Goal: Task Accomplishment & Management: Manage account settings

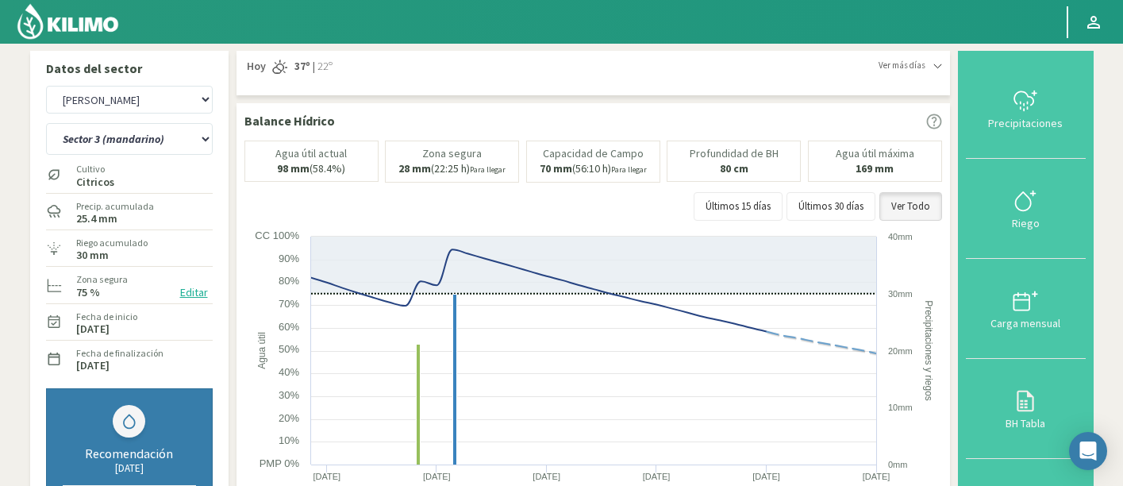
select select "383: Object"
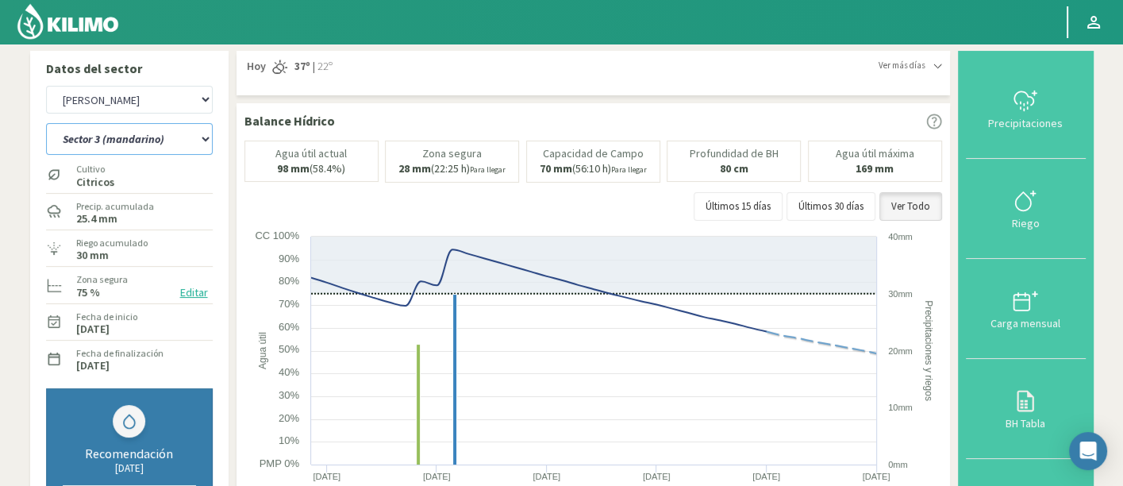
click at [177, 135] on select "Sector 1 (mandarino) Sector 1 (valencia) Sector 2 (mandarino) Sector 2 (valenci…" at bounding box center [129, 139] width 167 height 32
click at [46, 123] on select "Sector 1 (mandarino) Sector 1 (valencia) Sector 2 (mandarino) Sector 2 (valenci…" at bounding box center [129, 139] width 167 height 32
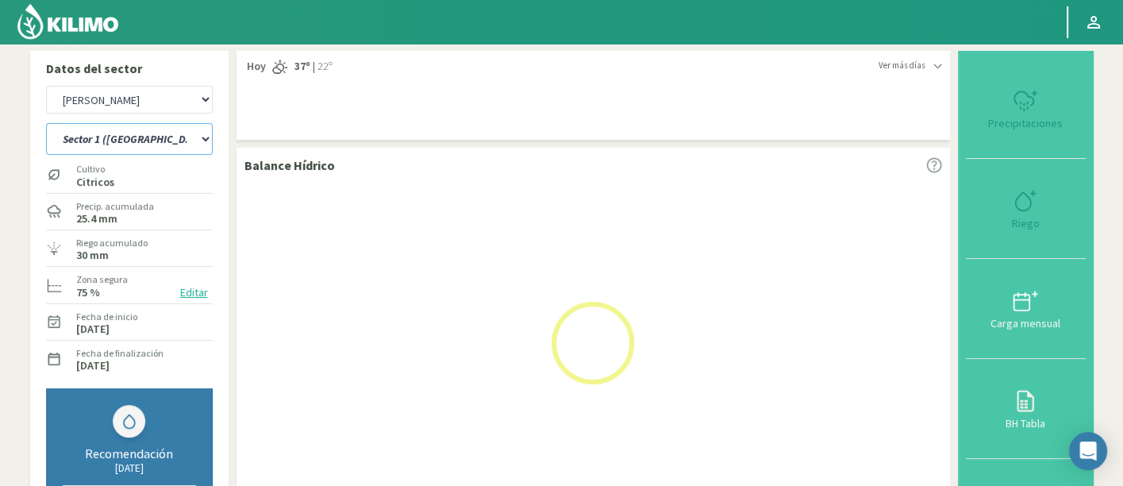
select select "12: Object"
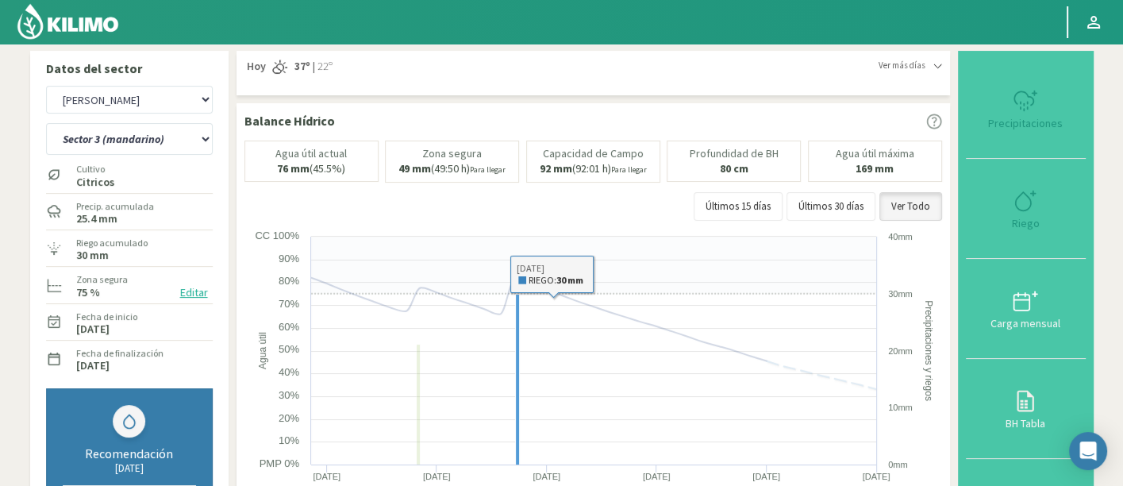
select select "663: Object"
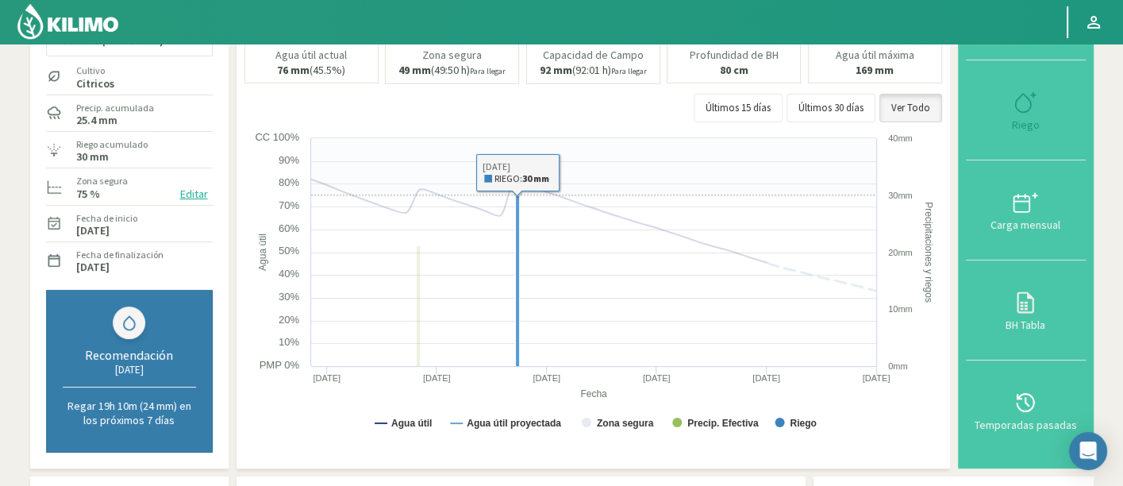
select select "17: Object"
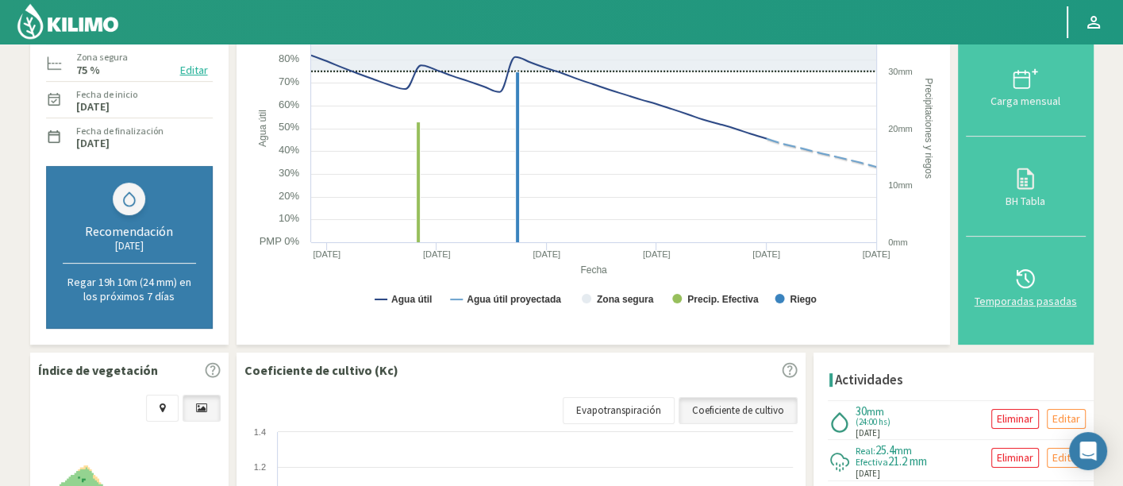
scroll to position [125, 0]
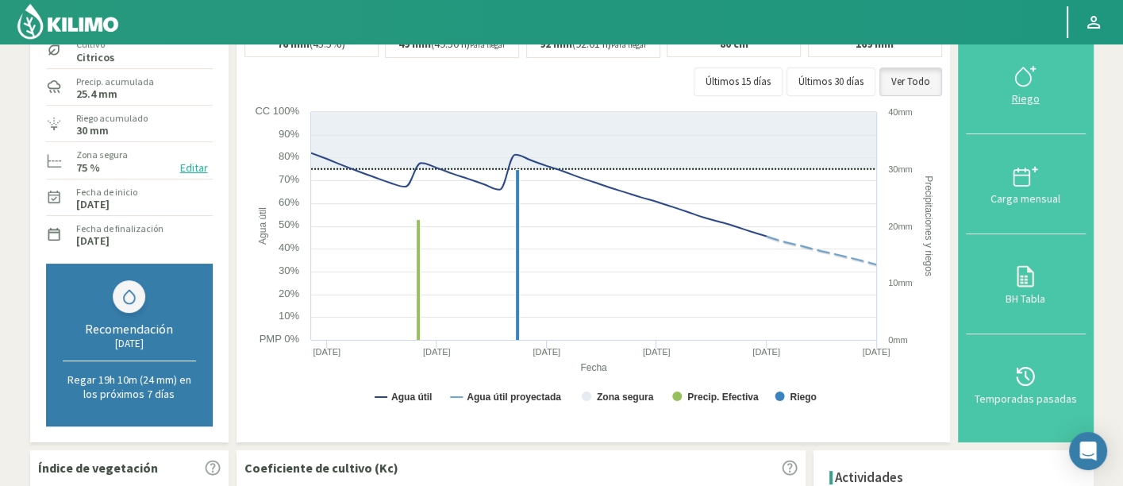
click at [1030, 102] on div "Riego" at bounding box center [1026, 98] width 110 height 11
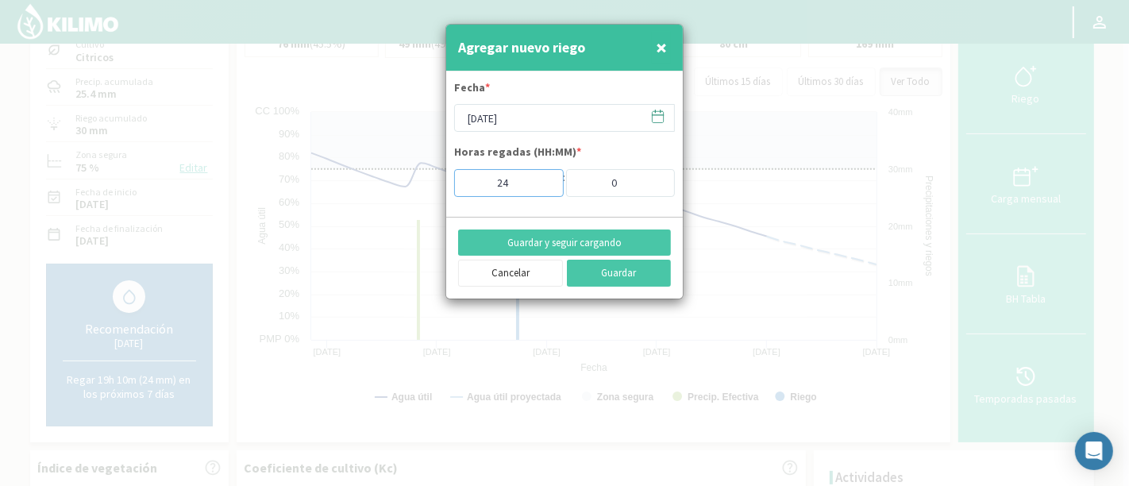
click at [536, 178] on input "24" at bounding box center [509, 183] width 110 height 28
click at [560, 211] on form "Fecha * 19/08/2025 Horas regadas (HH:MM) * 24 : 0" at bounding box center [564, 143] width 237 height 145
click at [658, 51] on span "×" at bounding box center [661, 47] width 11 height 26
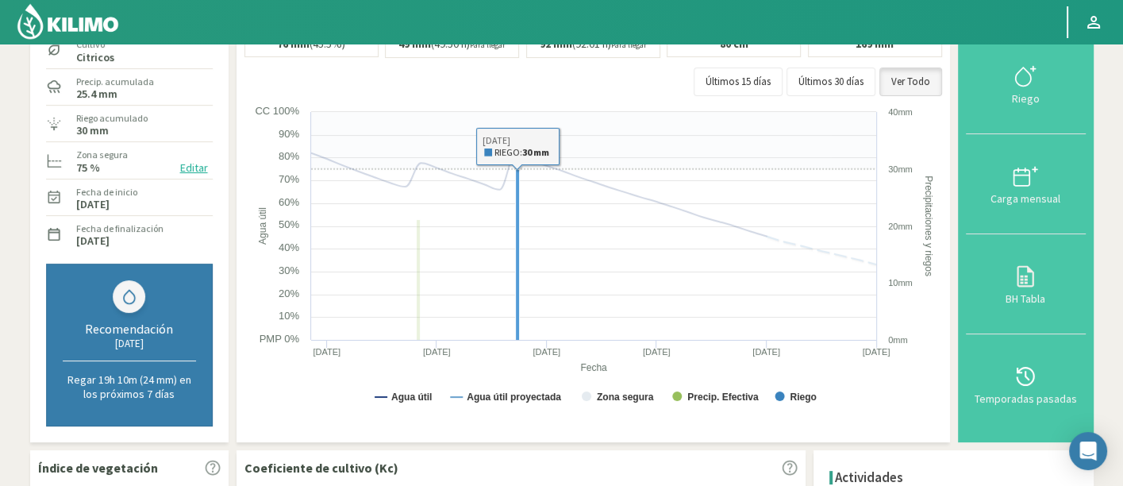
click at [517, 297] on rect at bounding box center [517, 254] width 4 height 171
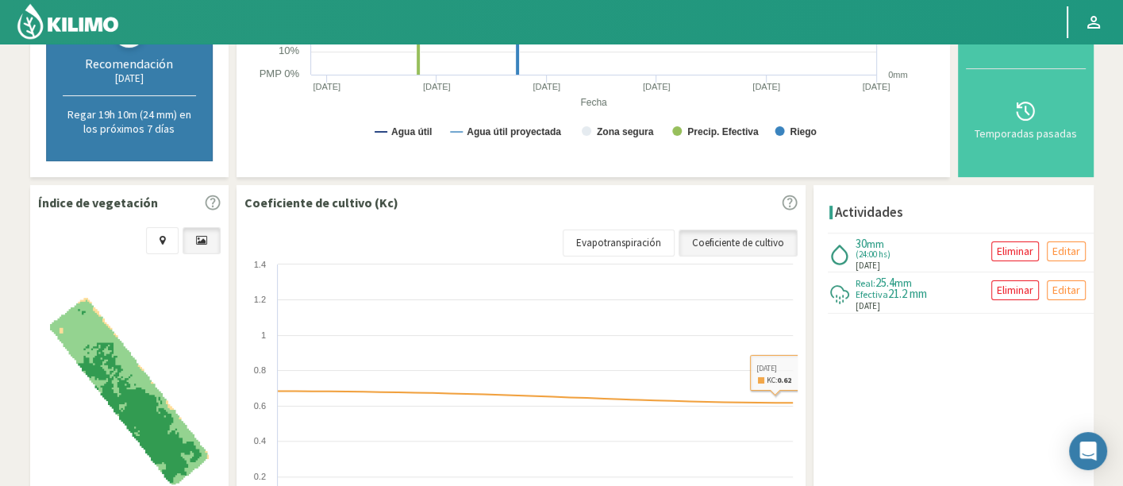
scroll to position [389, 0]
click at [1059, 248] on p "Editar" at bounding box center [1066, 252] width 28 height 18
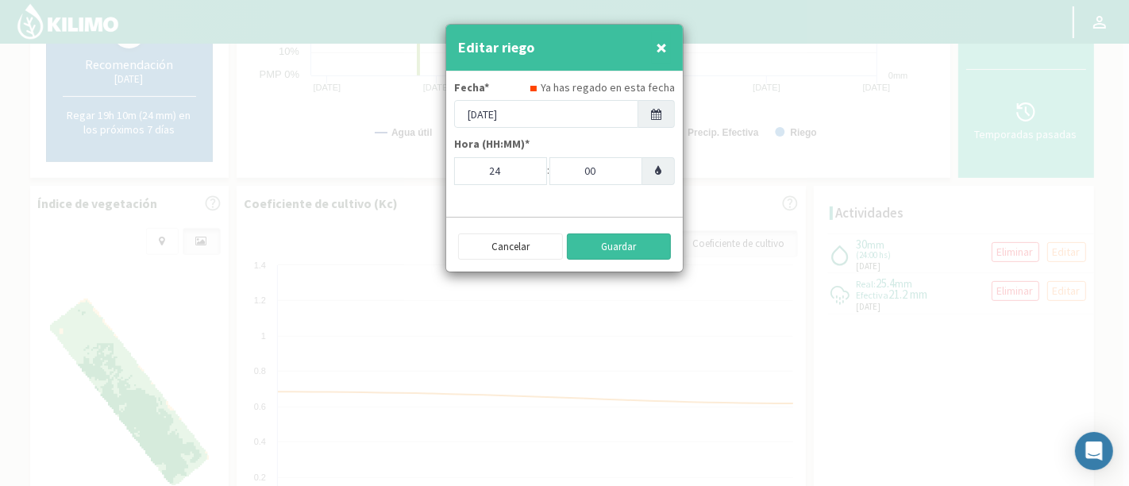
click at [591, 246] on button "Guardar" at bounding box center [619, 246] width 105 height 27
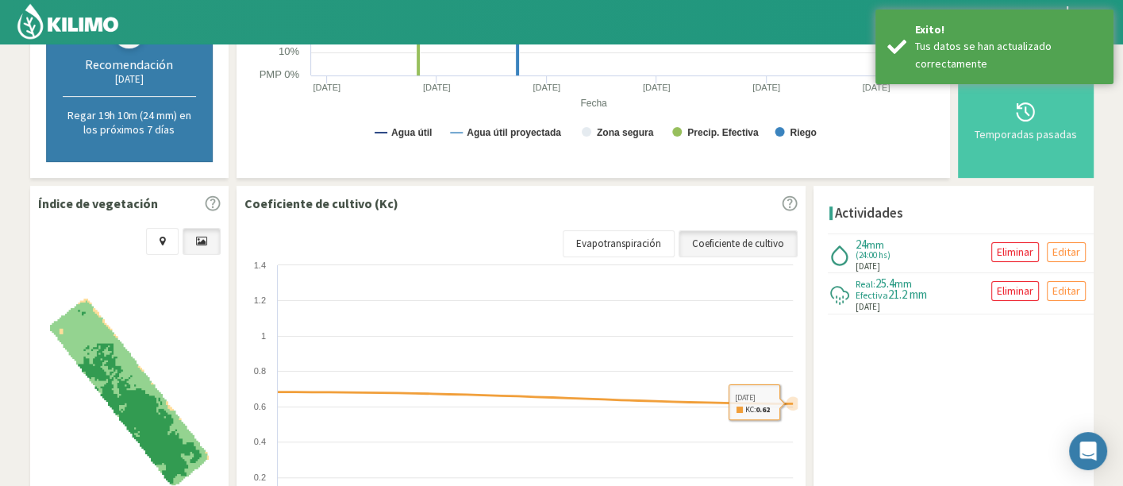
click at [829, 310] on div "Actividades 24 mm (24:00 hs) 02/08/2025 Eliminar Editar Real: 25.4 mm Efectiva …" at bounding box center [954, 398] width 280 height 425
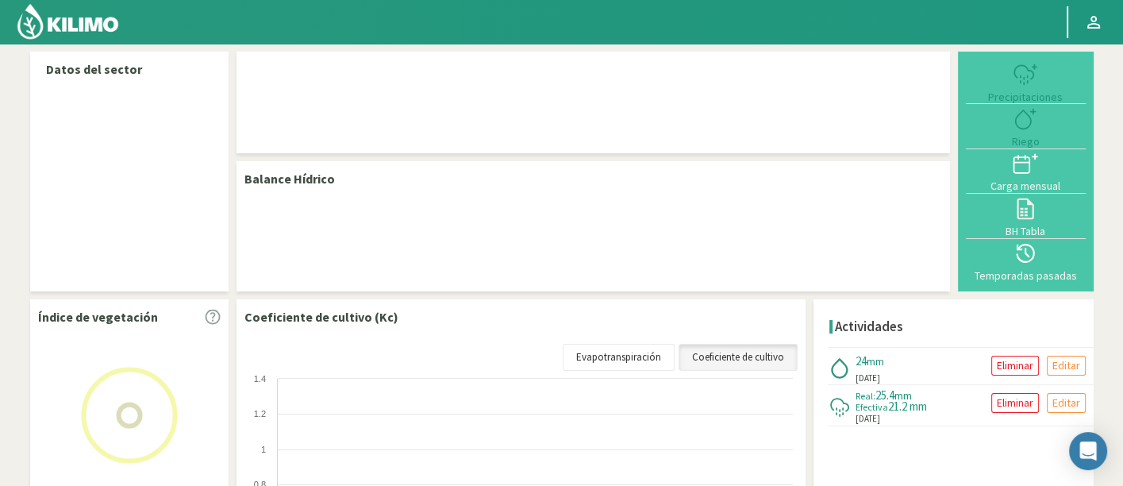
select select "105: Object"
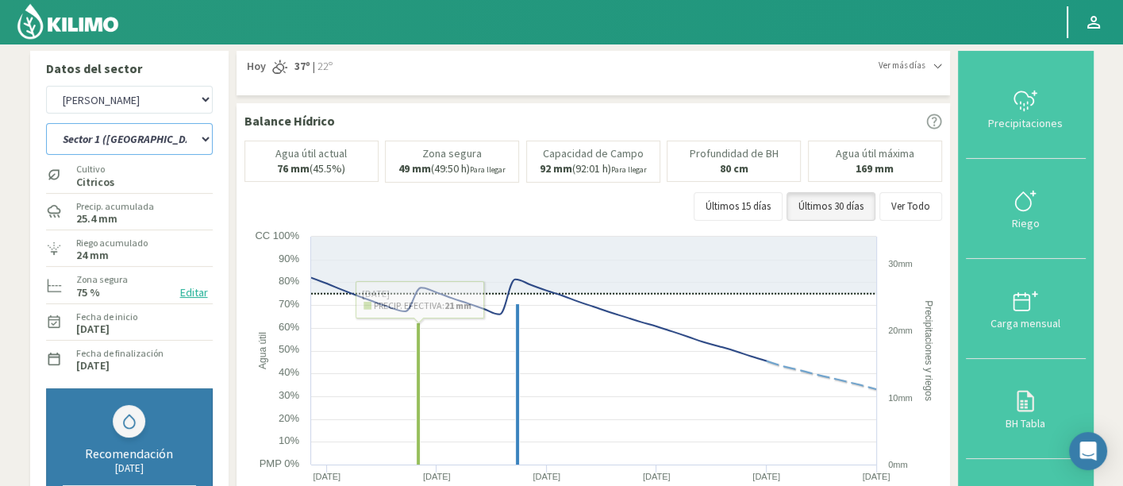
click at [150, 149] on select "Sector 1 (mandarino) Sector 1 ([GEOGRAPHIC_DATA]) Sector 2 (mandarino) Sector 2…" at bounding box center [129, 139] width 167 height 32
click at [46, 123] on select "Sector 1 (mandarino) Sector 1 ([GEOGRAPHIC_DATA]) Sector 2 (mandarino) Sector 2…" at bounding box center [129, 139] width 167 height 32
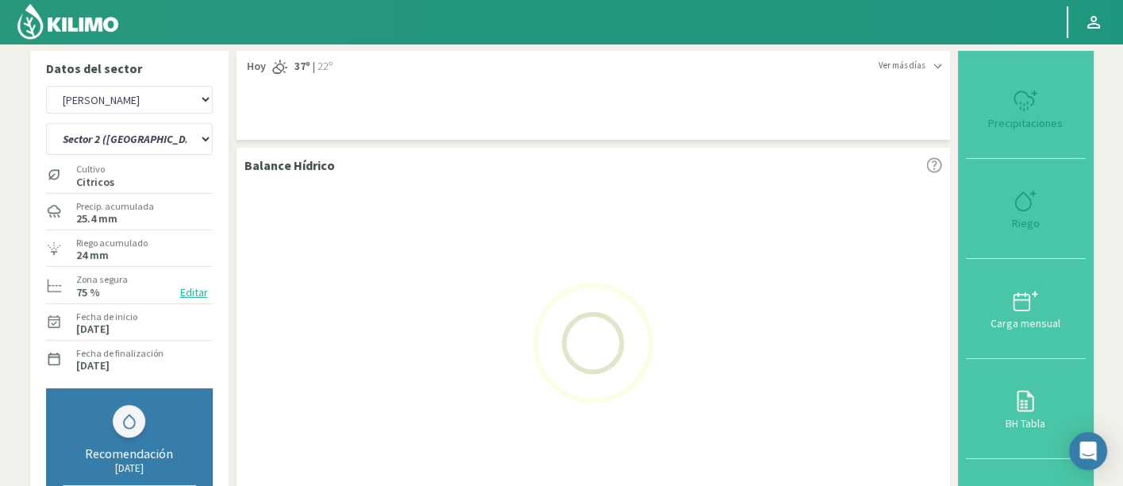
select select "1: Object"
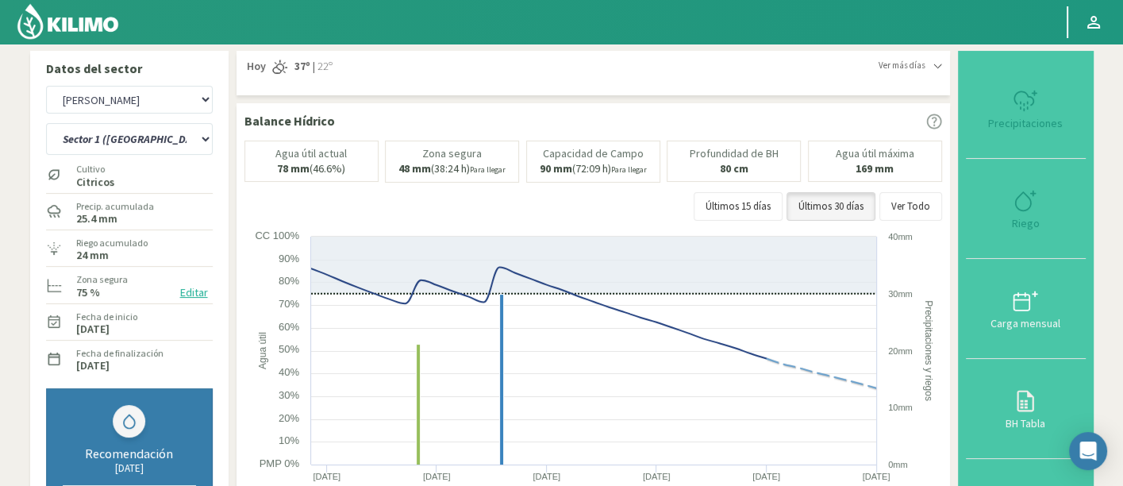
select select "385: Object"
click at [884, 200] on div "Últimos 15 días Últimos 30 días Ver Todo" at bounding box center [593, 206] width 698 height 29
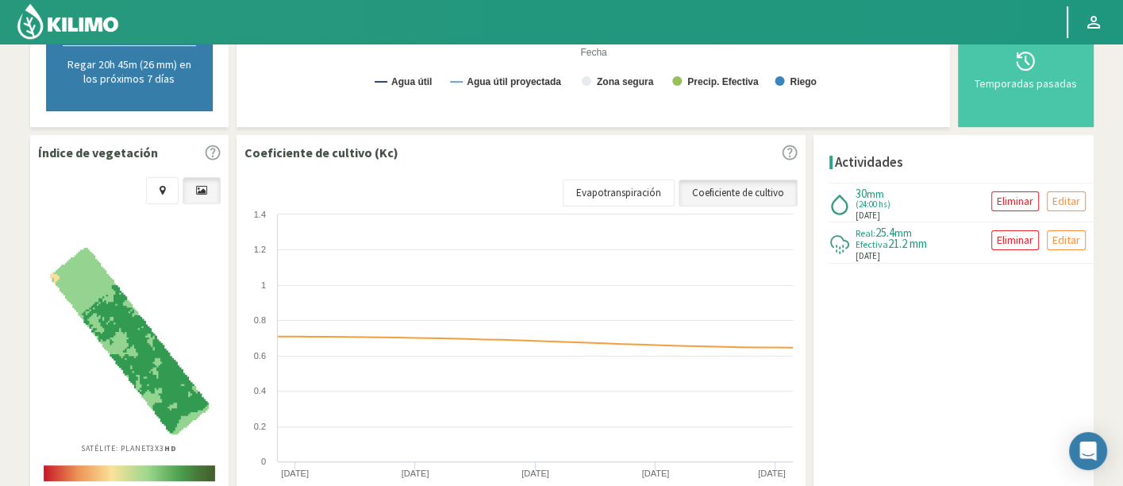
scroll to position [440, 0]
click at [1070, 198] on p "Editar" at bounding box center [1066, 200] width 28 height 18
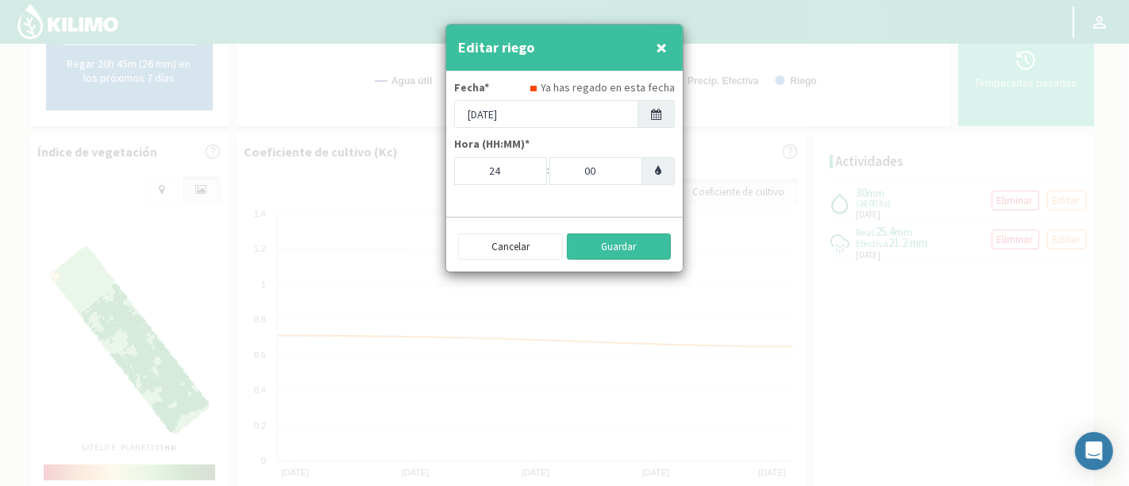
click at [621, 250] on button "Guardar" at bounding box center [619, 246] width 105 height 27
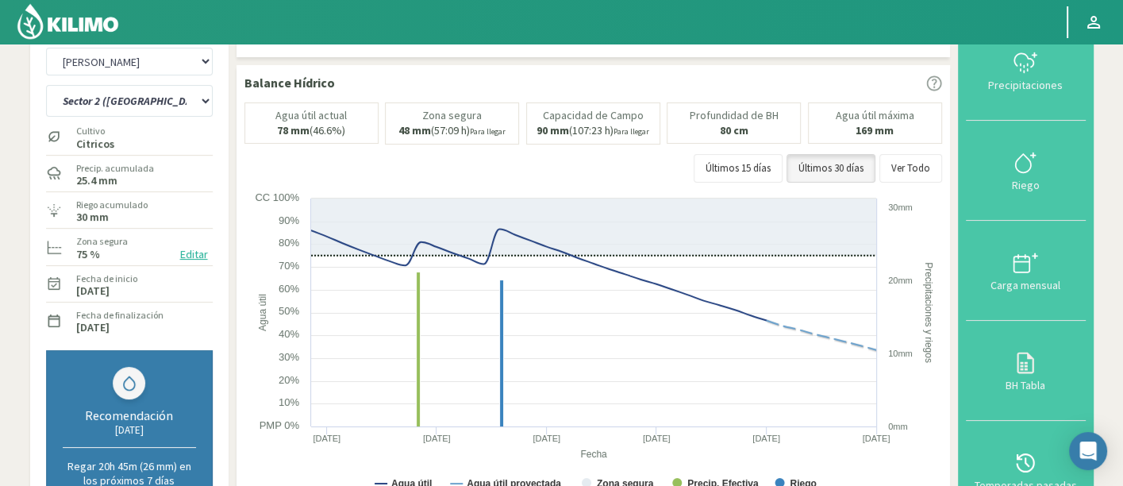
scroll to position [0, 0]
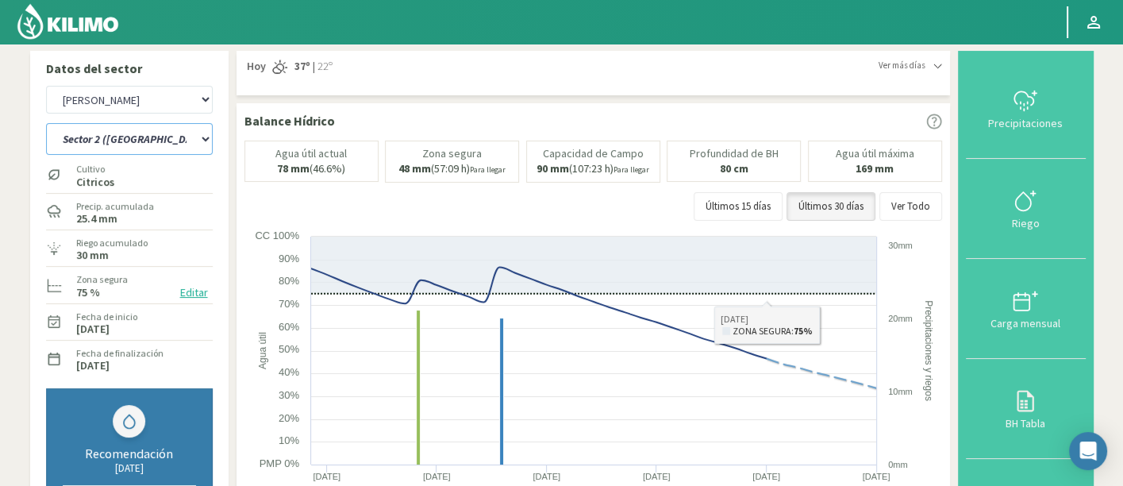
drag, startPoint x: 170, startPoint y: 144, endPoint x: 167, endPoint y: 153, distance: 9.8
click at [170, 144] on select "Sector 1 (mandarino) Sector 1 ([GEOGRAPHIC_DATA]) Sector 2 (mandarino) Sector 2…" at bounding box center [129, 139] width 167 height 32
click at [46, 123] on select "Sector 1 (mandarino) Sector 1 ([GEOGRAPHIC_DATA]) Sector 2 (mandarino) Sector 2…" at bounding box center [129, 139] width 167 height 32
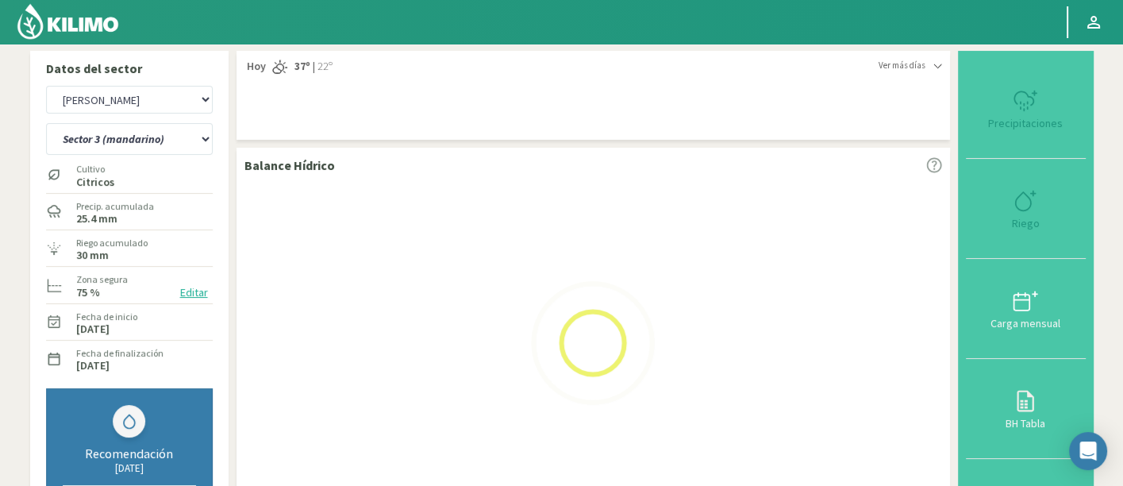
click at [152, 262] on div "Riego acumulado 30 mm" at bounding box center [129, 248] width 167 height 34
click at [132, 148] on select "Sector 1 (mandarino) Sector 1 ([GEOGRAPHIC_DATA]) Sector 2 (mandarino) Sector 2…" at bounding box center [129, 139] width 167 height 32
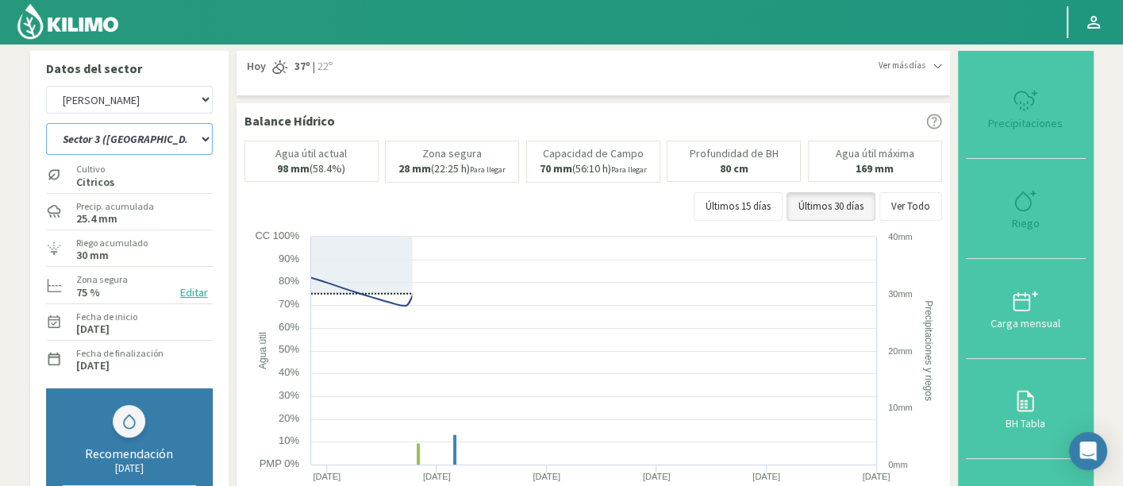
click at [46, 123] on select "Sector 1 (mandarino) Sector 1 ([GEOGRAPHIC_DATA]) Sector 2 (mandarino) Sector 2…" at bounding box center [129, 139] width 167 height 32
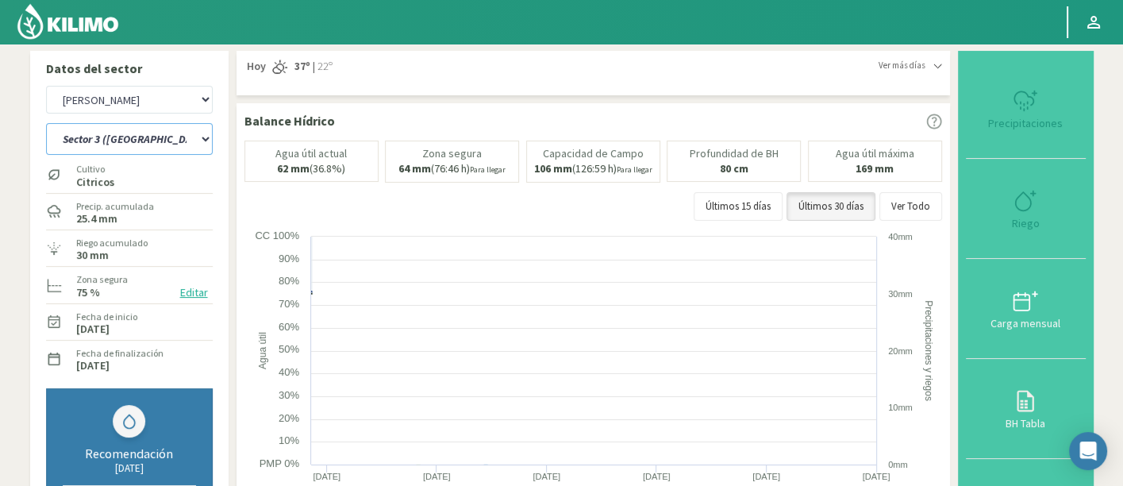
select select "11: Object"
select select "665: Object"
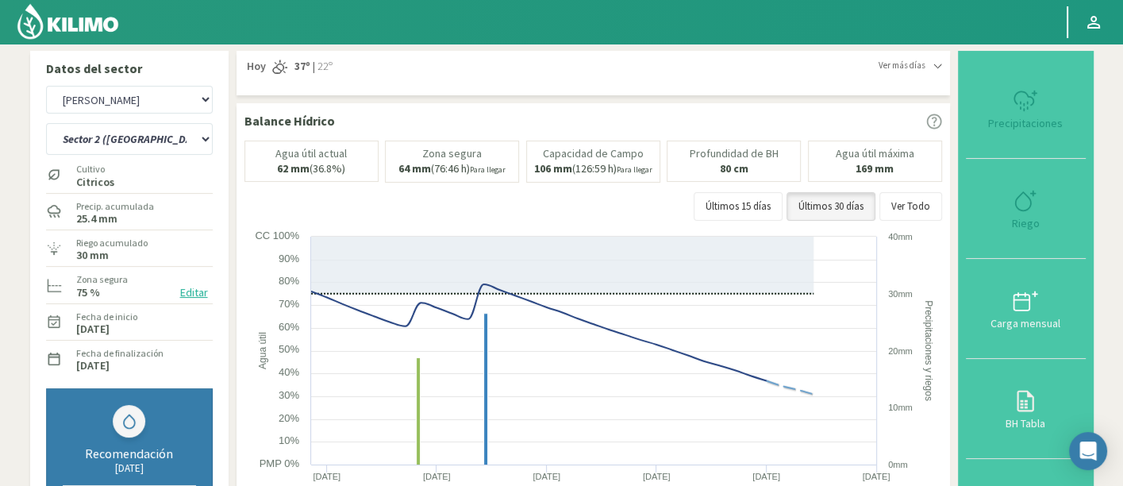
select select "21: Object"
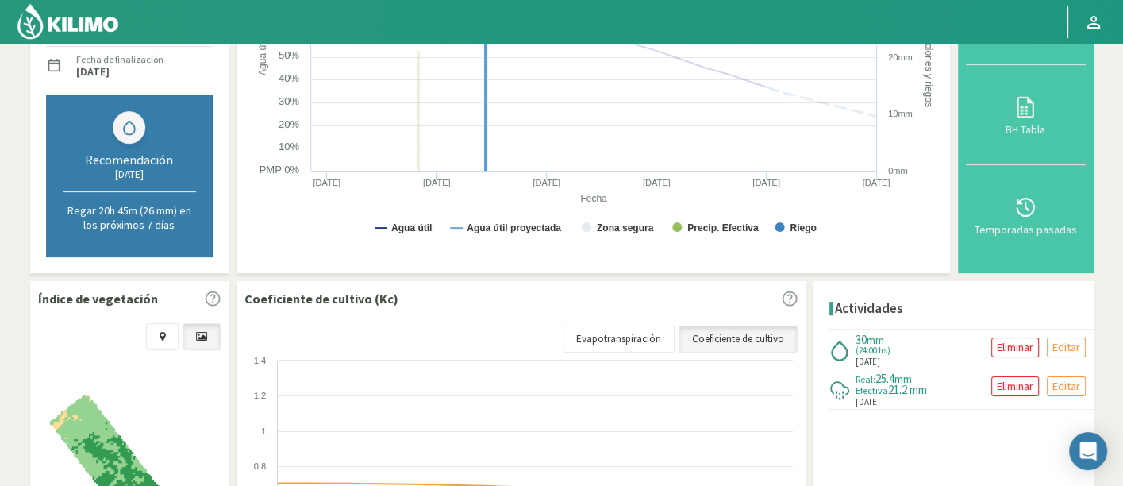
select select "945: Object"
select select "29: Object"
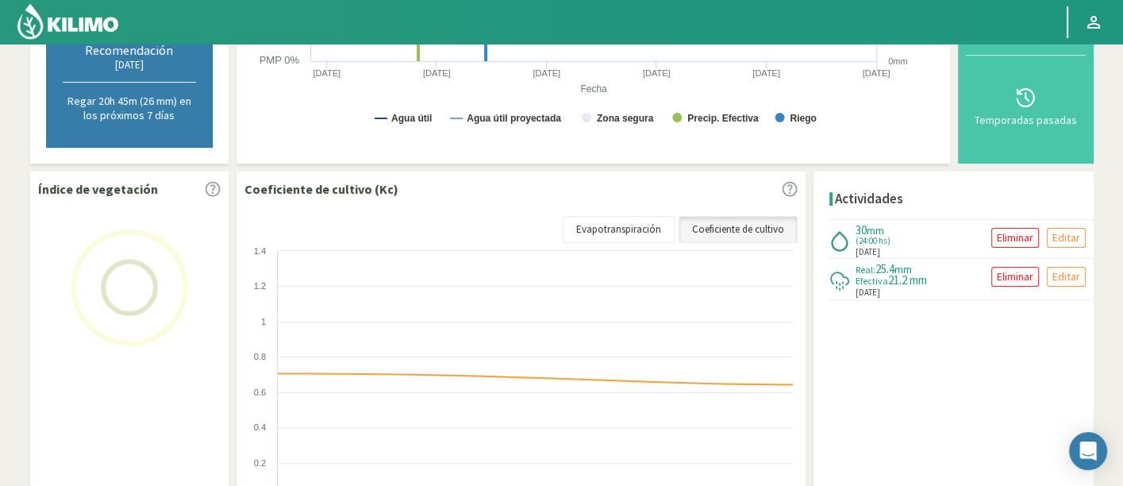
scroll to position [361, 0]
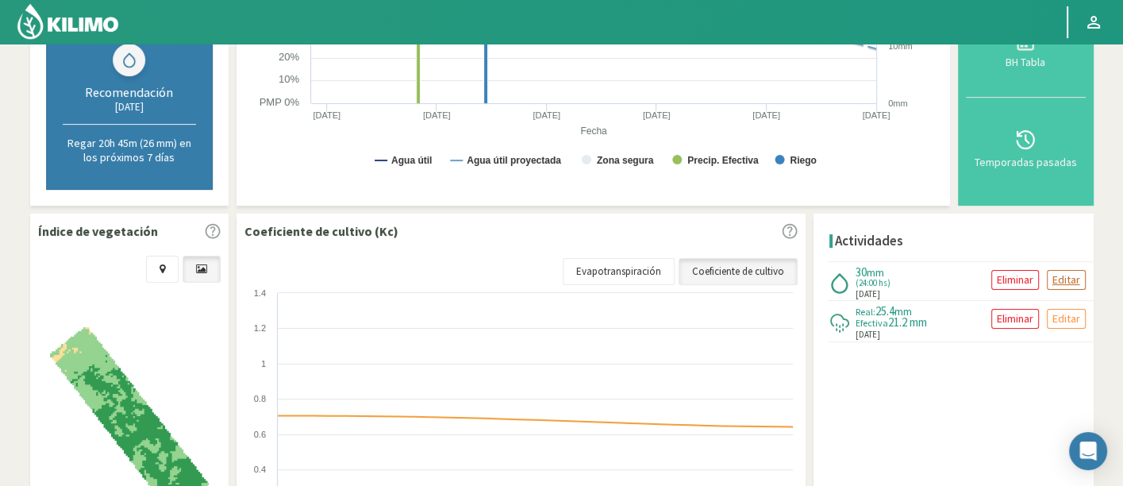
click at [1056, 271] on p "Editar" at bounding box center [1066, 280] width 28 height 18
type input "[DATE]"
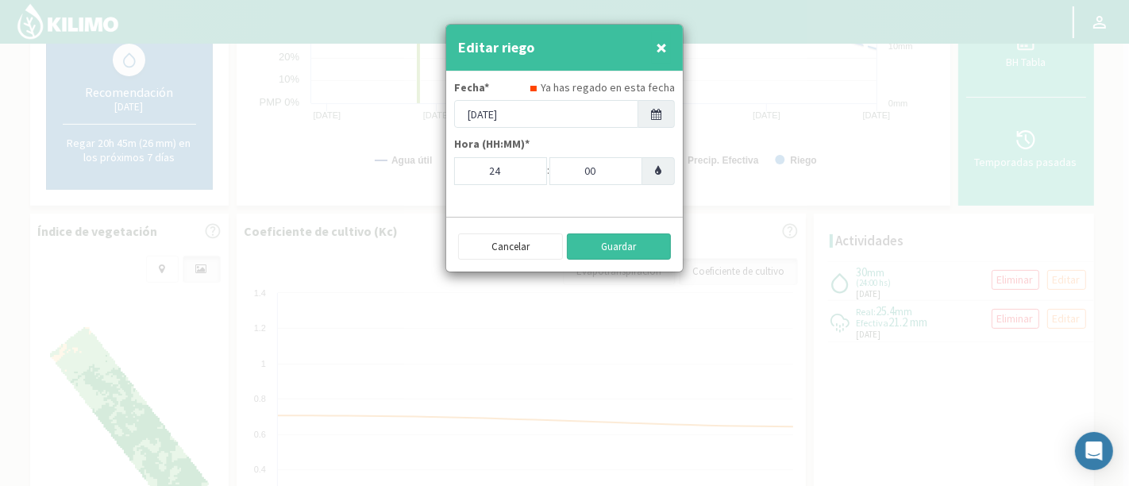
click at [621, 248] on button "Guardar" at bounding box center [619, 246] width 105 height 27
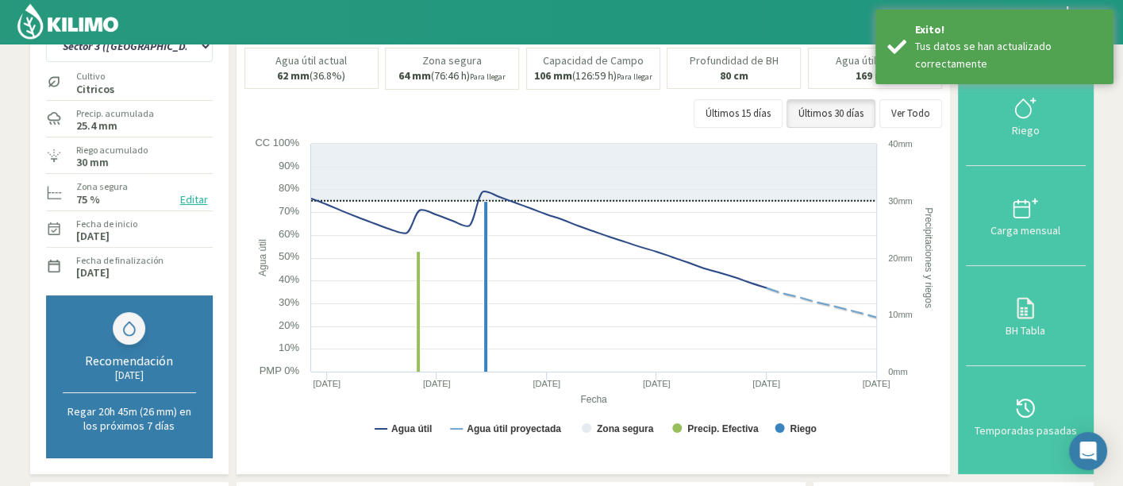
scroll to position [0, 0]
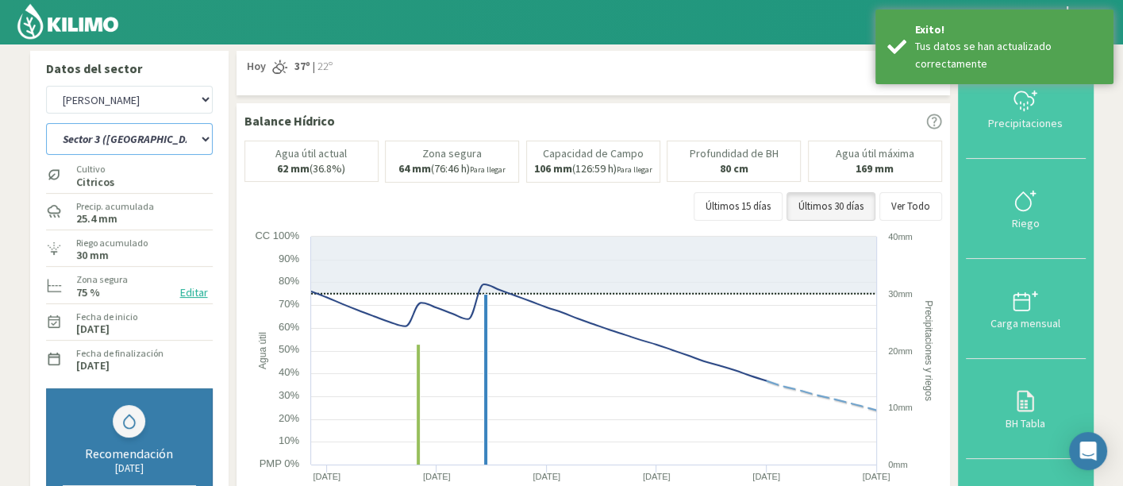
click at [167, 144] on select "Sector 1 (mandarino) Sector 1 ([GEOGRAPHIC_DATA]) Sector 2 (mandarino) Sector 2…" at bounding box center [129, 139] width 167 height 32
click at [46, 123] on select "Sector 1 (mandarino) Sector 1 ([GEOGRAPHIC_DATA]) Sector 2 (mandarino) Sector 2…" at bounding box center [129, 139] width 167 height 32
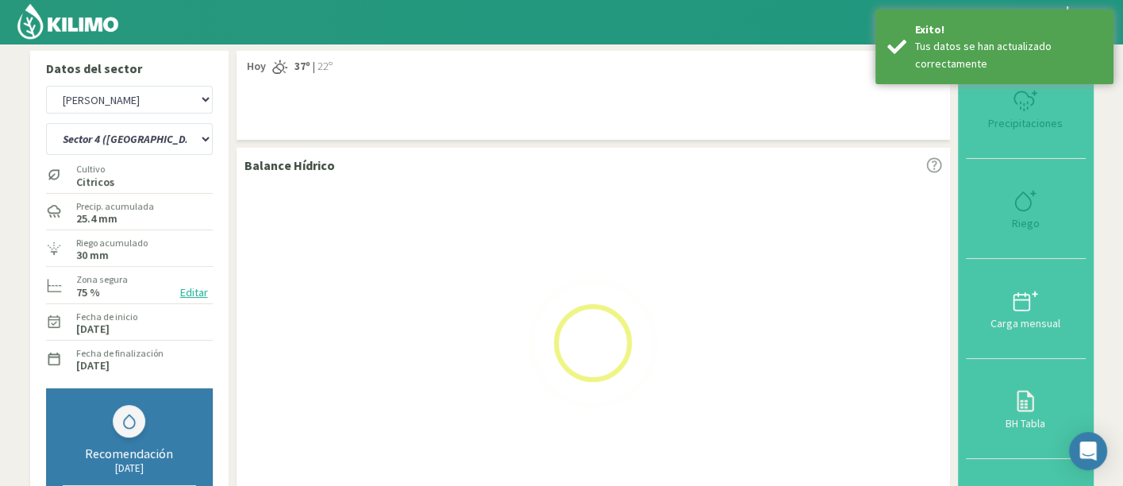
select select "29: Object"
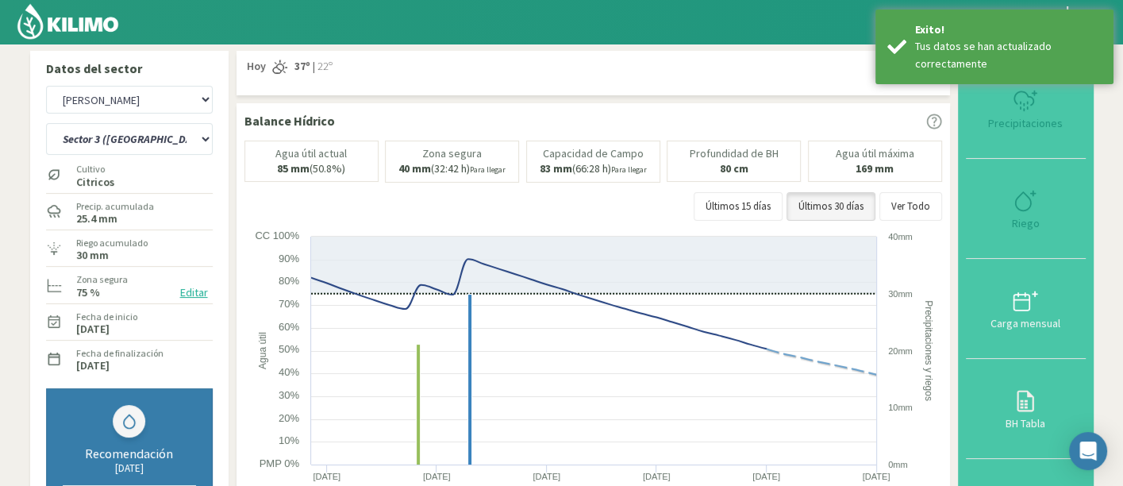
select select "1225: Object"
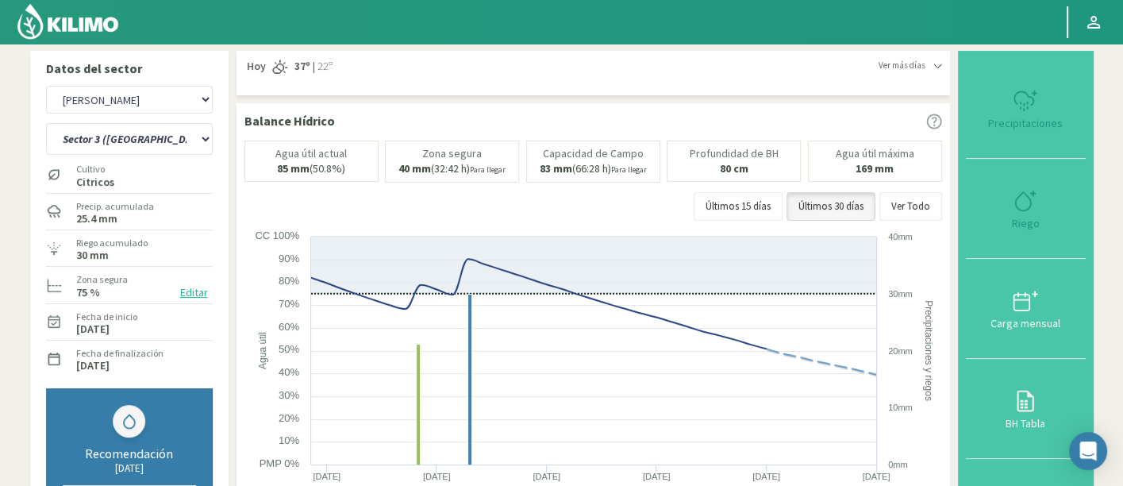
select select "39: Object"
click at [202, 143] on select "Sector 1 (mandarino) Sector 1 ([GEOGRAPHIC_DATA]) Sector 2 (mandarino) Sector 2…" at bounding box center [129, 139] width 167 height 32
drag, startPoint x: 202, startPoint y: 143, endPoint x: 261, endPoint y: 145, distance: 59.6
click at [202, 143] on select "Sector 1 (mandarino) Sector 1 ([GEOGRAPHIC_DATA]) Sector 2 (mandarino) Sector 2…" at bounding box center [129, 139] width 167 height 32
click at [627, 212] on div "Últimos 15 días Últimos 30 días Ver Todo" at bounding box center [593, 206] width 698 height 29
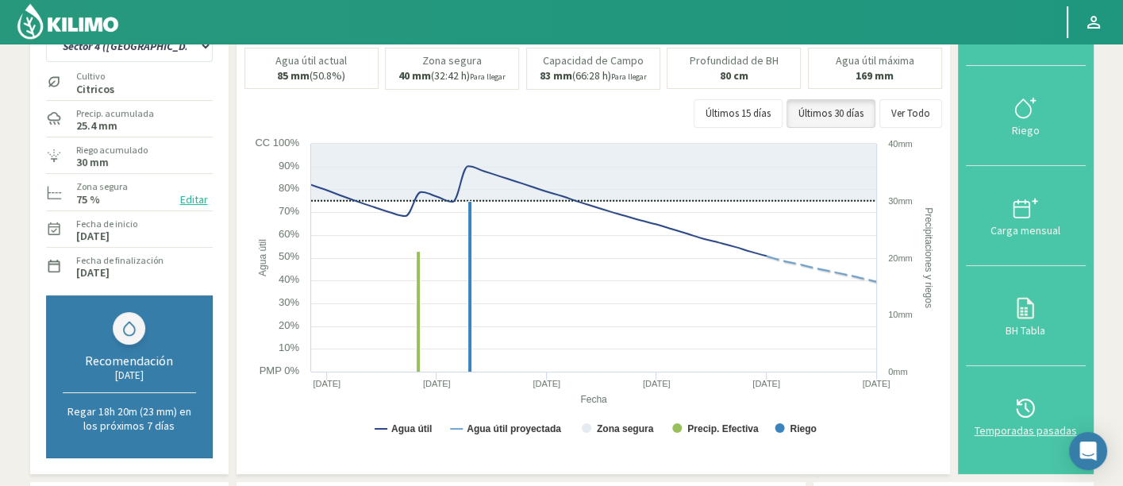
scroll to position [440, 0]
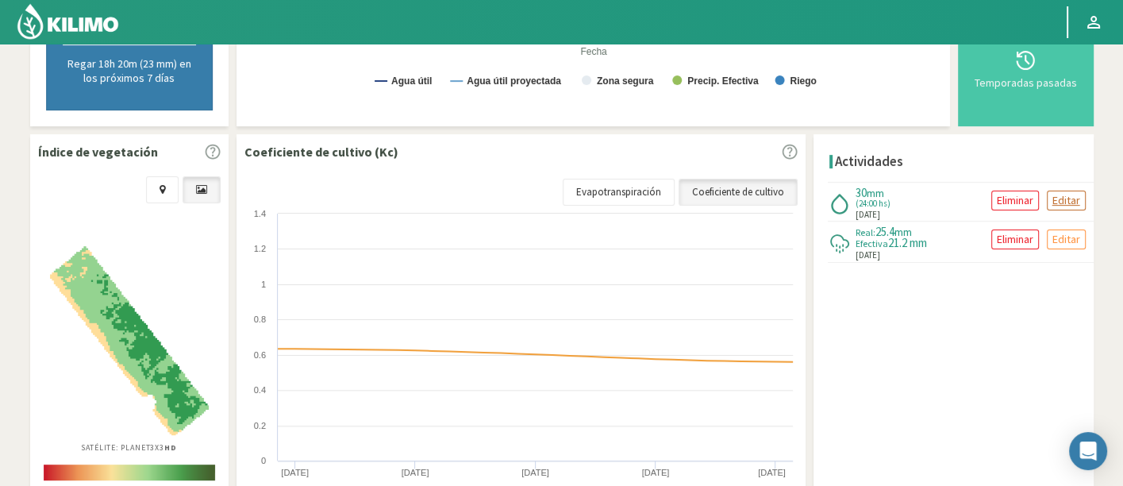
click at [1052, 202] on p "Editar" at bounding box center [1066, 200] width 28 height 18
type input "[DATE]"
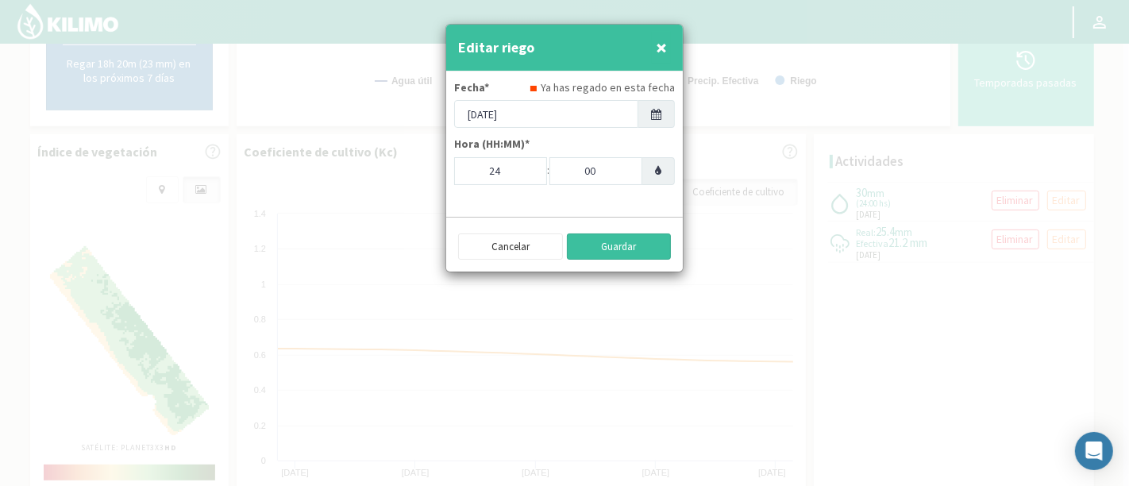
click at [591, 248] on button "Guardar" at bounding box center [619, 246] width 105 height 27
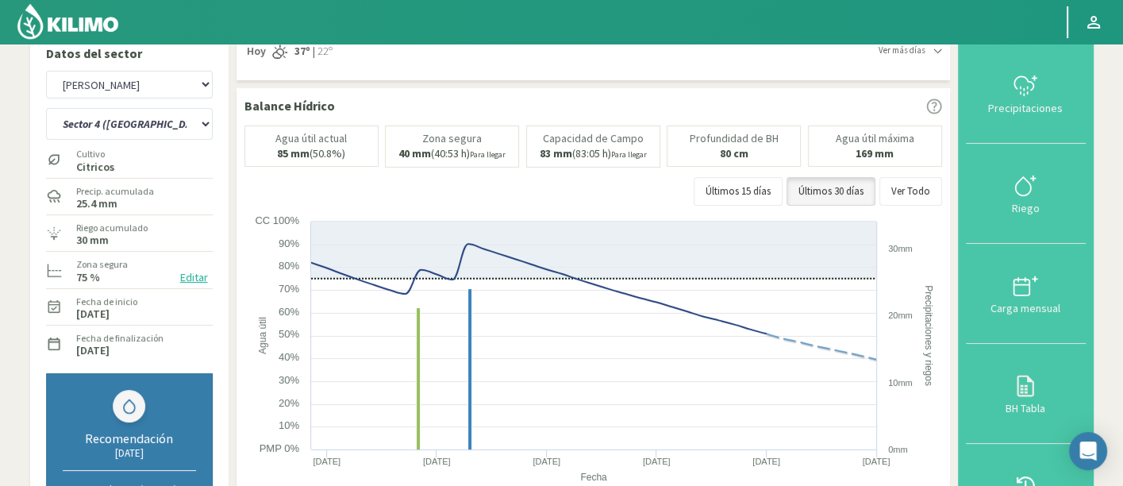
scroll to position [0, 0]
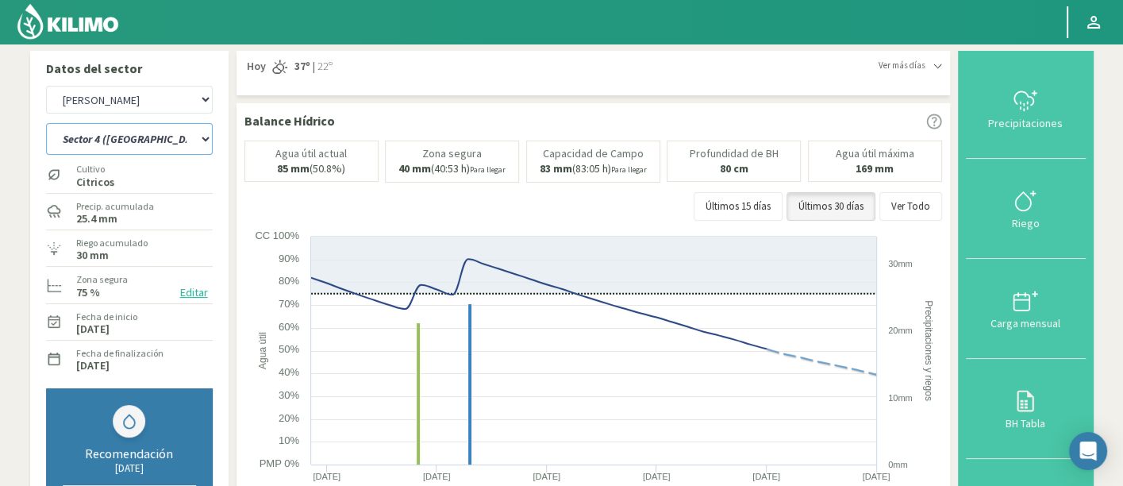
click at [106, 123] on select "Sector 1 (mandarino) Sector 1 ([GEOGRAPHIC_DATA]) Sector 2 (mandarino) Sector 2…" at bounding box center [129, 139] width 167 height 32
click at [115, 148] on select "Sector 1 (mandarino) Sector 1 ([GEOGRAPHIC_DATA]) Sector 2 (mandarino) Sector 2…" at bounding box center [129, 139] width 167 height 32
click at [46, 123] on select "Sector 1 (mandarino) Sector 1 ([GEOGRAPHIC_DATA]) Sector 2 (mandarino) Sector 2…" at bounding box center [129, 139] width 167 height 32
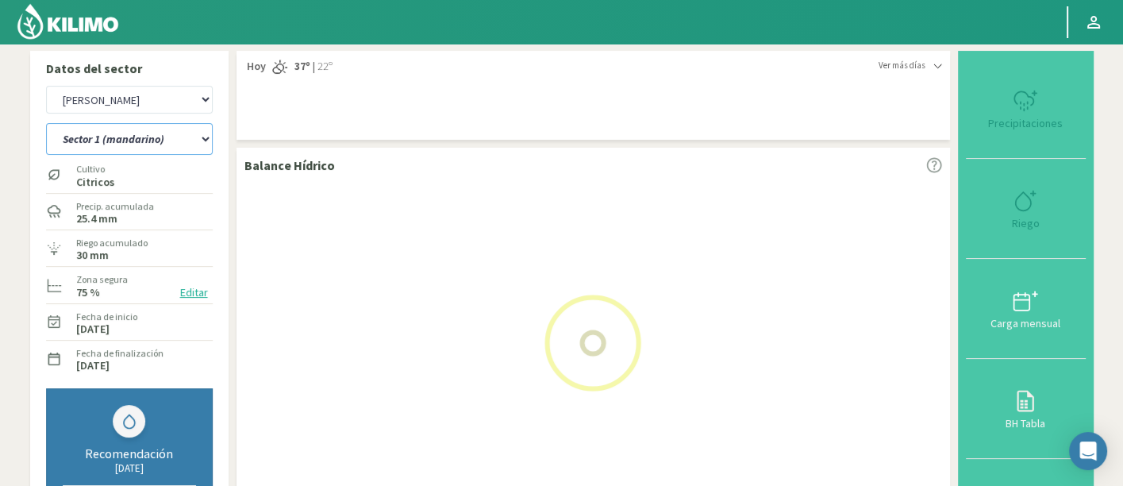
select select "39: Object"
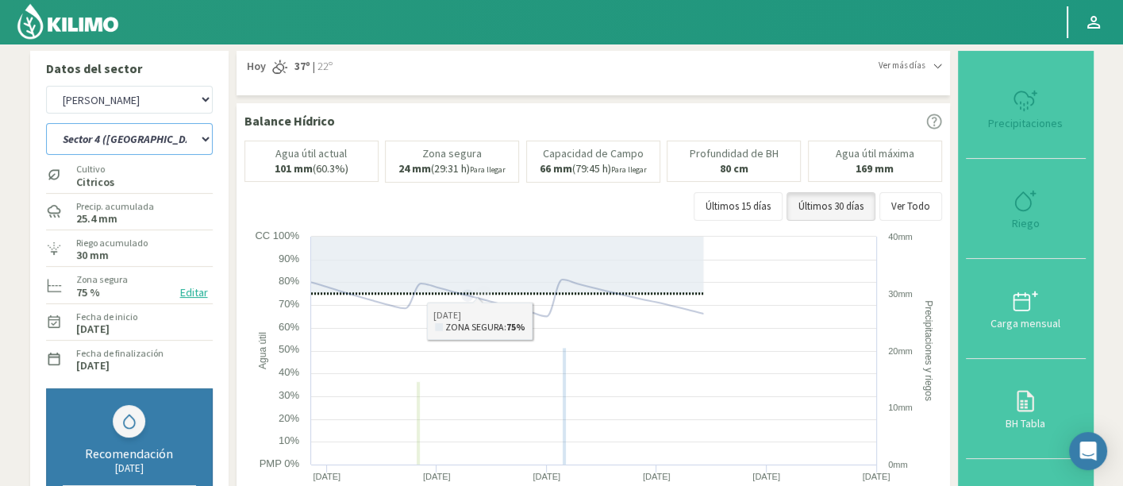
scroll to position [88, 0]
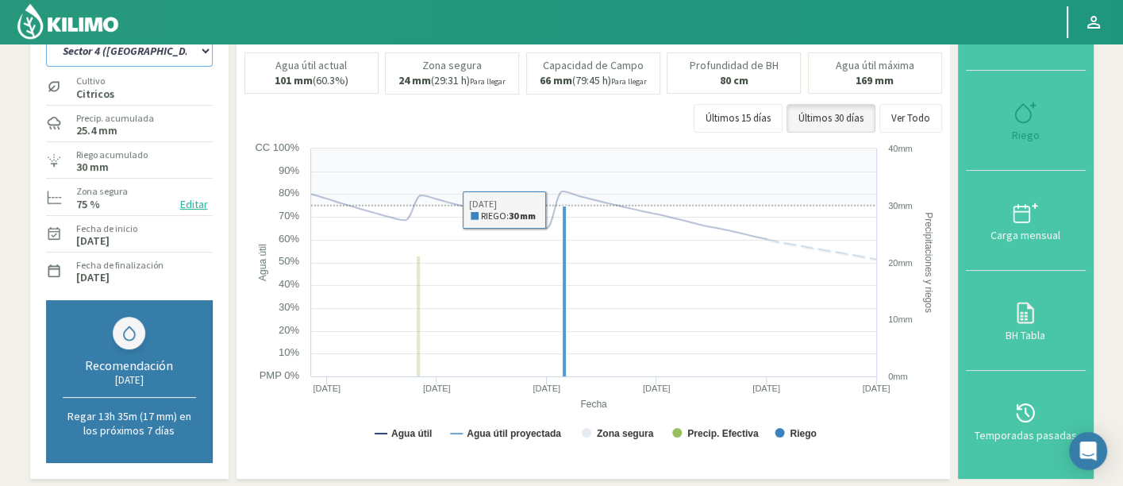
select select "1505: Object"
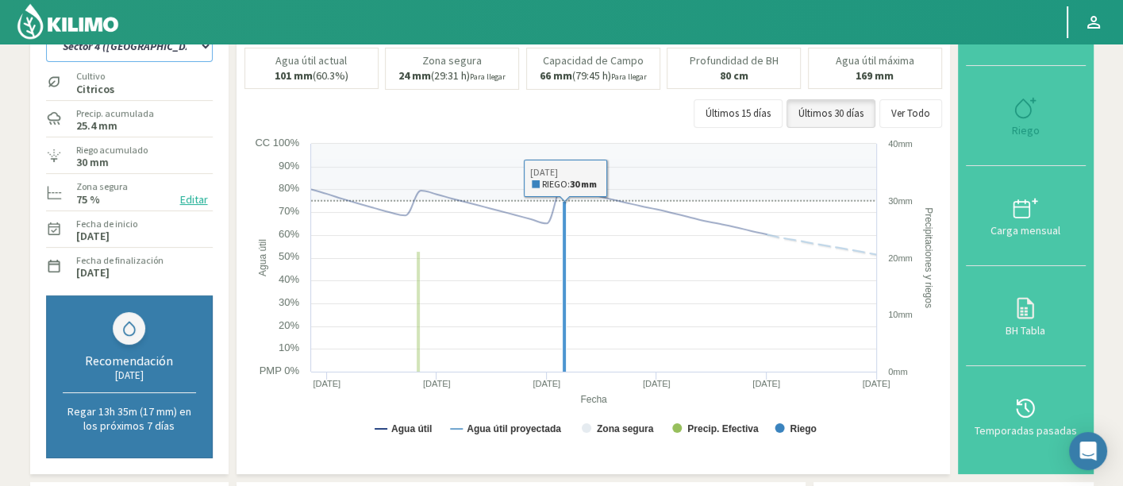
select select "40: Object"
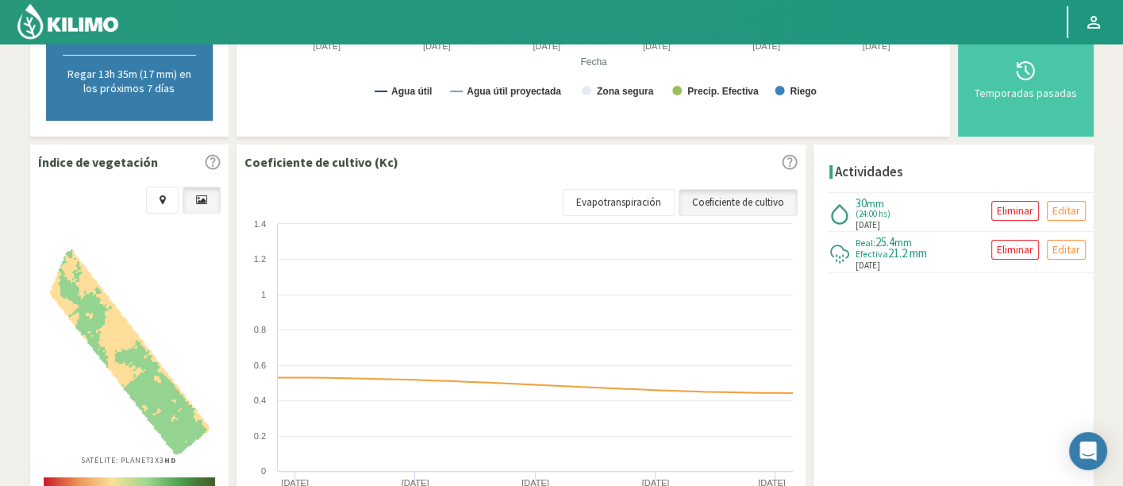
scroll to position [440, 0]
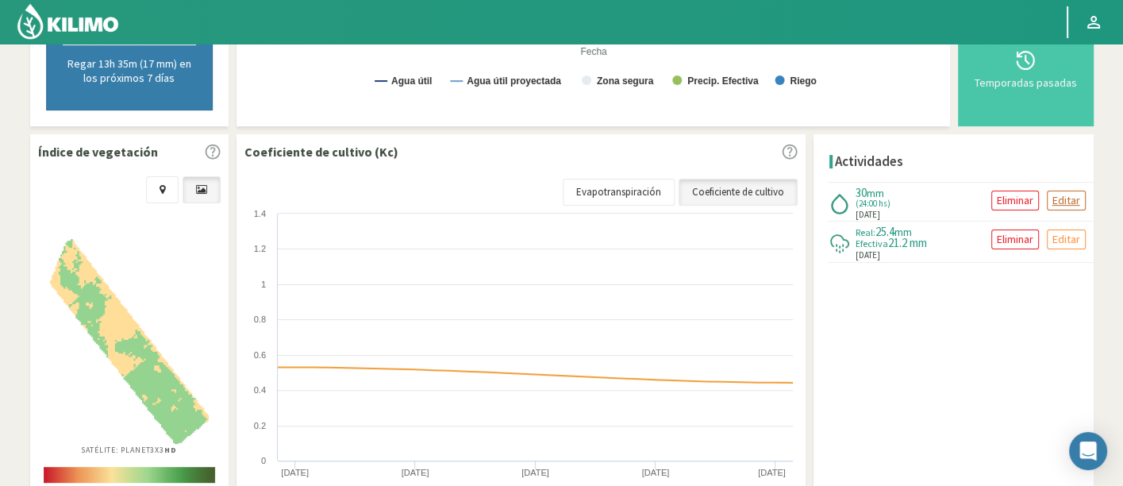
click at [1059, 195] on p "Editar" at bounding box center [1066, 200] width 28 height 18
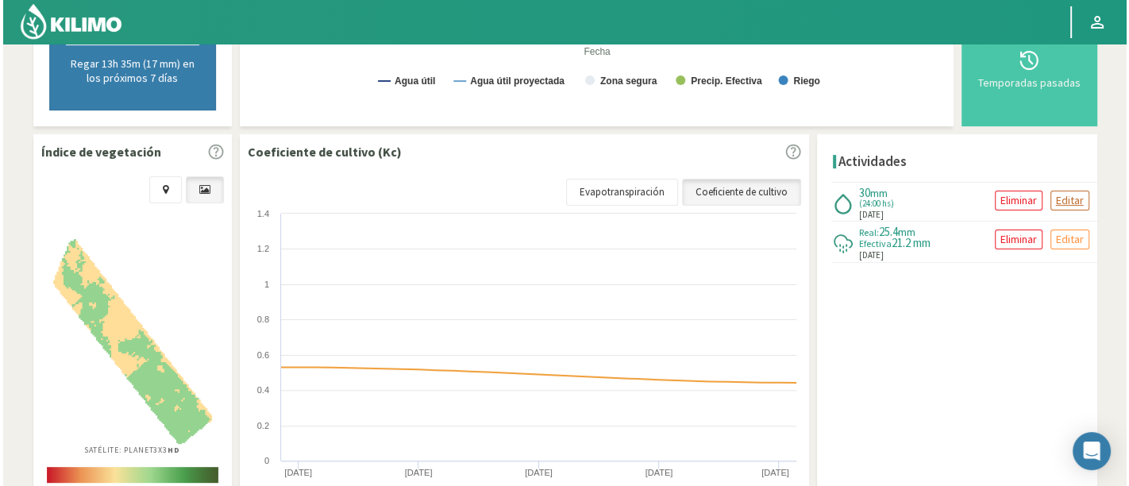
type input "[DATE]"
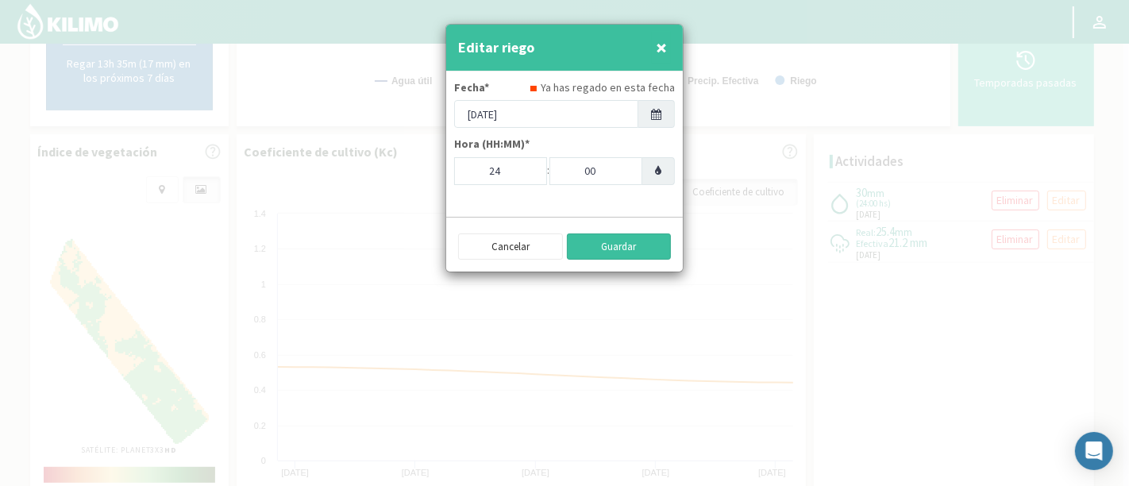
click at [601, 249] on button "Guardar" at bounding box center [619, 246] width 105 height 27
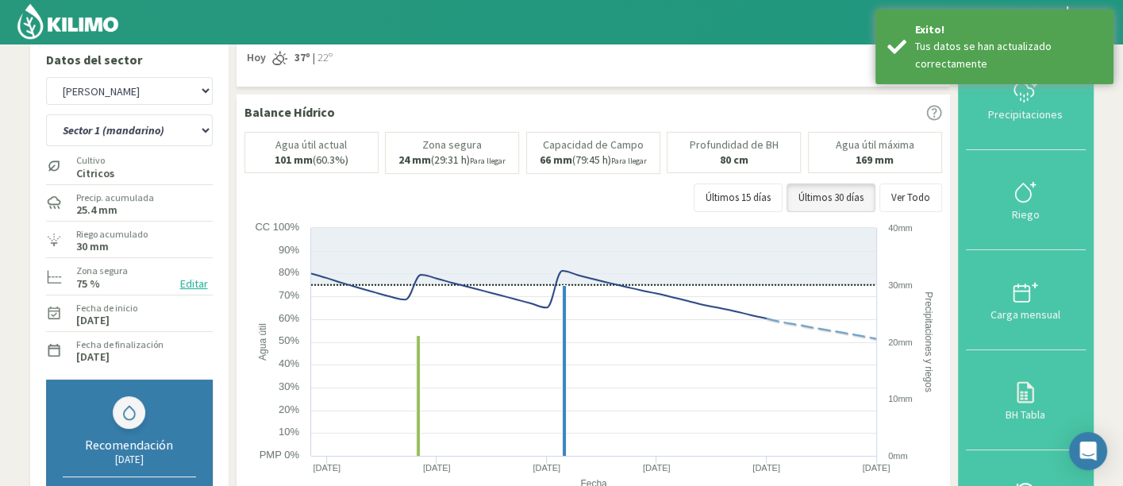
scroll to position [0, 0]
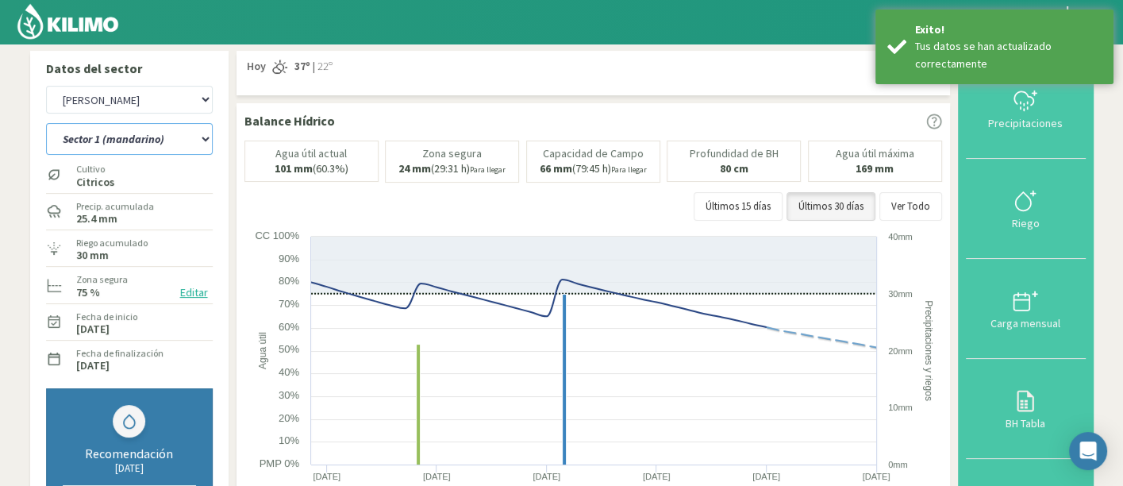
click at [166, 141] on select "Sector 1 (mandarino) Sector 1 ([GEOGRAPHIC_DATA]) Sector 2 (mandarino) Sector 2…" at bounding box center [129, 139] width 167 height 32
click at [46, 123] on select "Sector 1 (mandarino) Sector 1 ([GEOGRAPHIC_DATA]) Sector 2 (mandarino) Sector 2…" at bounding box center [129, 139] width 167 height 32
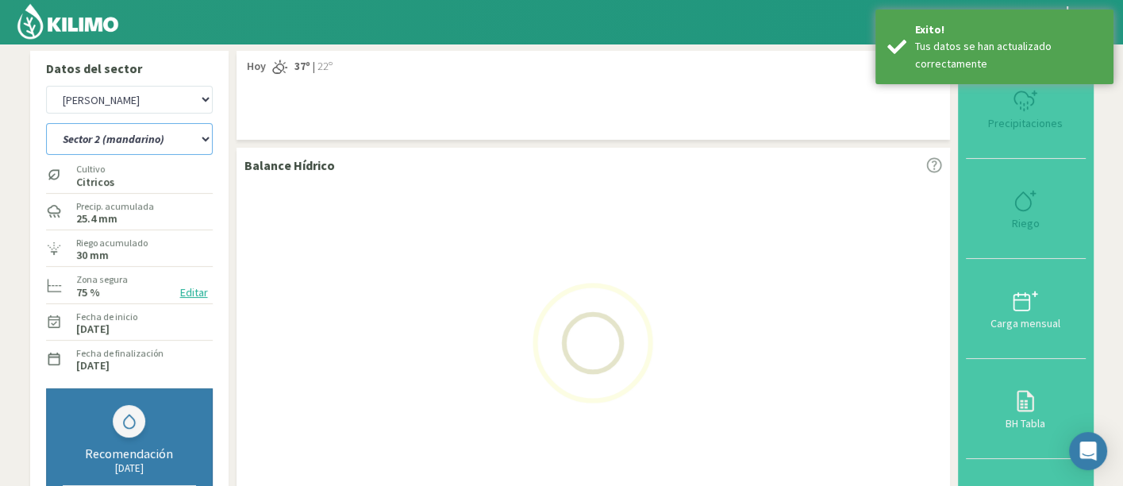
select select "40: Object"
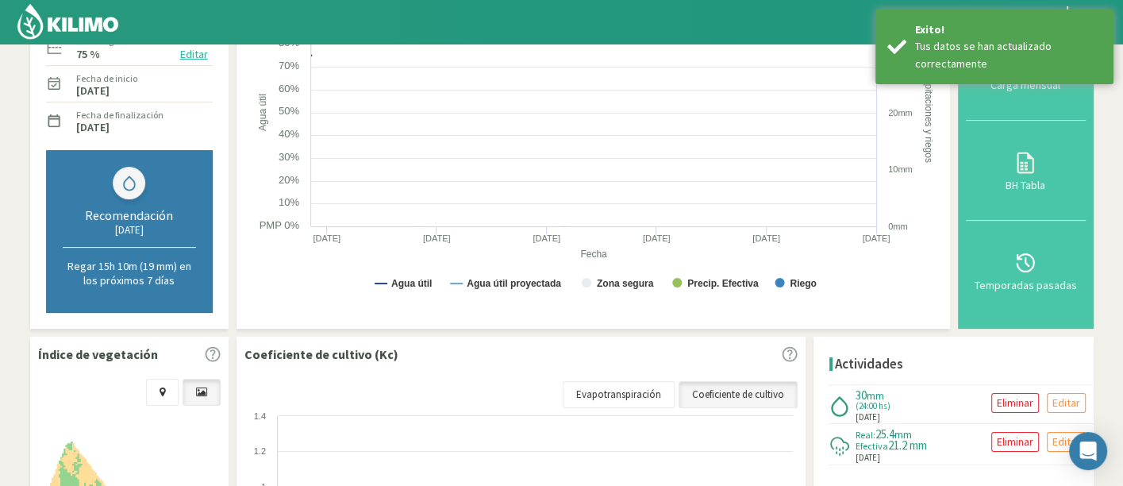
scroll to position [264, 0]
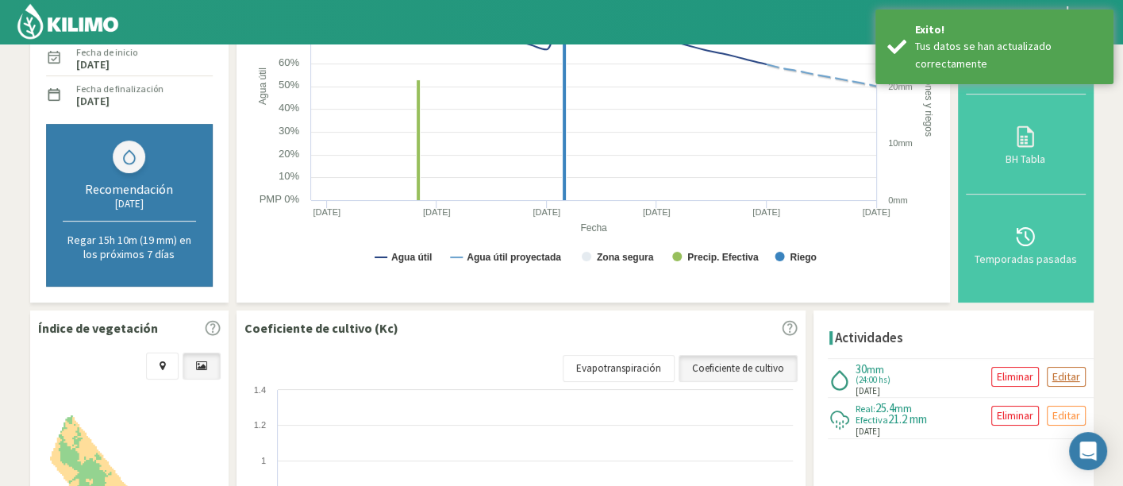
click at [1064, 373] on p "Editar" at bounding box center [1066, 376] width 28 height 18
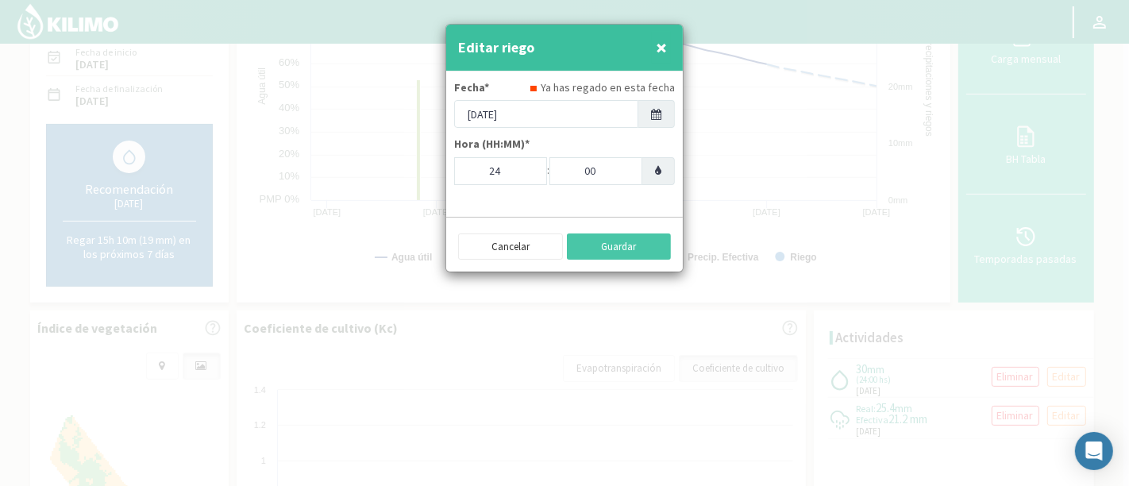
select select "1785: Object"
click at [610, 236] on button "Guardar" at bounding box center [619, 246] width 105 height 27
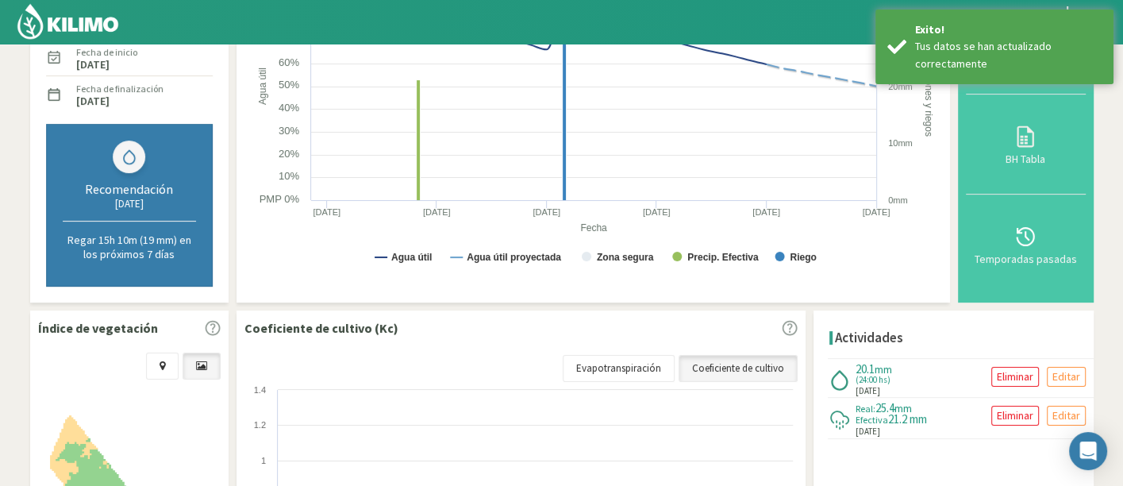
scroll to position [0, 0]
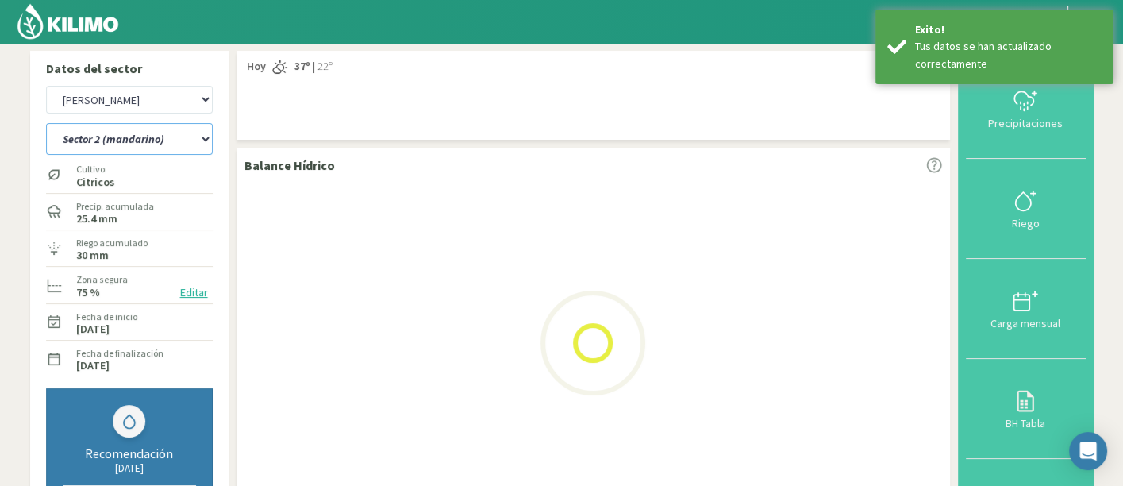
click at [159, 136] on select "Sector 1 (mandarino) Sector 1 ([GEOGRAPHIC_DATA]) Sector 2 (mandarino) Sector 2…" at bounding box center [129, 139] width 167 height 32
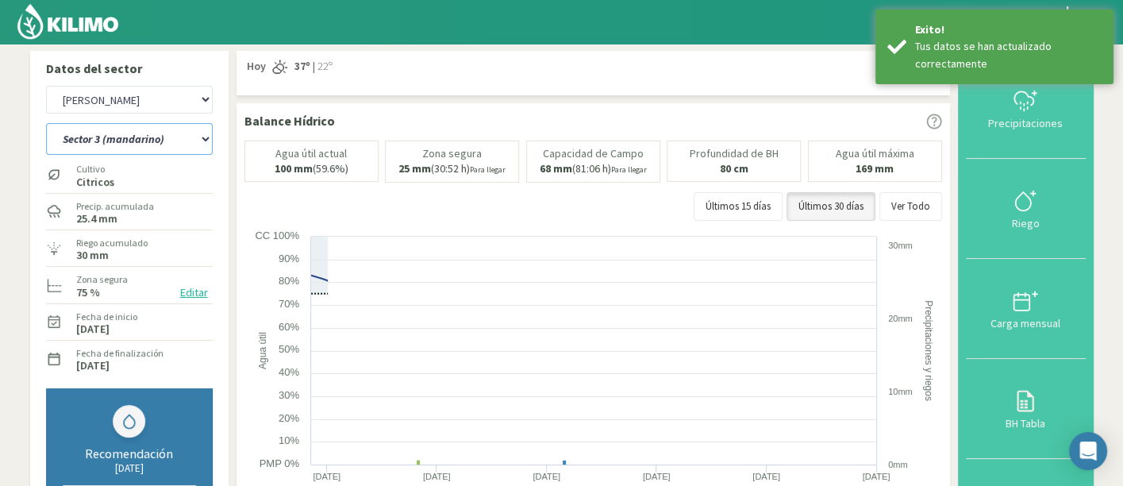
click at [46, 123] on select "Sector 1 (mandarino) Sector 1 ([GEOGRAPHIC_DATA]) Sector 2 (mandarino) Sector 2…" at bounding box center [129, 139] width 167 height 32
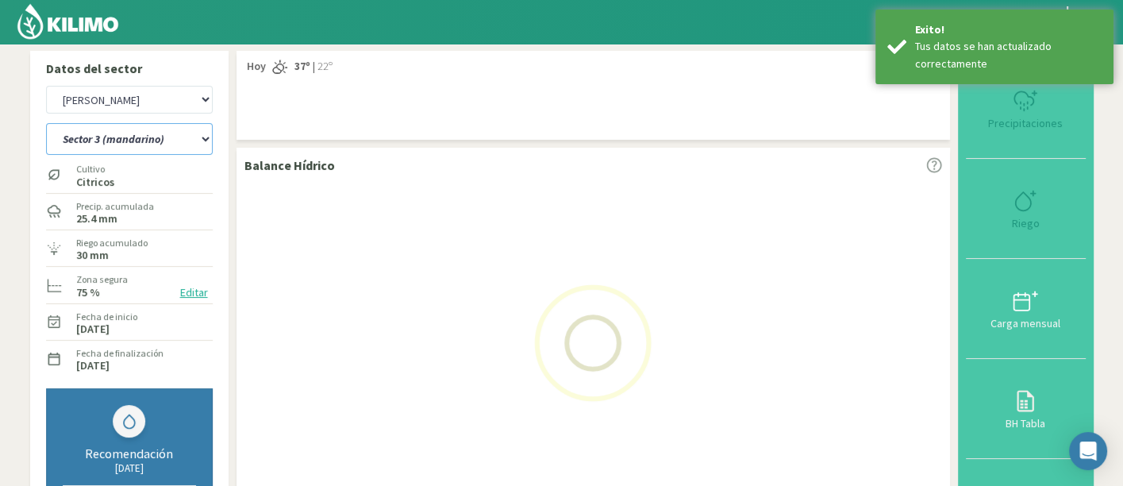
select select "50: Object"
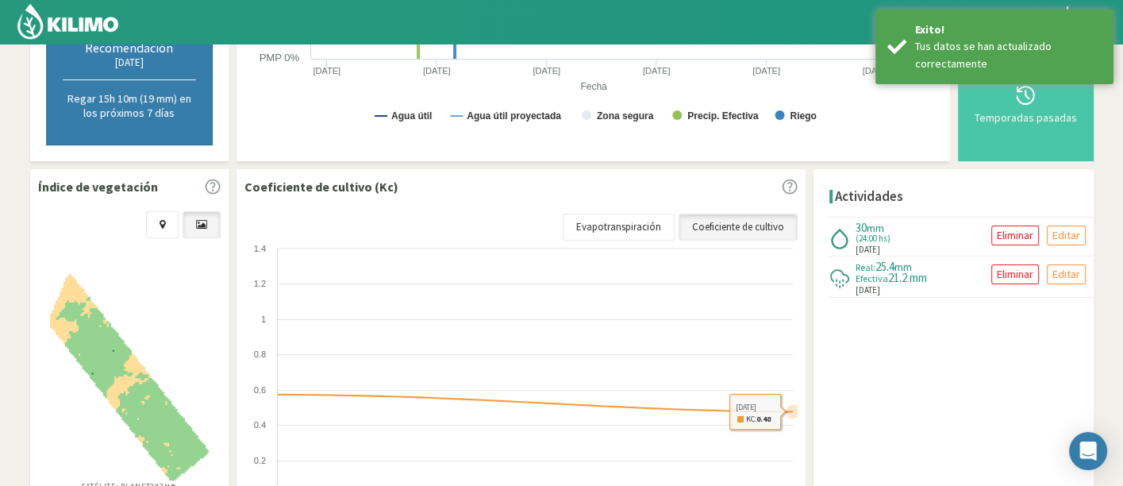
scroll to position [440, 0]
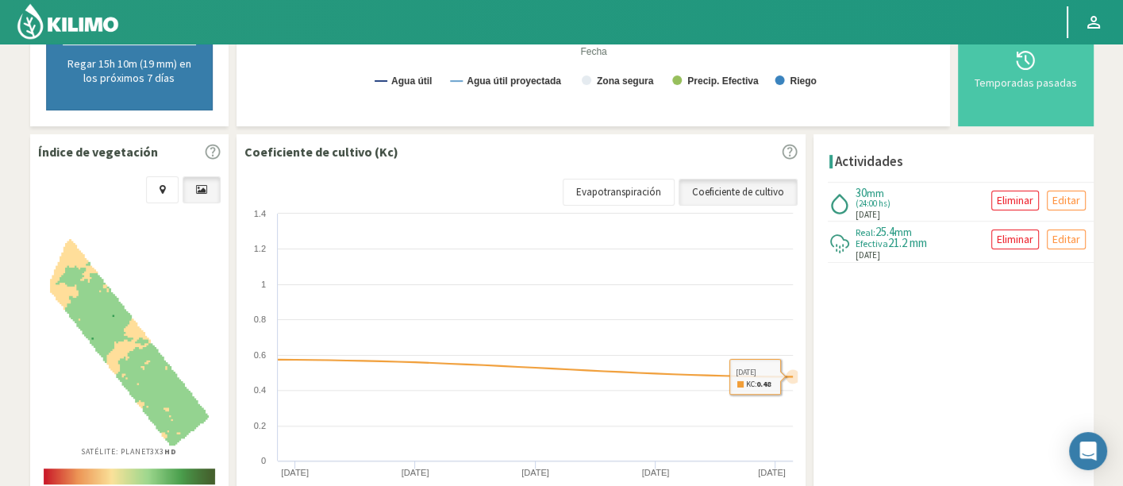
select select "2065: Object"
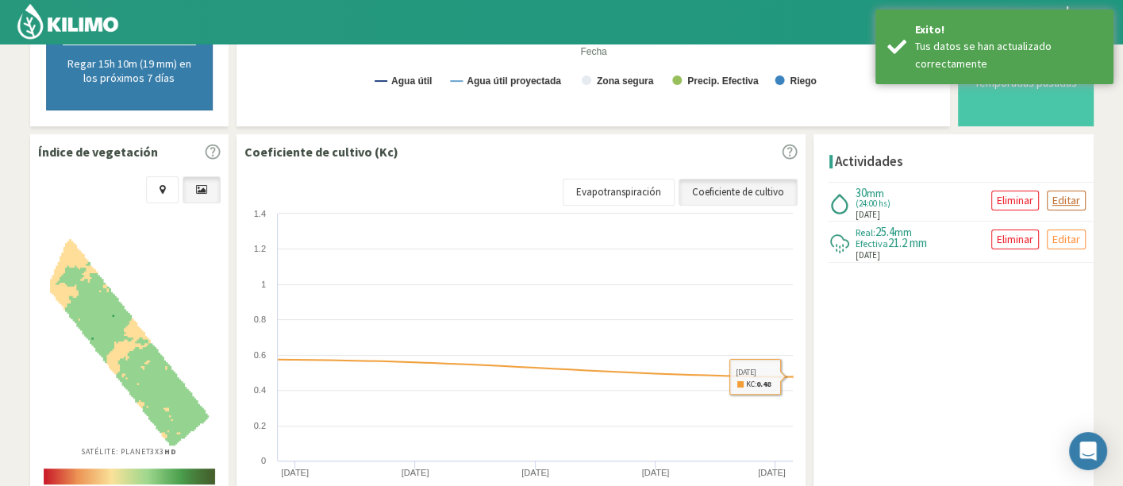
select select "60: Object"
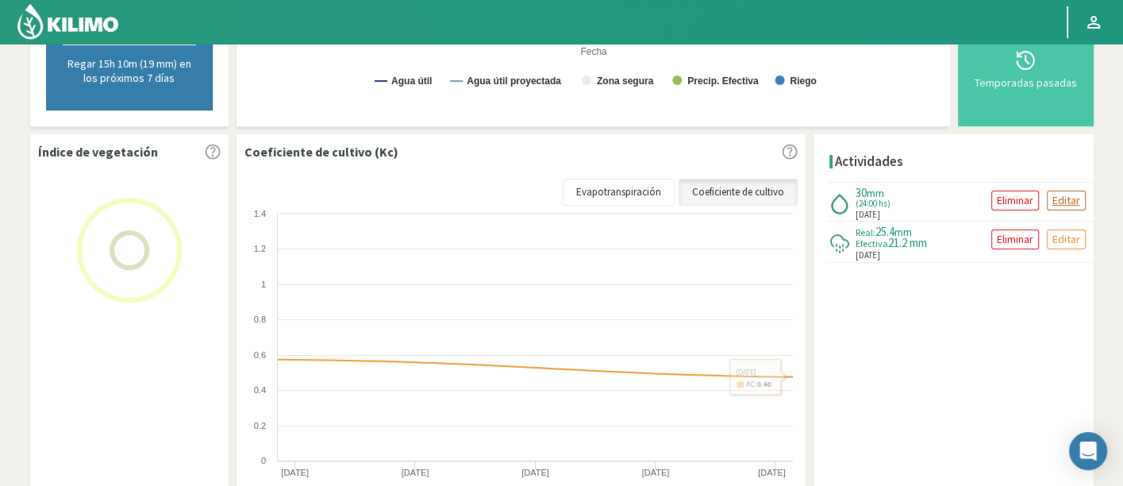
click at [1059, 198] on p "Editar" at bounding box center [1066, 200] width 28 height 18
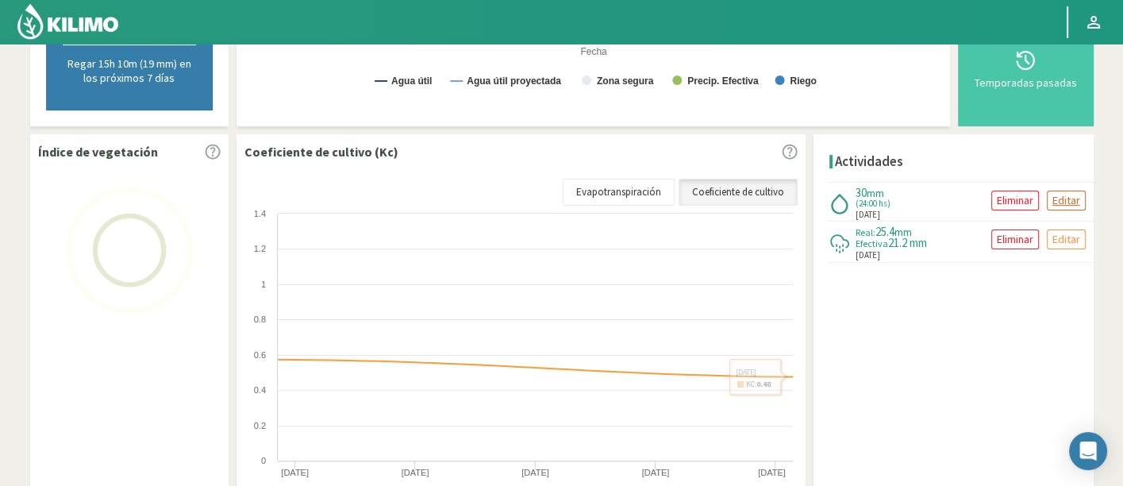
type input "[DATE]"
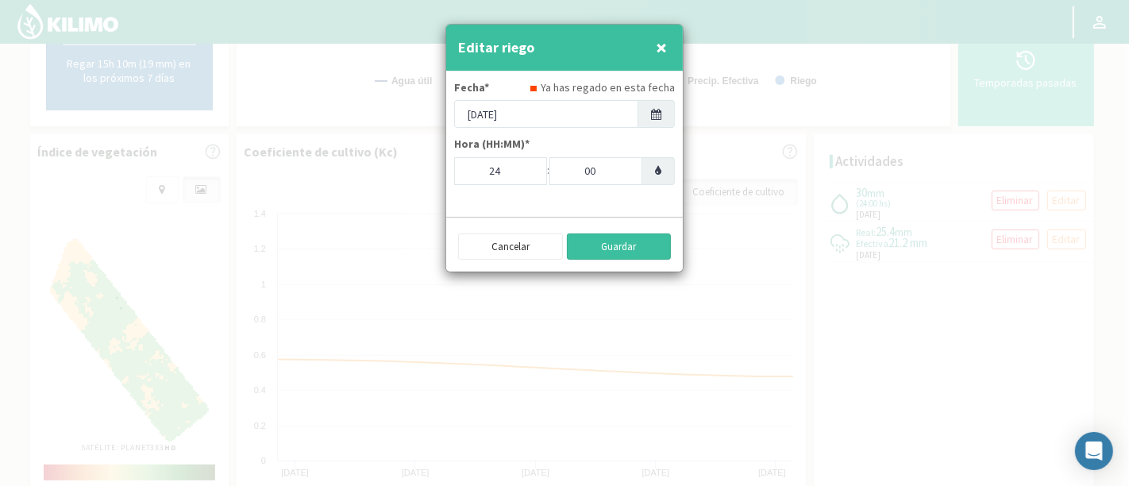
click at [617, 248] on button "Guardar" at bounding box center [619, 246] width 105 height 27
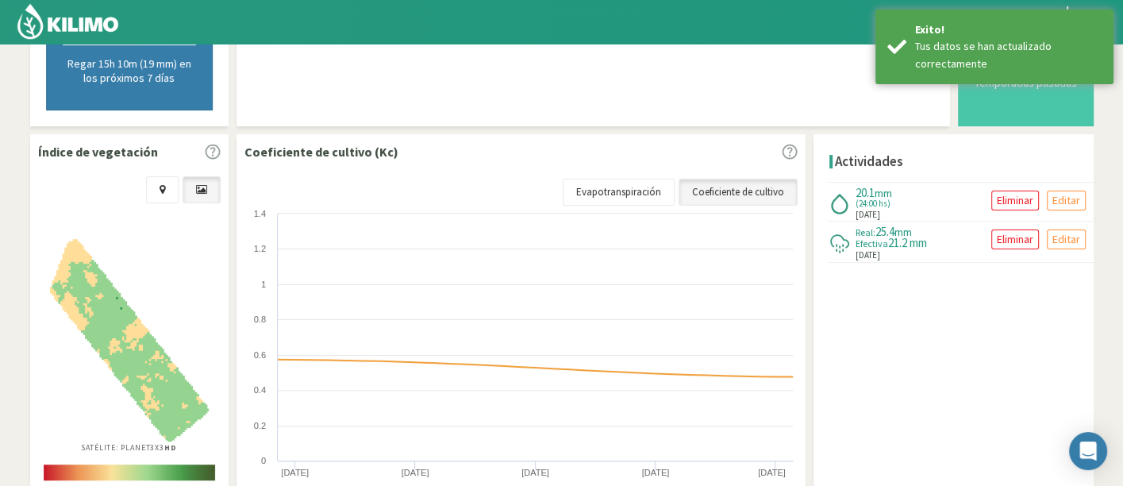
click at [959, 337] on div "Actividades 20.1 mm (24:00 hs) [DATE] Eliminar Editar Real: 25.4 mm Efectiva 21…" at bounding box center [954, 346] width 280 height 425
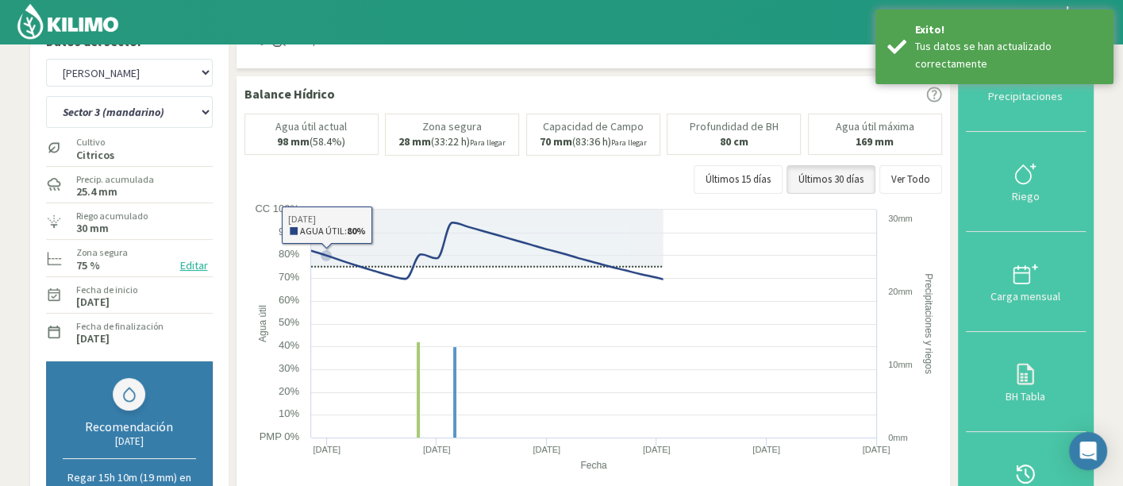
scroll to position [0, 0]
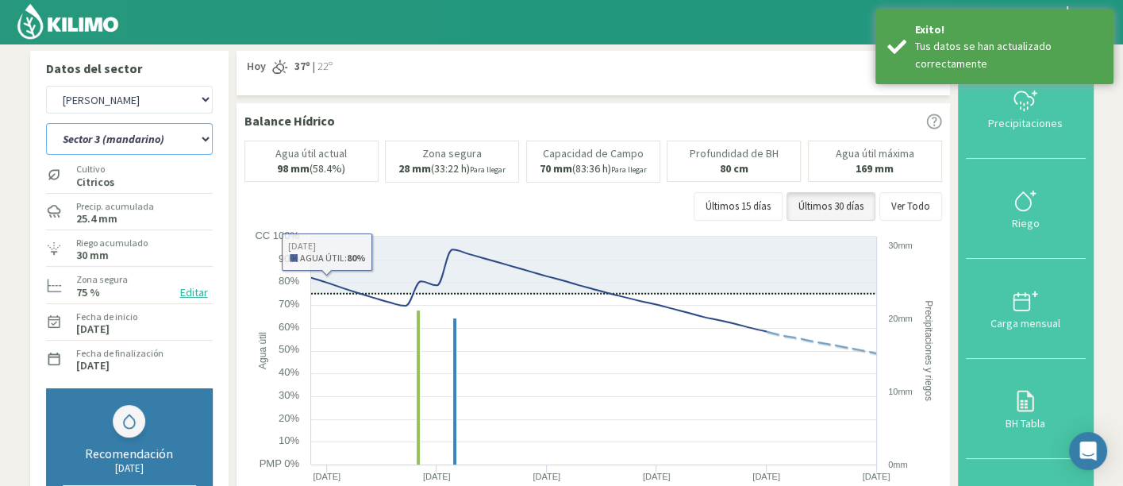
click at [140, 147] on select "Sector 1 (mandarino) Sector 1 ([GEOGRAPHIC_DATA]) Sector 2 (mandarino) Sector 2…" at bounding box center [129, 139] width 167 height 32
click at [46, 123] on select "Sector 1 (mandarino) Sector 1 ([GEOGRAPHIC_DATA]) Sector 2 (mandarino) Sector 2…" at bounding box center [129, 139] width 167 height 32
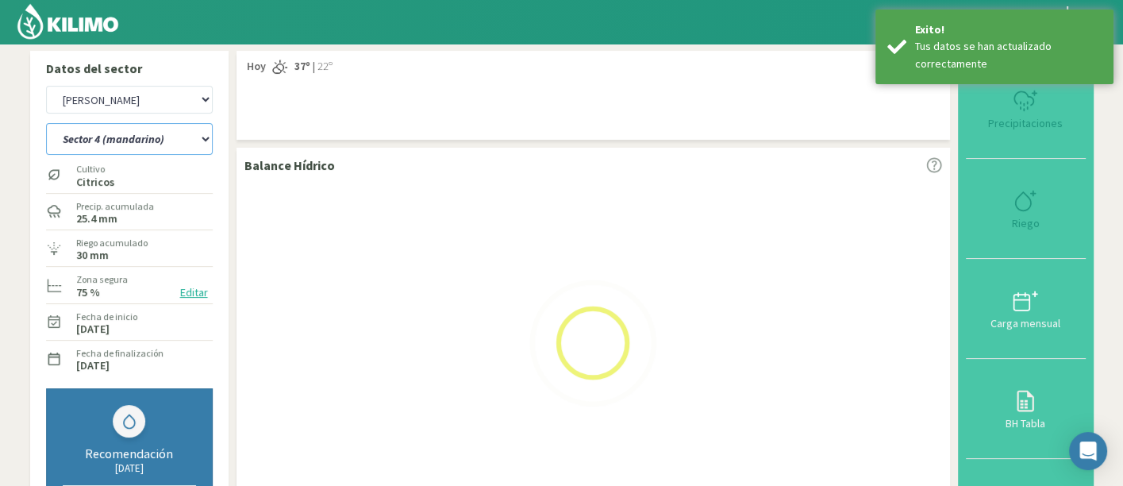
select select "60: Object"
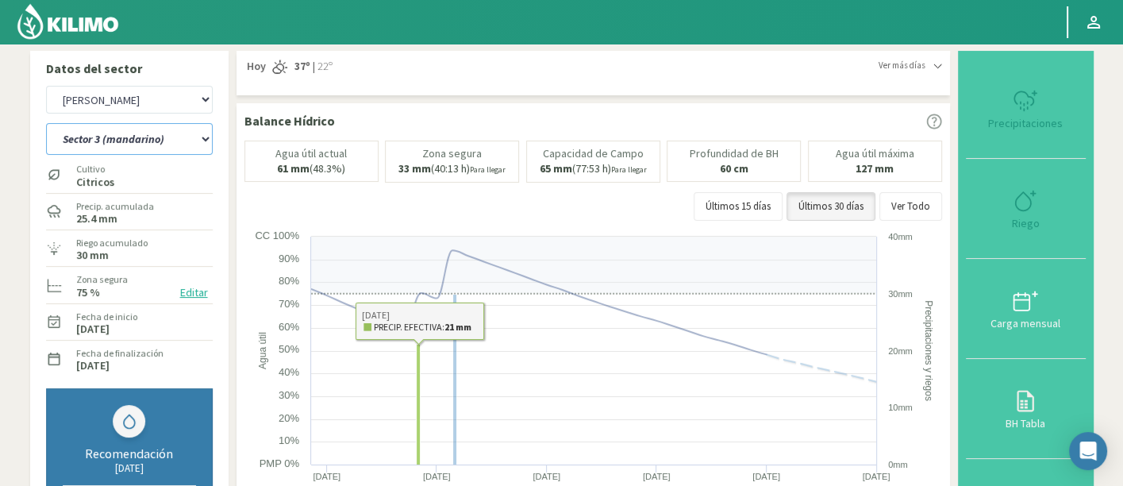
select select "2345: Object"
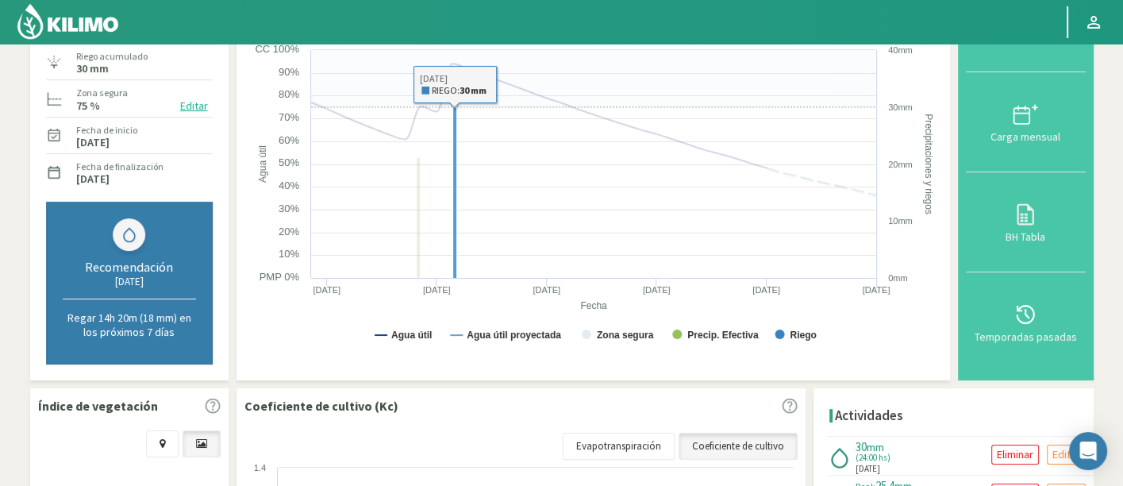
scroll to position [264, 0]
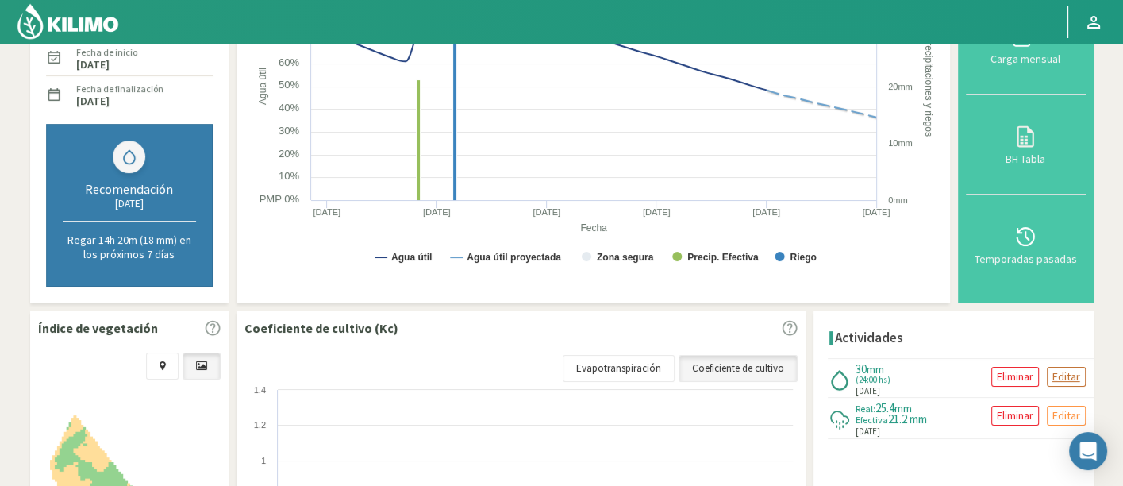
click at [1053, 376] on p "Editar" at bounding box center [1066, 376] width 28 height 18
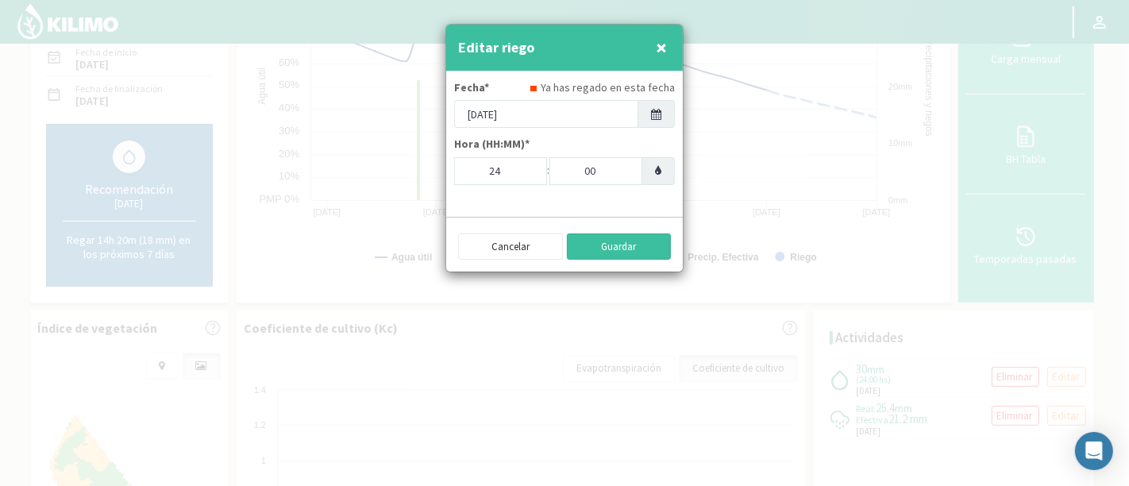
click at [621, 243] on button "Guardar" at bounding box center [619, 246] width 105 height 27
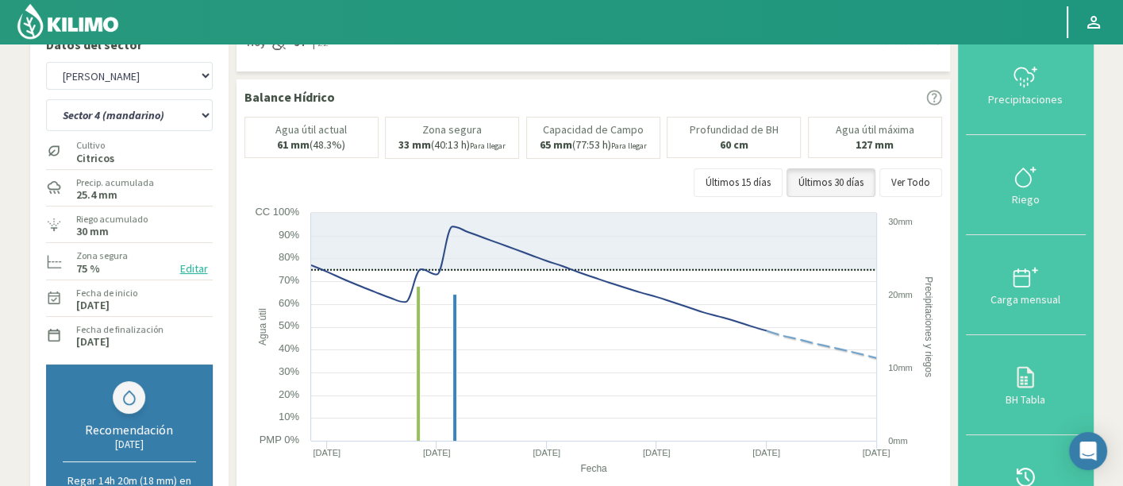
scroll to position [0, 0]
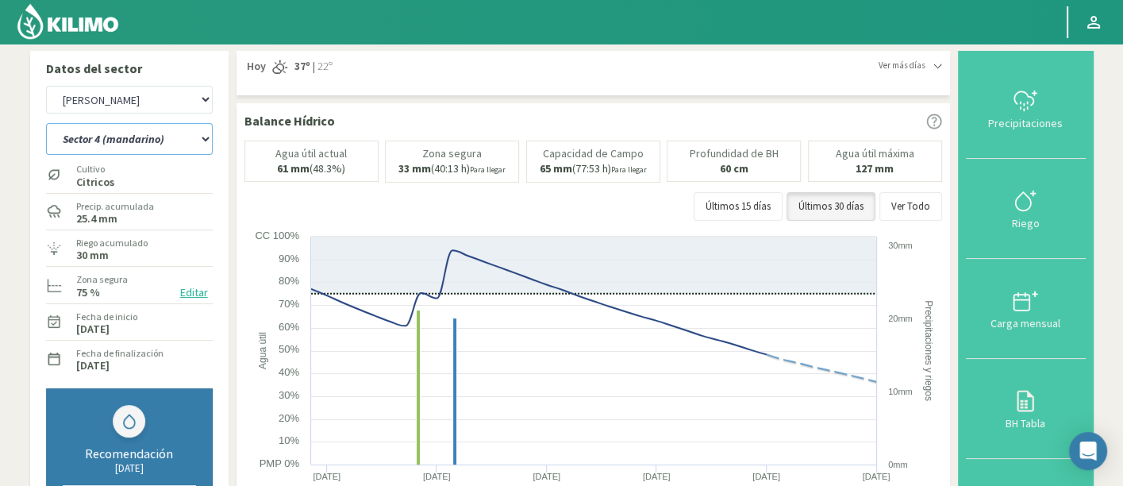
click at [163, 151] on select "Sector 1 (mandarino) Sector 1 ([GEOGRAPHIC_DATA]) Sector 2 (mandarino) Sector 2…" at bounding box center [129, 139] width 167 height 32
click at [46, 123] on select "Sector 1 (mandarino) Sector 1 ([GEOGRAPHIC_DATA]) Sector 2 (mandarino) Sector 2…" at bounding box center [129, 139] width 167 height 32
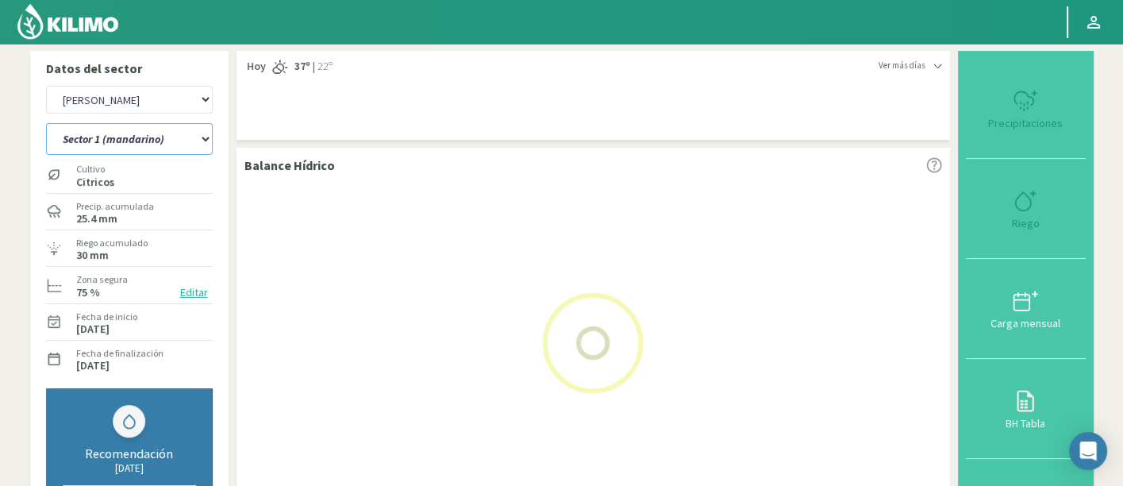
click at [170, 128] on select "Sector 1 (mandarino) Sector 1 ([GEOGRAPHIC_DATA]) Sector 2 (mandarino) Sector 2…" at bounding box center [129, 139] width 167 height 32
click at [46, 123] on select "Sector 1 (mandarino) Sector 1 ([GEOGRAPHIC_DATA]) Sector 2 (mandarino) Sector 2…" at bounding box center [129, 139] width 167 height 32
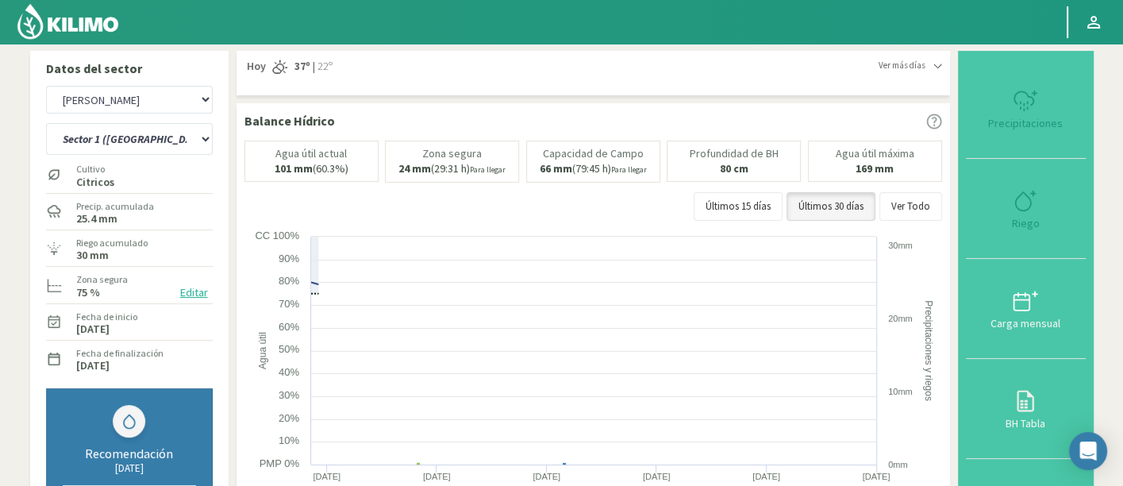
select select "70: Object"
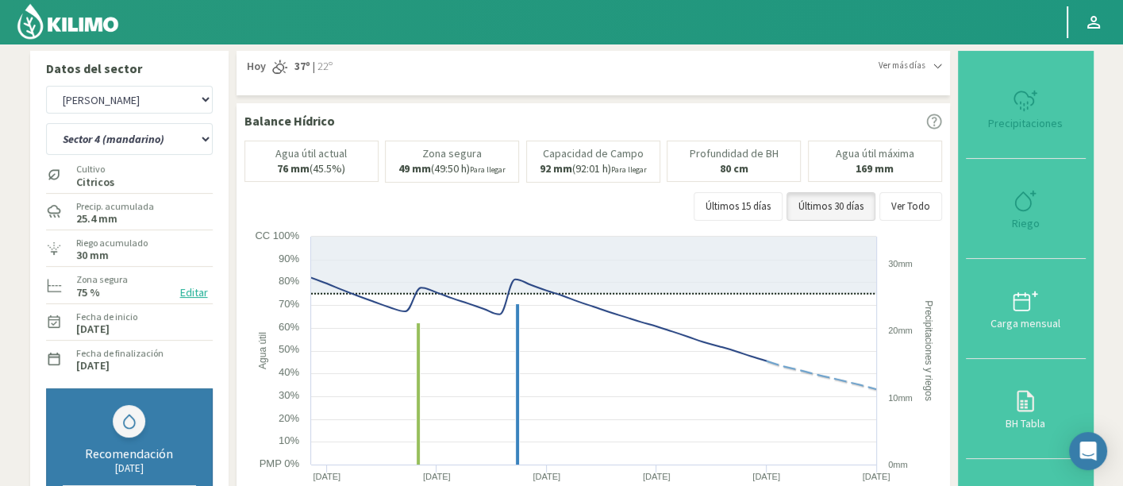
select select "2625: Object"
select select "73: Object"
select select "2905: Object"
click at [189, 131] on select "Sector 1 (mandarino) Sector 1 ([GEOGRAPHIC_DATA]) Sector 2 (mandarino) Sector 2…" at bounding box center [129, 139] width 167 height 32
drag, startPoint x: 189, startPoint y: 131, endPoint x: 249, endPoint y: 168, distance: 70.9
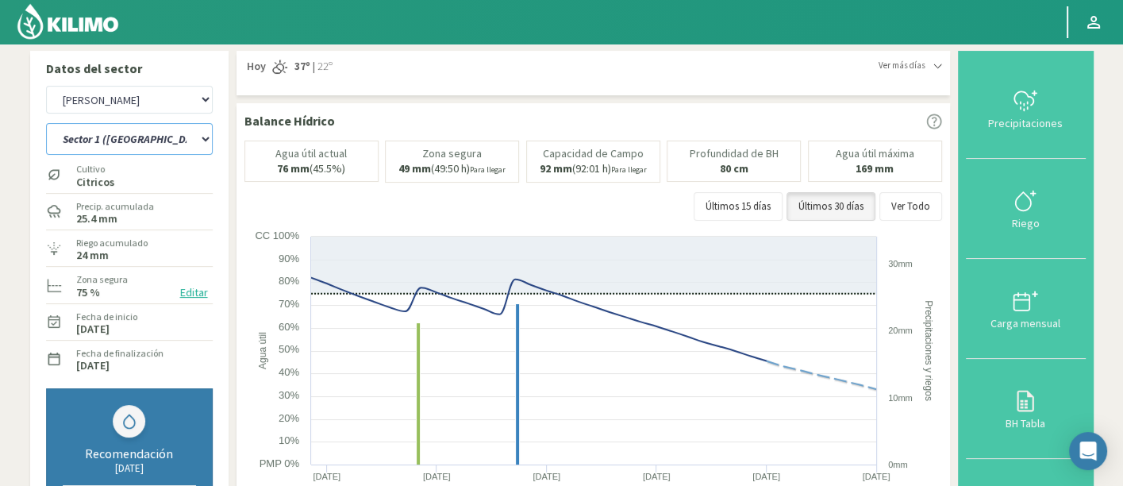
click at [189, 131] on select "Sector 1 (mandarino) Sector 1 ([GEOGRAPHIC_DATA]) Sector 2 (mandarino) Sector 2…" at bounding box center [129, 139] width 167 height 32
click at [148, 135] on select "Sector 1 (mandarino) Sector 1 ([GEOGRAPHIC_DATA]) Sector 2 (mandarino) Sector 2…" at bounding box center [129, 139] width 167 height 32
click at [46, 123] on select "Sector 1 (mandarino) Sector 1 ([GEOGRAPHIC_DATA]) Sector 2 (mandarino) Sector 2…" at bounding box center [129, 139] width 167 height 32
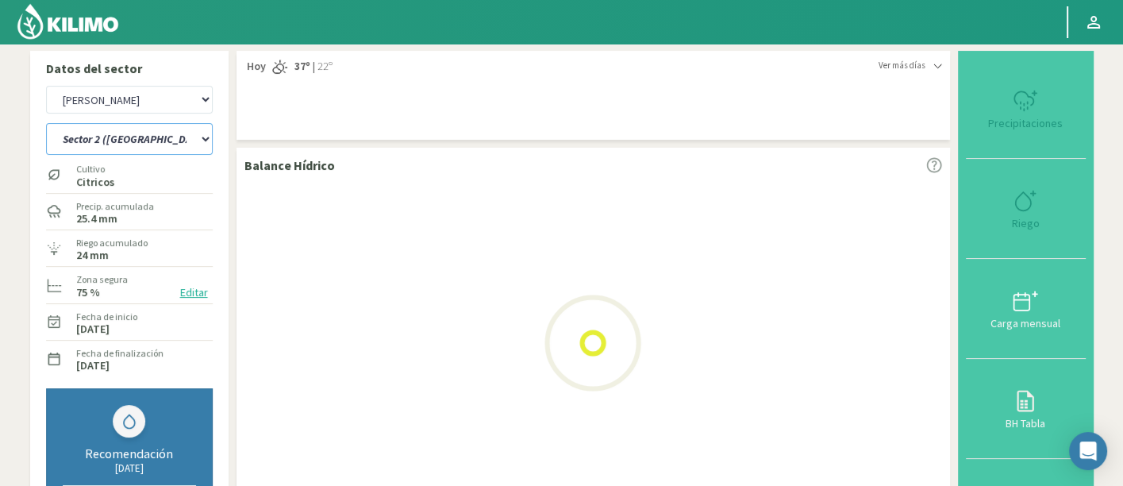
select select "81: Object"
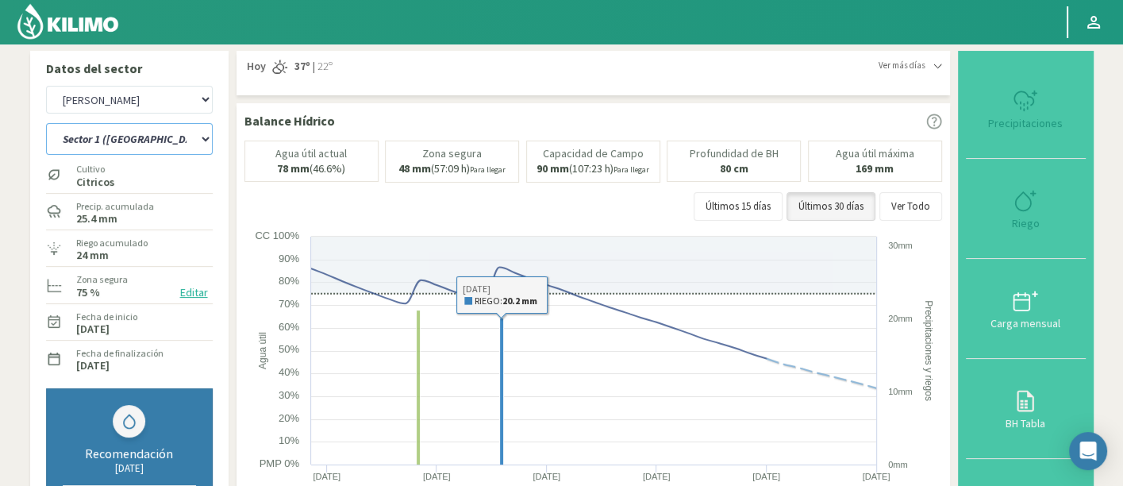
click at [158, 146] on select "Sector 1 (mandarino) Sector 1 ([GEOGRAPHIC_DATA]) Sector 2 (mandarino) Sector 2…" at bounding box center [129, 139] width 167 height 32
select select "3185: Object"
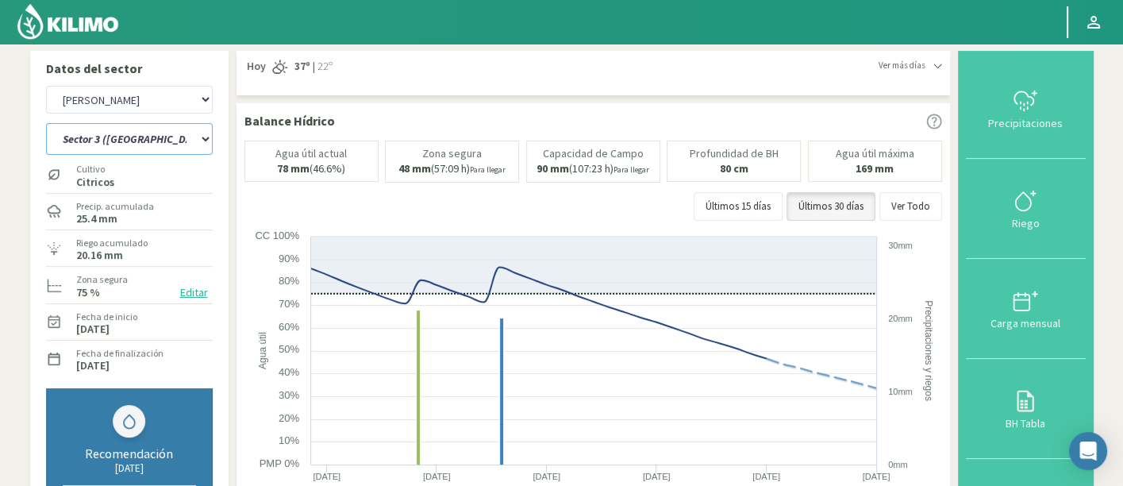
click at [46, 123] on select "Sector 1 (mandarino) Sector 1 ([GEOGRAPHIC_DATA]) Sector 2 (mandarino) Sector 2…" at bounding box center [129, 139] width 167 height 32
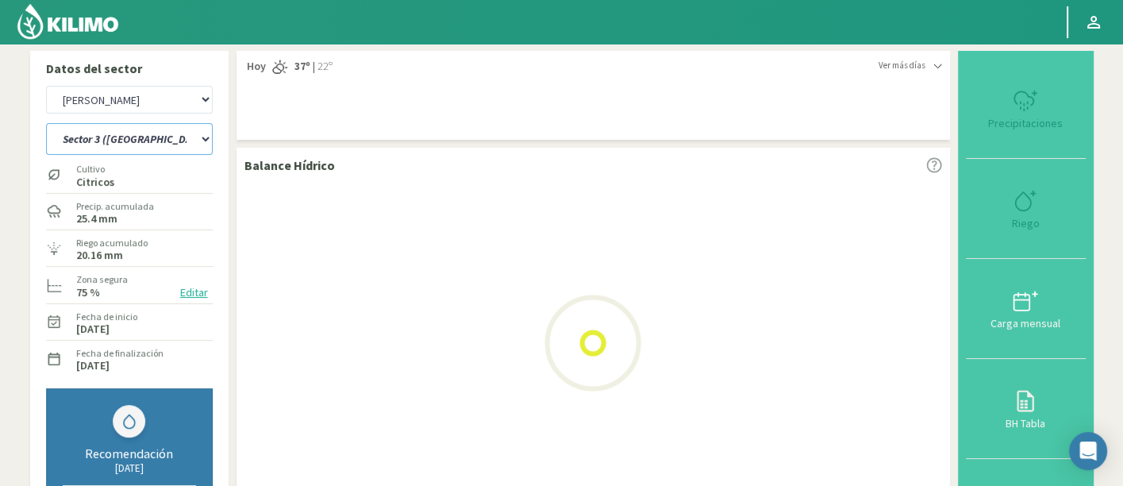
select select "91: Object"
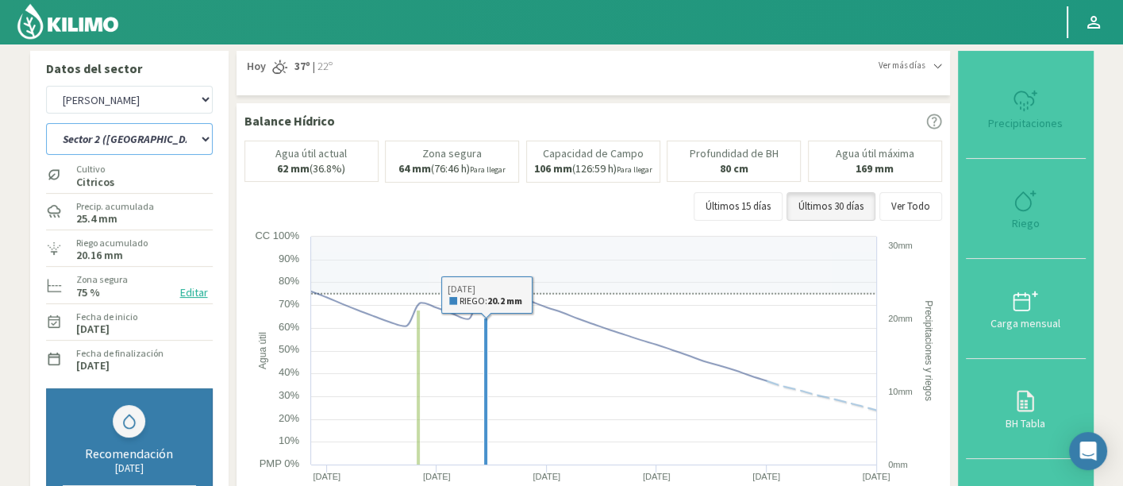
click at [136, 132] on select "Sector 1 (mandarino) Sector 1 ([GEOGRAPHIC_DATA]) Sector 2 (mandarino) Sector 2…" at bounding box center [129, 139] width 167 height 32
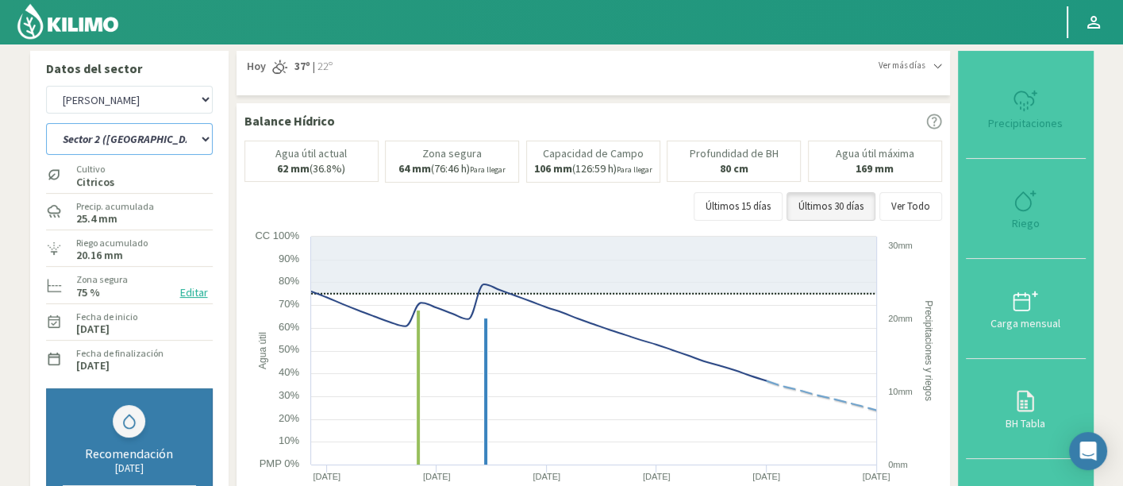
select select "3465: Object"
click at [46, 123] on select "Sector 1 (mandarino) Sector 1 ([GEOGRAPHIC_DATA]) Sector 2 (mandarino) Sector 2…" at bounding box center [129, 139] width 167 height 32
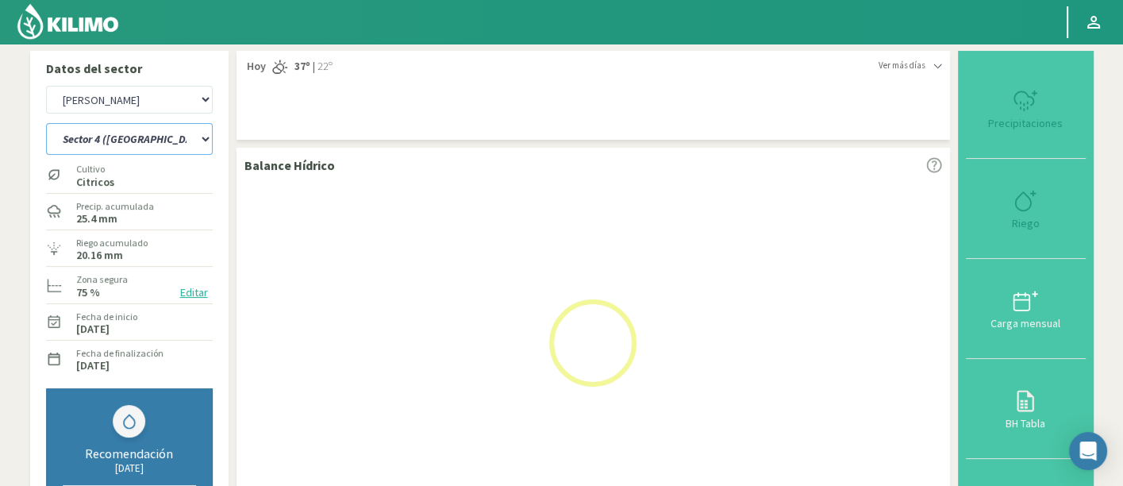
select select "101: Object"
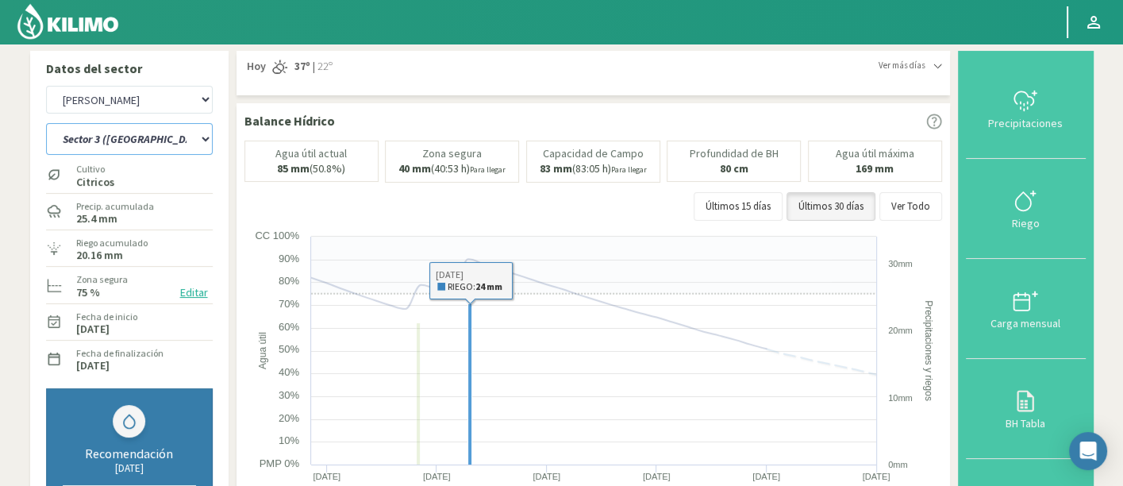
select select "3745: Object"
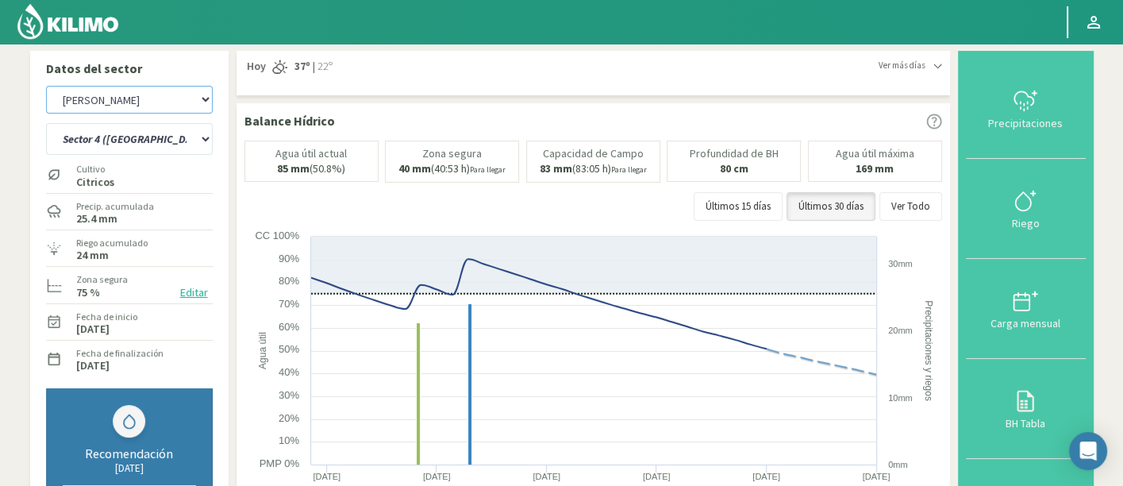
click at [109, 103] on select "Agr. Cardonal Agr. El [PERSON_NAME] Agrícola [GEOGRAPHIC_DATA] - IC Agrícola Ex…" at bounding box center [129, 100] width 167 height 28
drag, startPoint x: 137, startPoint y: 140, endPoint x: 143, endPoint y: 152, distance: 13.9
click at [138, 140] on select "Sector 1 (mandarino) Sector 1 ([GEOGRAPHIC_DATA]) Sector 2 (mandarino) Sector 2…" at bounding box center [129, 139] width 167 height 32
click at [46, 123] on select "Sector 1 (mandarino) Sector 1 ([GEOGRAPHIC_DATA]) Sector 2 (mandarino) Sector 2…" at bounding box center [129, 139] width 167 height 32
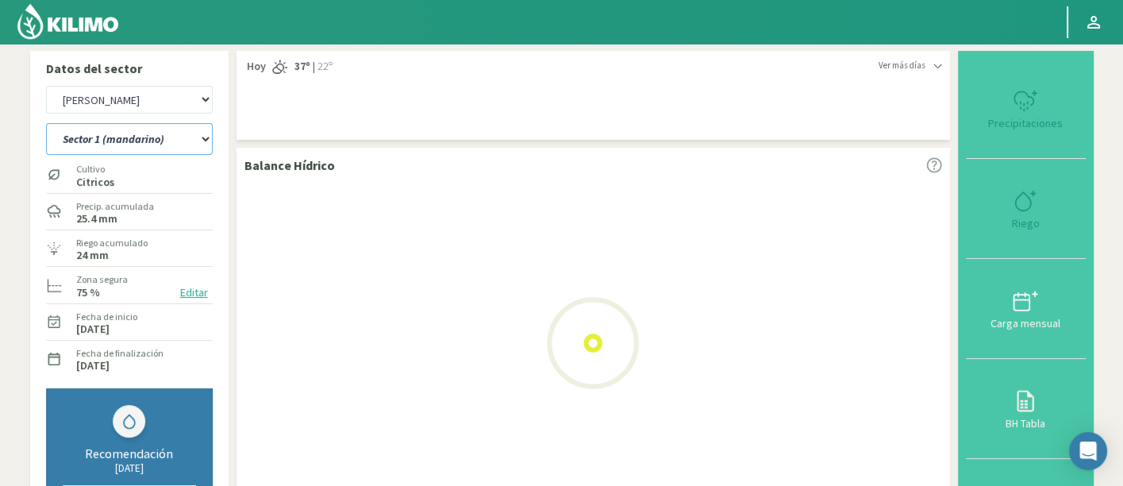
select select "111: Object"
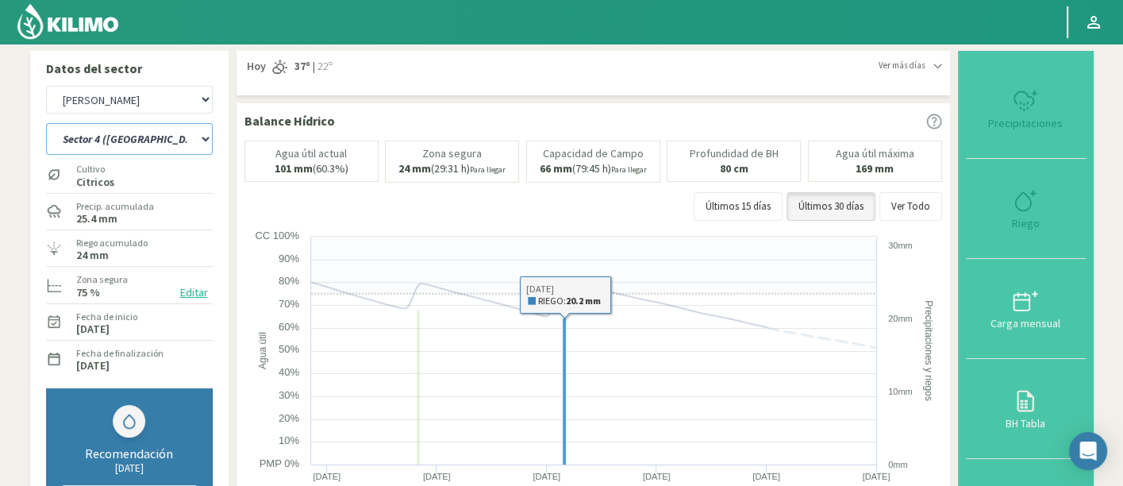
select select "4025: Object"
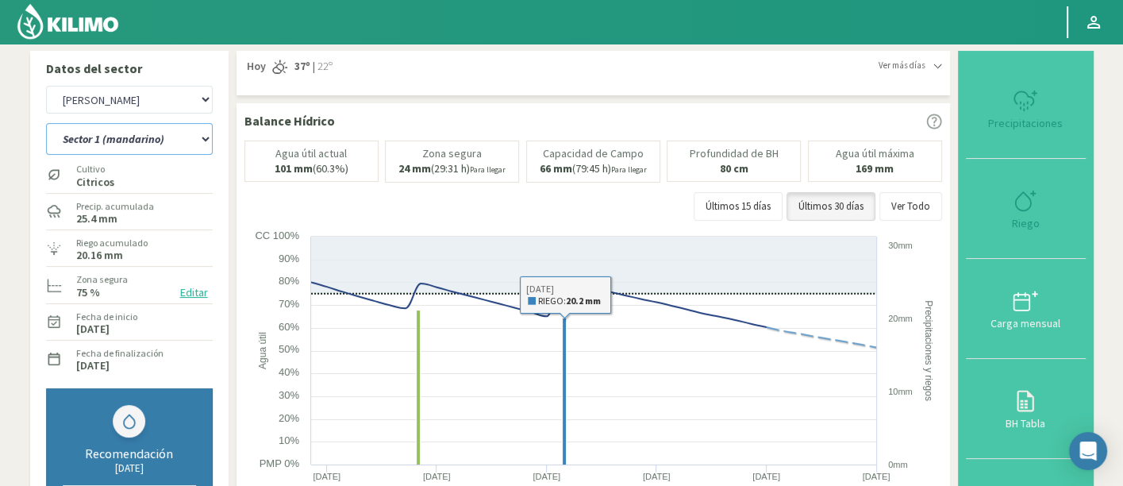
click at [210, 139] on select "Sector 1 (mandarino) Sector 1 ([GEOGRAPHIC_DATA]) Sector 2 (mandarino) Sector 2…" at bounding box center [129, 139] width 167 height 32
click at [46, 123] on select "Sector 1 (mandarino) Sector 1 ([GEOGRAPHIC_DATA]) Sector 2 (mandarino) Sector 2…" at bounding box center [129, 139] width 167 height 32
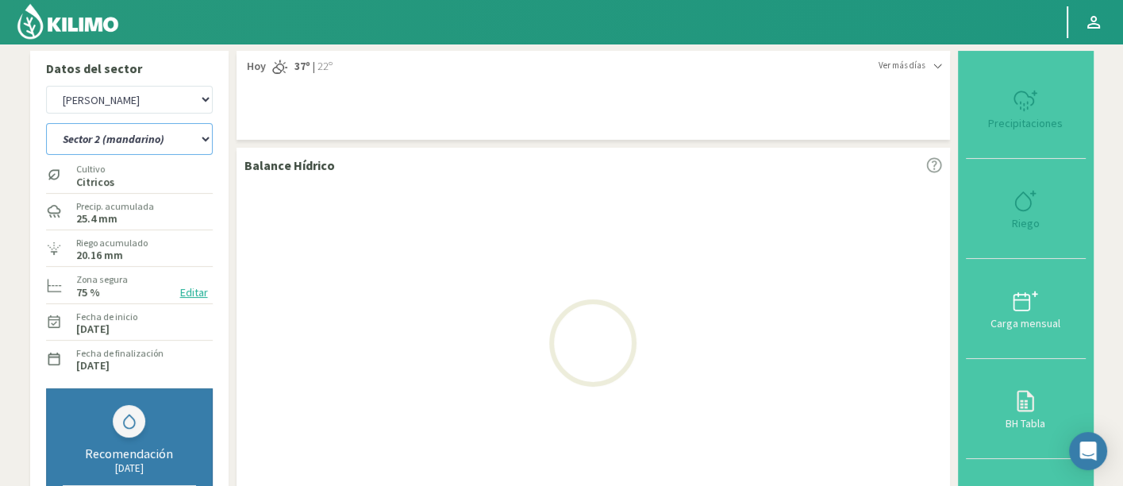
select select "112: Object"
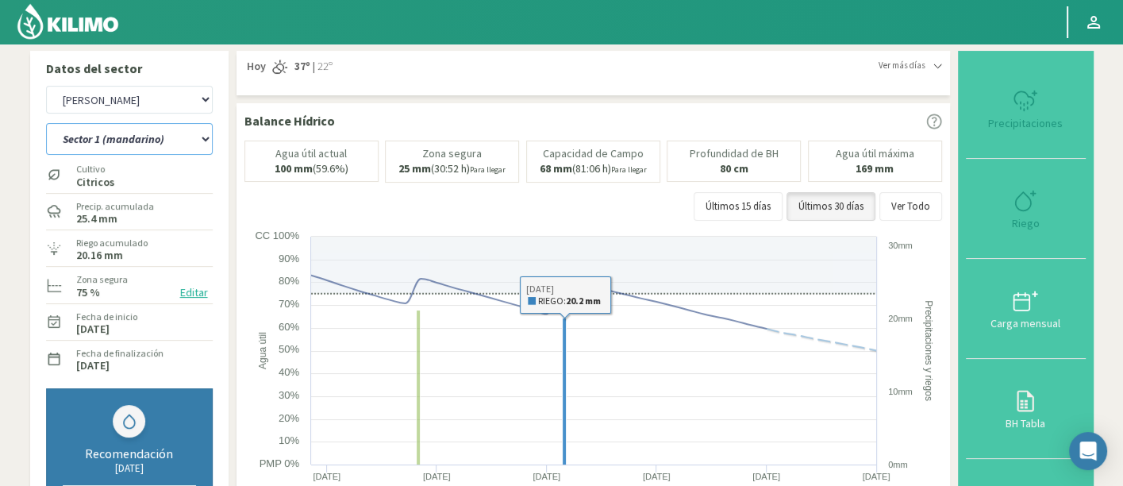
click at [171, 144] on select "Sector 1 (mandarino) Sector 1 ([GEOGRAPHIC_DATA]) Sector 2 (mandarino) Sector 2…" at bounding box center [129, 139] width 167 height 32
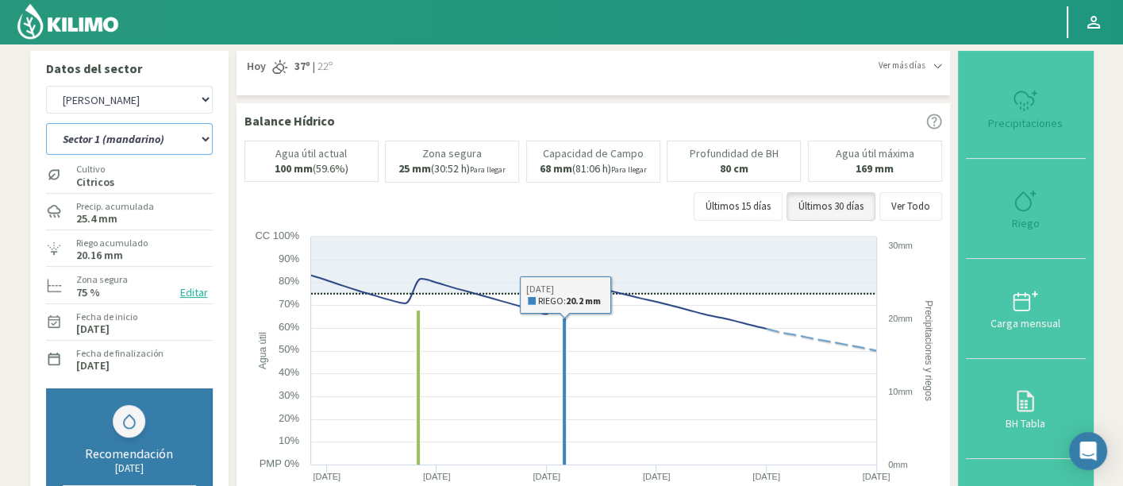
select select "4305: Object"
click at [46, 123] on select "Sector 1 (mandarino) Sector 1 ([GEOGRAPHIC_DATA]) Sector 2 (mandarino) Sector 2…" at bounding box center [129, 139] width 167 height 32
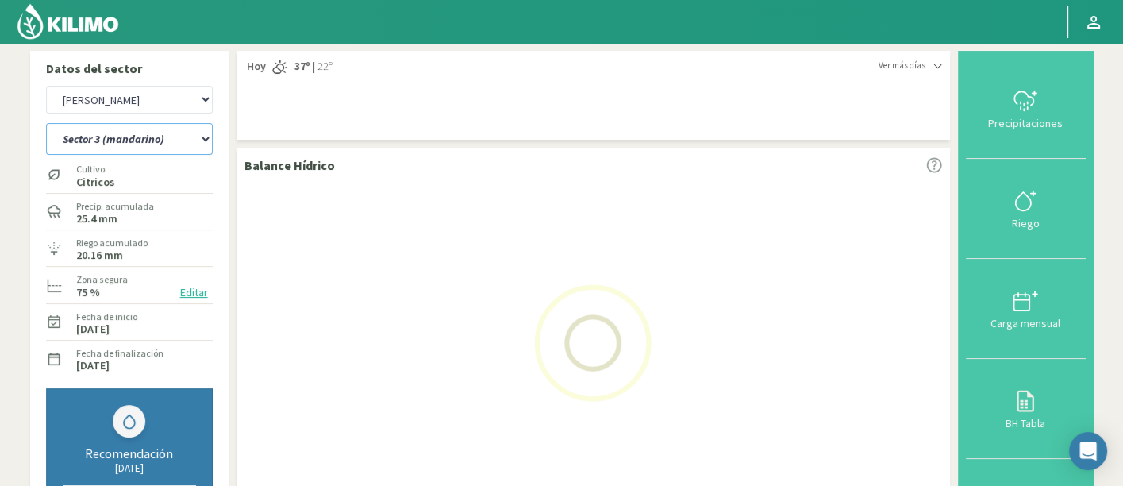
select select "122: Object"
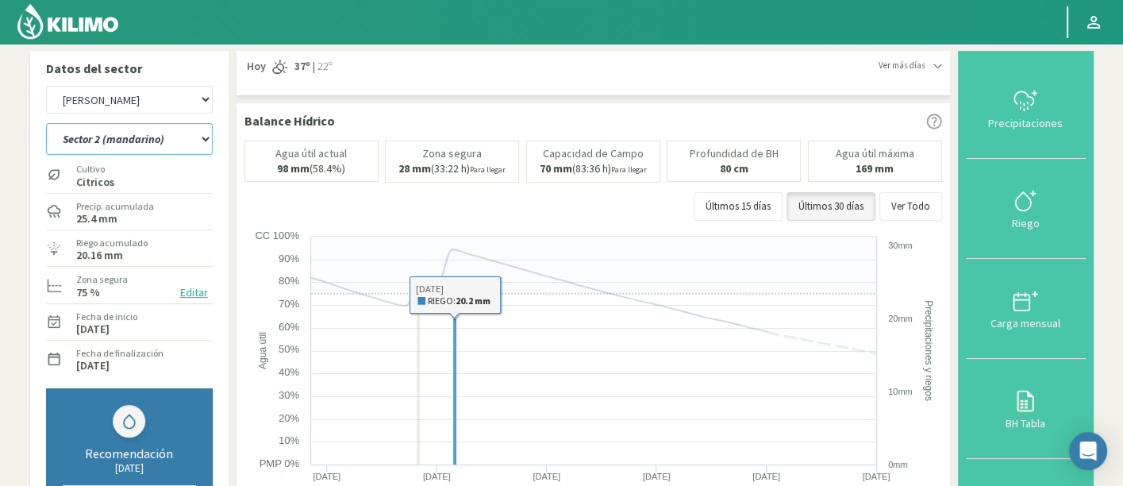
select select "4585: Object"
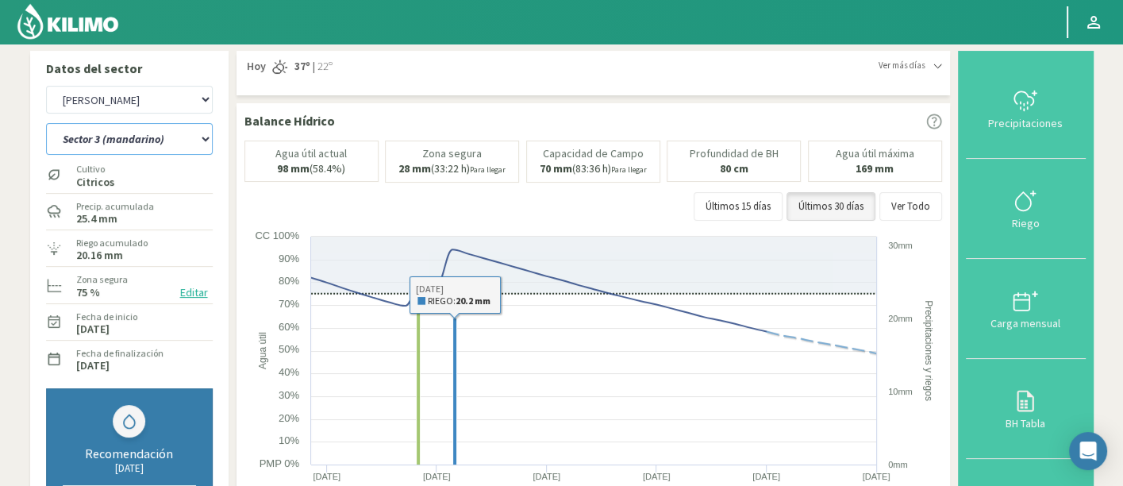
click at [136, 152] on select "Sector 1 (mandarino) Sector 1 ([GEOGRAPHIC_DATA]) Sector 2 (mandarino) Sector 2…" at bounding box center [129, 139] width 167 height 32
click at [46, 123] on select "Sector 1 (mandarino) Sector 1 ([GEOGRAPHIC_DATA]) Sector 2 (mandarino) Sector 2…" at bounding box center [129, 139] width 167 height 32
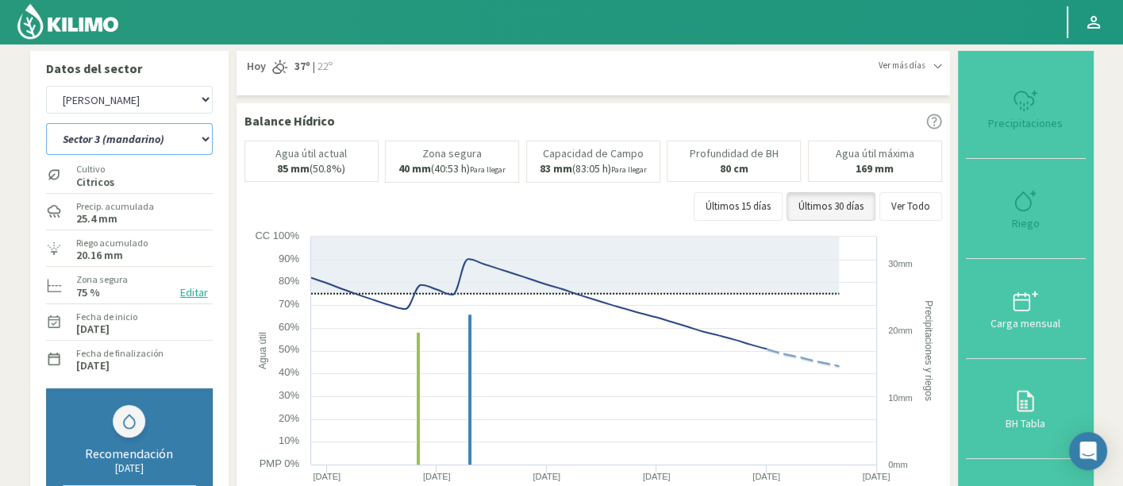
click at [86, 132] on select "Sector 1 (mandarino) Sector 1 ([GEOGRAPHIC_DATA]) Sector 2 (mandarino) Sector 2…" at bounding box center [129, 139] width 167 height 32
select select "134: Object"
click at [46, 123] on select "Sector 1 (mandarino) Sector 1 ([GEOGRAPHIC_DATA]) Sector 2 (mandarino) Sector 2…" at bounding box center [129, 139] width 167 height 32
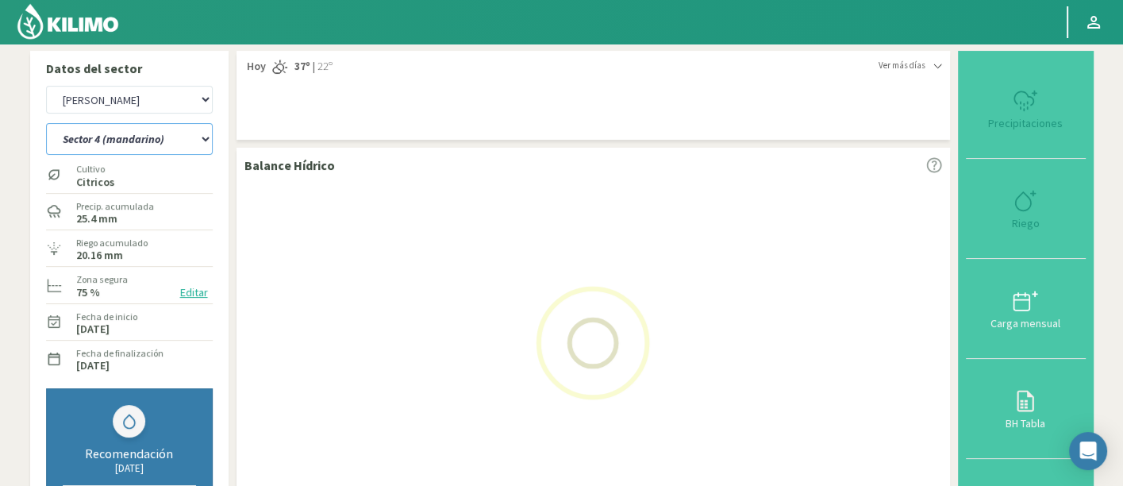
select select "4865: Object"
select select "142: Object"
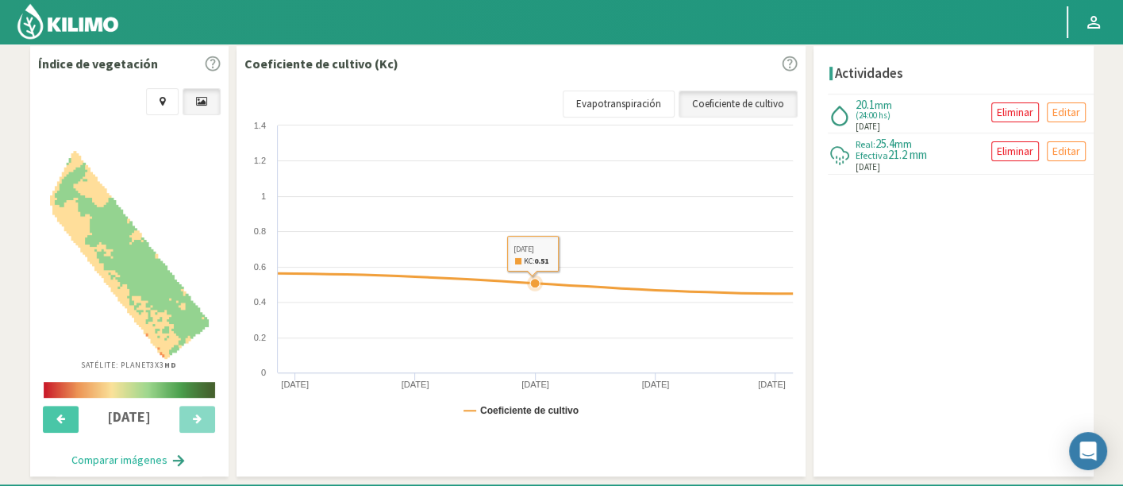
select select "5145: Object"
select select "150: Object"
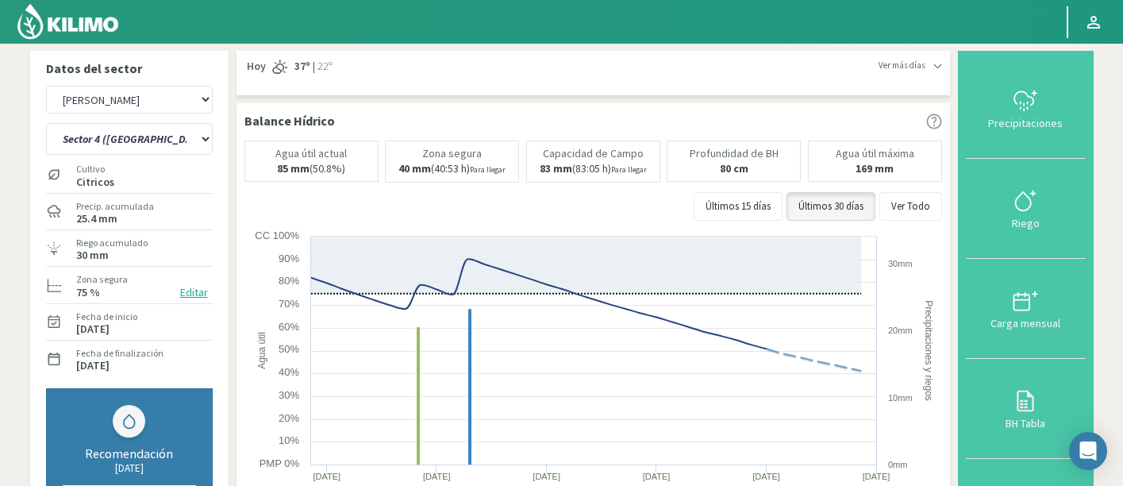
select select "105: Object"
select select "7: Object"
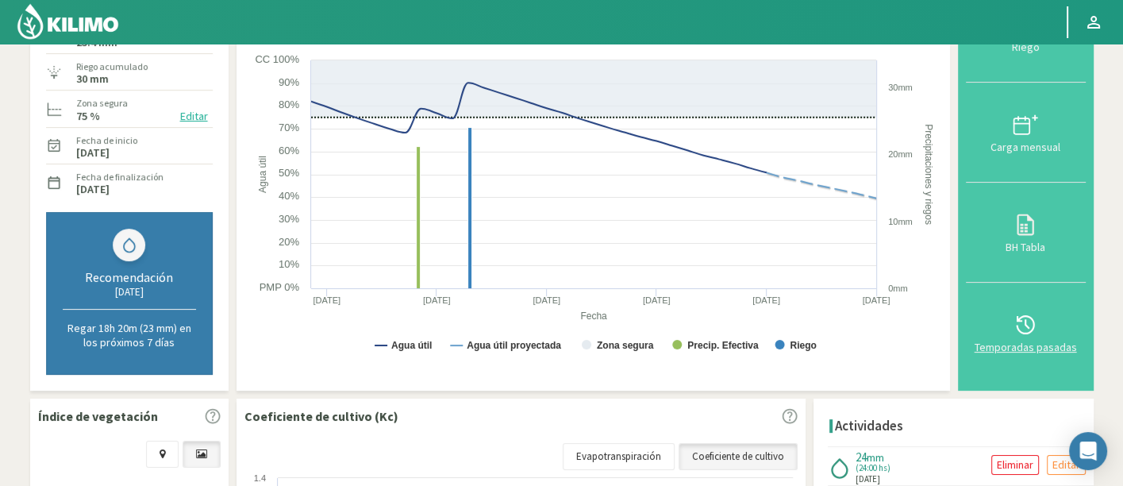
click at [1021, 352] on button "Temporadas pasadas" at bounding box center [1026, 333] width 120 height 100
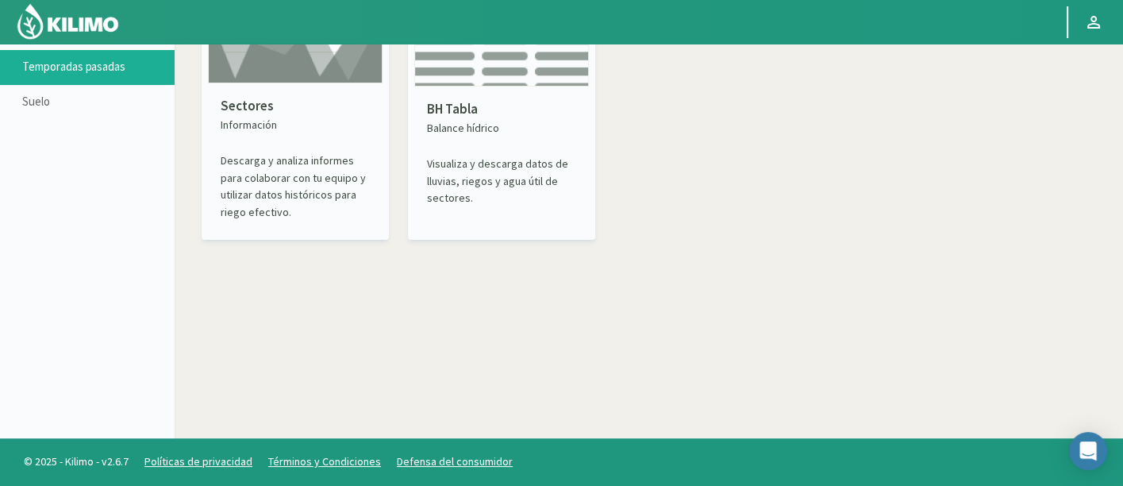
scroll to position [90, 0]
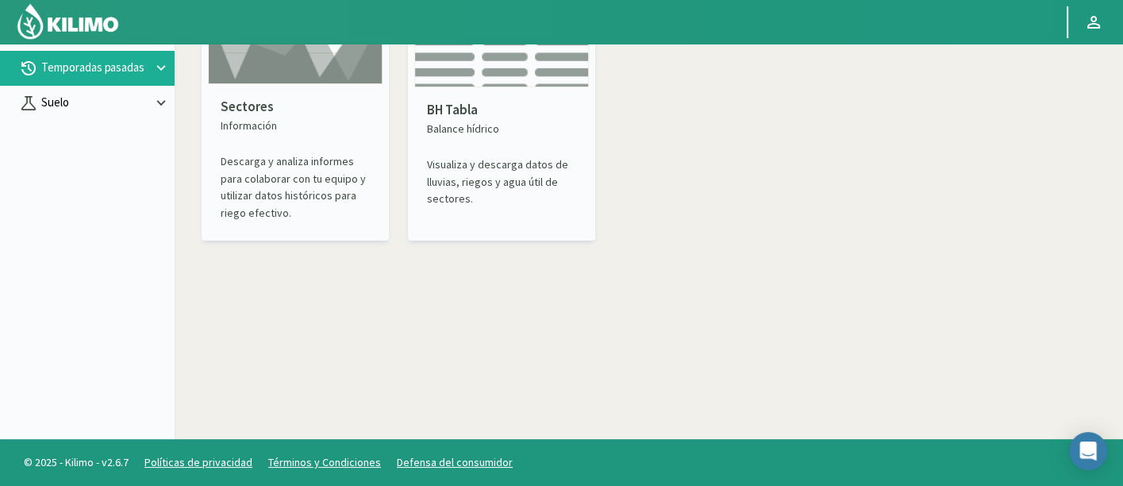
click at [103, 103] on p "Suelo" at bounding box center [95, 103] width 114 height 18
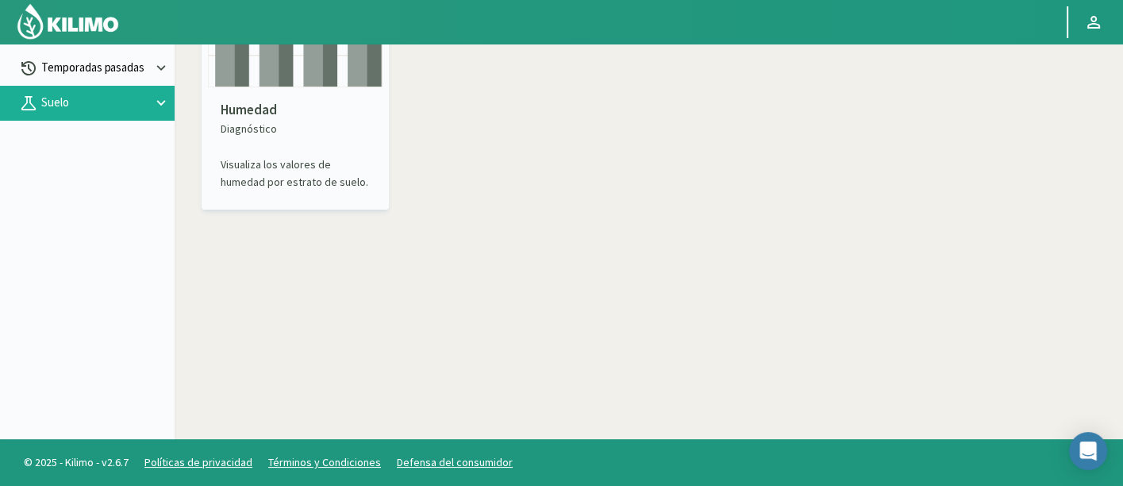
click at [118, 74] on p "Temporadas pasadas" at bounding box center [95, 68] width 114 height 18
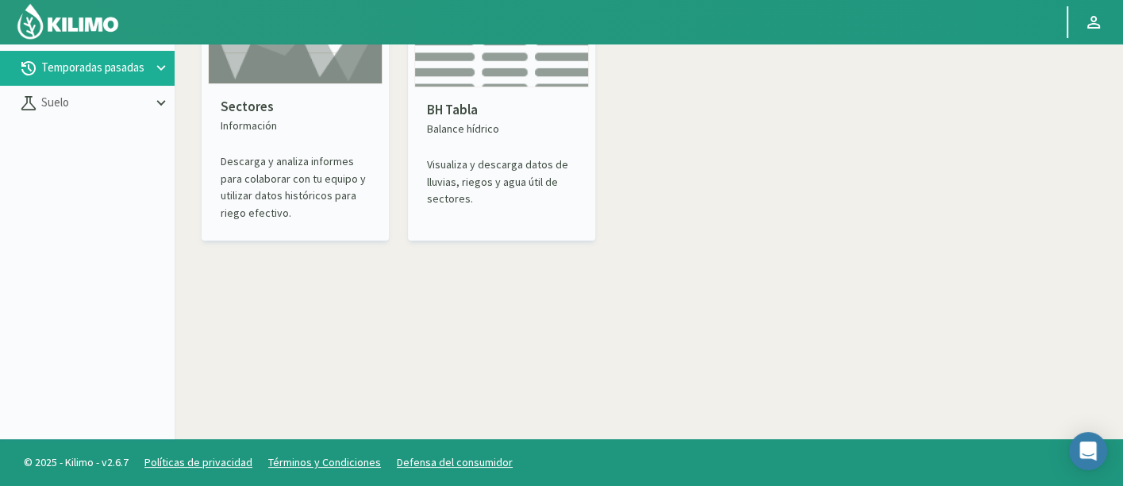
click at [292, 84] on div "Sectores Información Descarga y analiza informes para colaborar con tu equipo y…" at bounding box center [295, 159] width 175 height 150
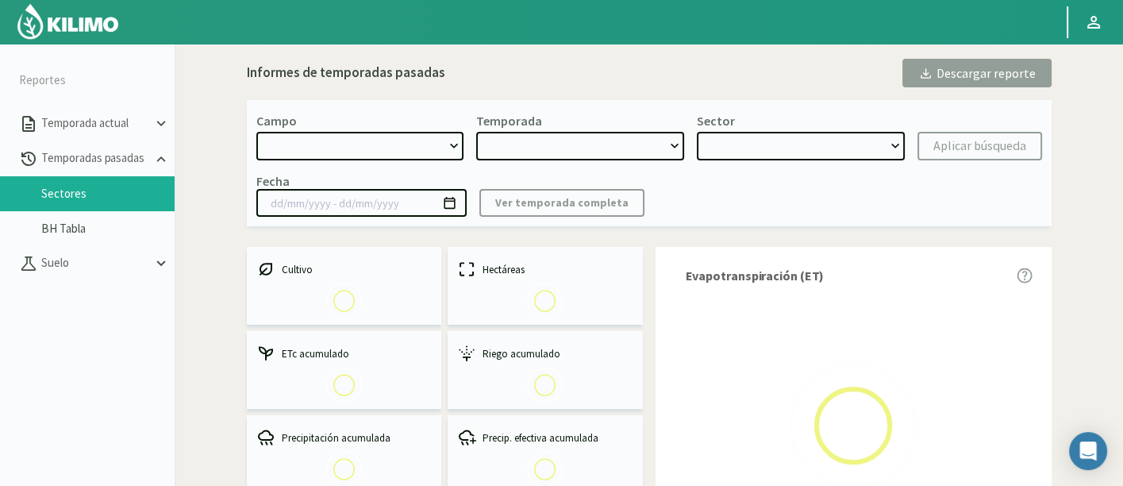
select select "0: Object"
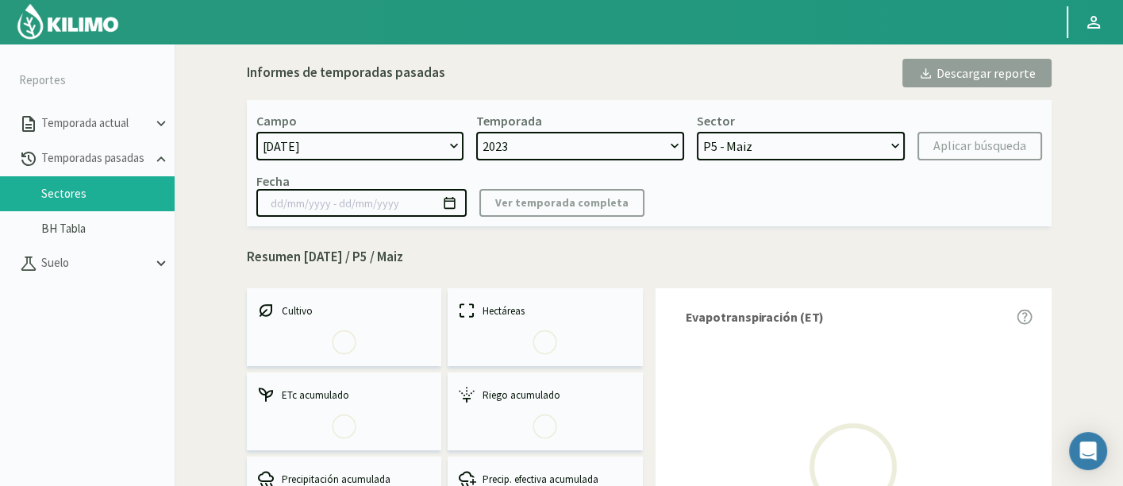
select select "0: 2023"
select select "0: Object"
type input "20/10/2023 - 13/06/2024"
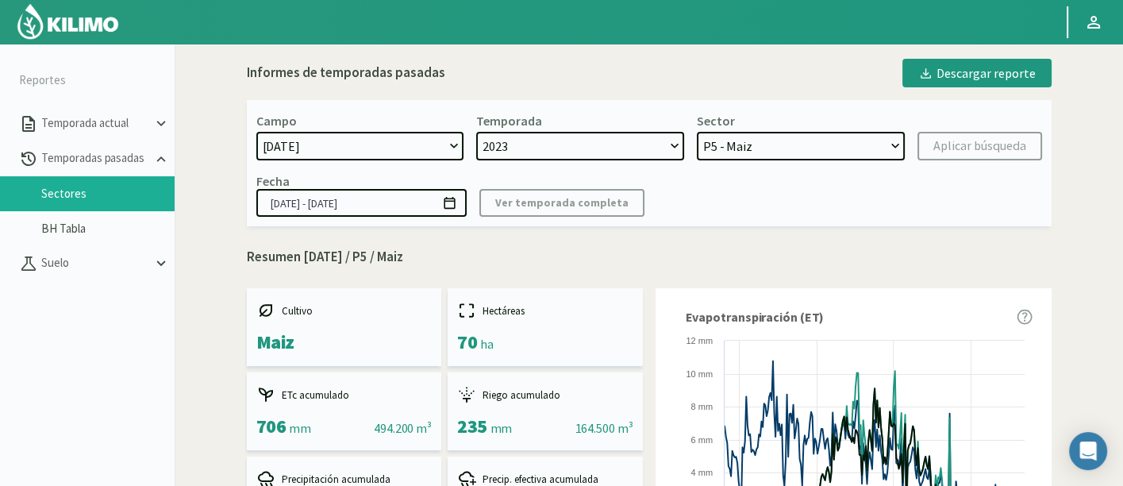
click at [381, 127] on div "Campo 21 de Septiembre 8 Fuegos Acograpes - Ag. Carlos Muñoz Herrera Acograpes …" at bounding box center [360, 137] width 208 height 48
click at [381, 139] on select "21 de Septiembre 8 Fuegos Acograpes - Ag. Carlos Muñoz Herrera Acograpes - Ag. …" at bounding box center [360, 146] width 208 height 29
select select "752: Object"
click at [256, 132] on select "21 de Septiembre 8 Fuegos Acograpes - Ag. Carlos Muñoz Herrera Acograpes - Ag. …" at bounding box center [360, 146] width 208 height 29
drag, startPoint x: 610, startPoint y: 144, endPoint x: 613, endPoint y: 155, distance: 10.6
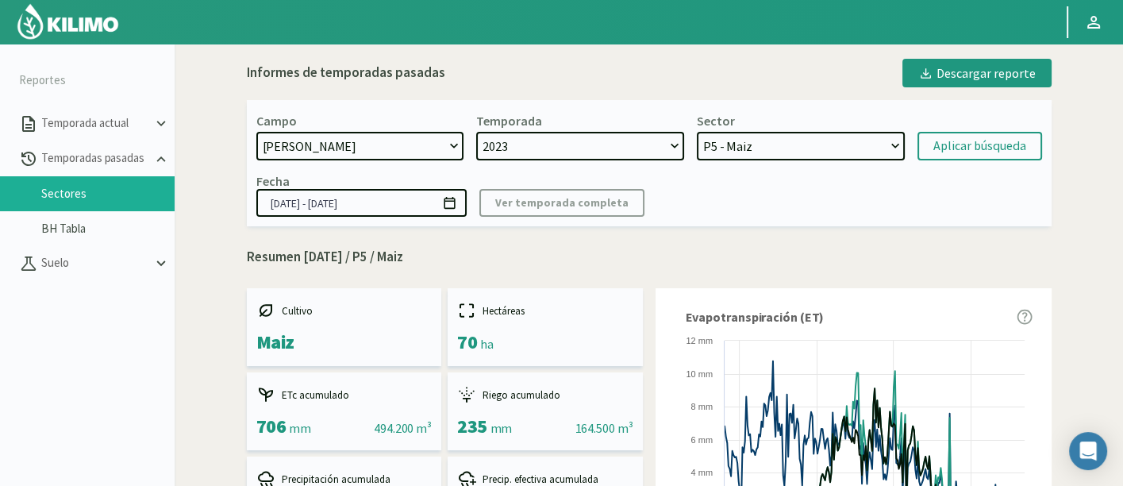
click at [610, 144] on select "2023 2022" at bounding box center [580, 146] width 208 height 29
click at [476, 132] on select "2023 2022" at bounding box center [580, 146] width 208 height 29
click at [784, 133] on select "P5 - Maiz P3 - Maiz P2B - Maiz P2A - Maiz P4 - Cebada P1B - Trigo P1A - Cebada" at bounding box center [801, 146] width 208 height 29
select select
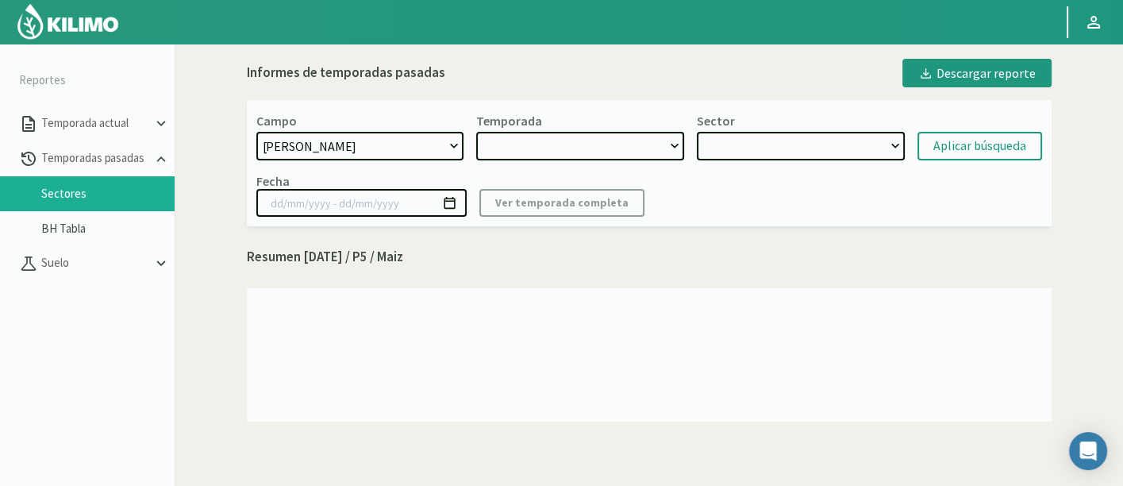
select select "2: 2024"
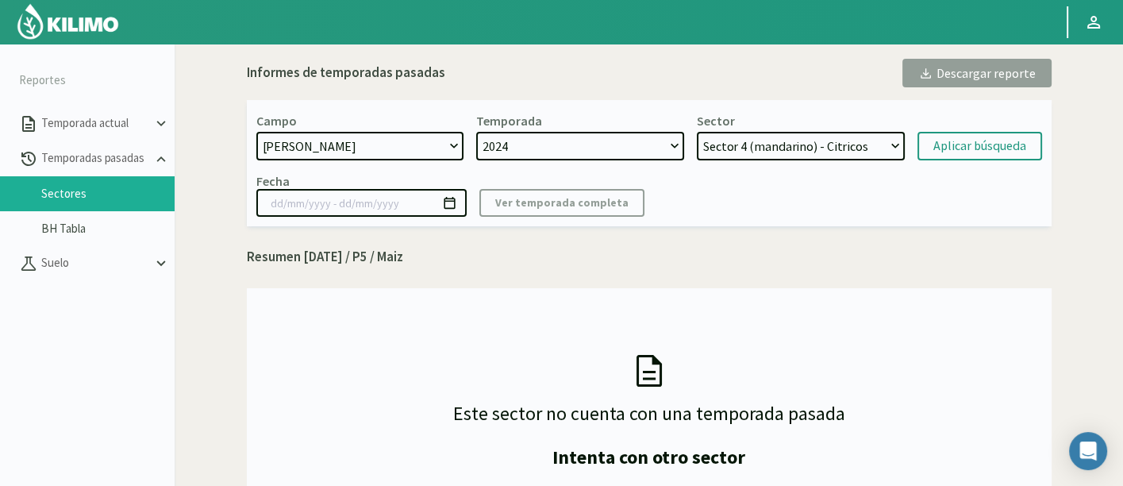
drag, startPoint x: 553, startPoint y: 147, endPoint x: 573, endPoint y: 148, distance: 19.9
click at [554, 147] on select "2024" at bounding box center [580, 146] width 208 height 29
click at [748, 146] on select "Sector 4 (mandarino) - Citricos Sector 3 (mandarino) - Citricos Sector 2 (manda…" at bounding box center [801, 146] width 208 height 29
click at [697, 132] on select "Sector 4 (mandarino) - Citricos Sector 3 (mandarino) - Citricos Sector 2 (manda…" at bounding box center [801, 146] width 208 height 29
click at [867, 144] on select "Sector 4 (mandarino) - Citricos Sector 3 (mandarino) - Citricos Sector 2 (manda…" at bounding box center [801, 146] width 208 height 29
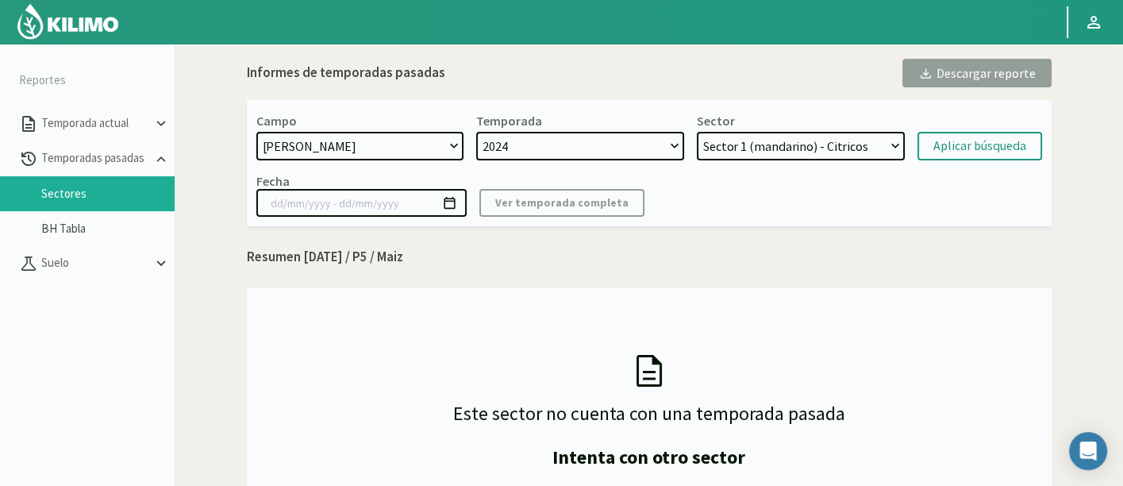
select select "7: Object"
click at [697, 132] on select "Sector 4 (mandarino) - Citricos Sector 3 (mandarino) - Citricos Sector 2 (manda…" at bounding box center [801, 146] width 208 height 29
click at [971, 160] on div "Campo 21 de Septiembre 8 Fuegos Acograpes - Ag. Carlos Muñoz Herrera Acograpes …" at bounding box center [649, 163] width 805 height 126
click at [944, 140] on div "Aplicar búsqueda" at bounding box center [979, 146] width 93 height 19
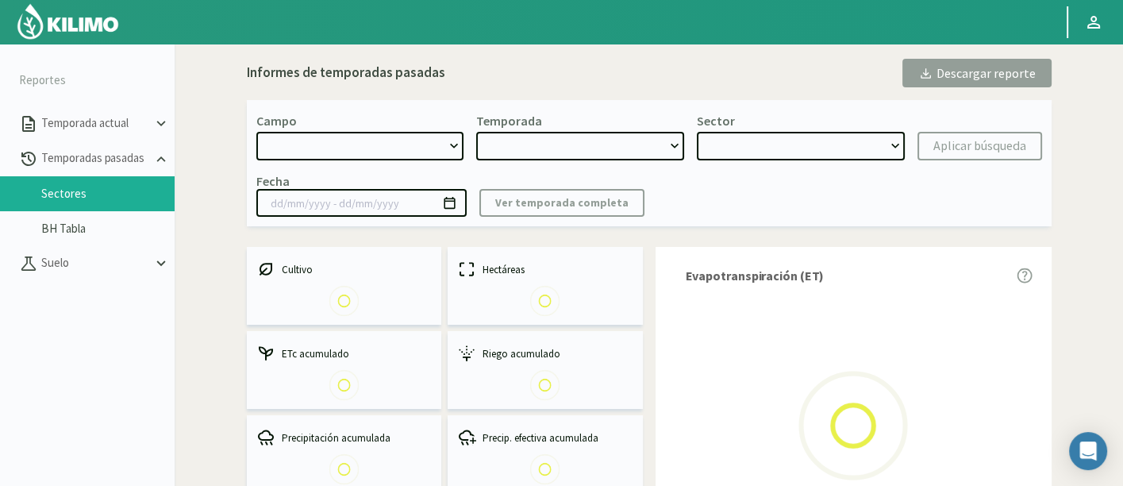
select select "752: Object"
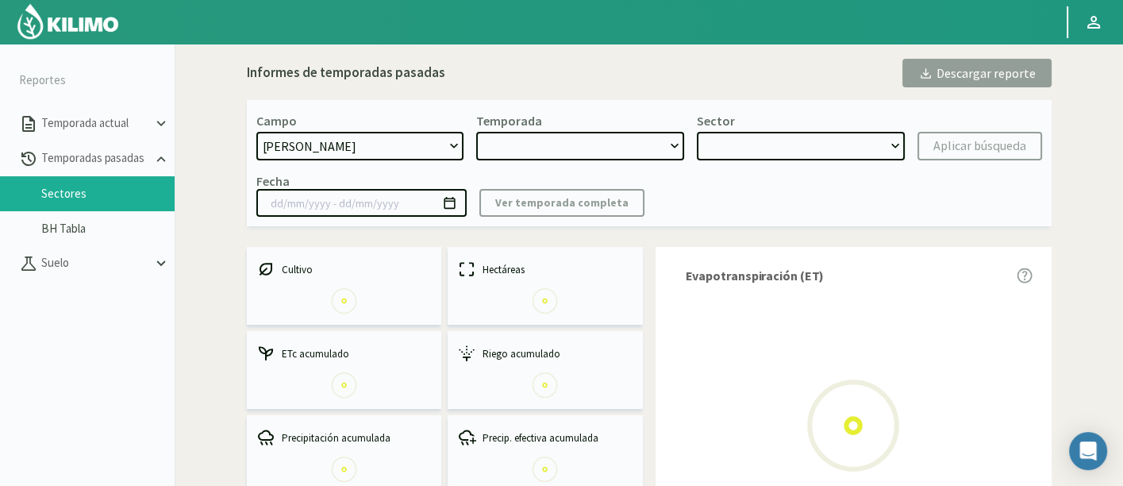
type input "21/06/2024 - 19/07/2025"
select select "0: 2024"
select select "0: Object"
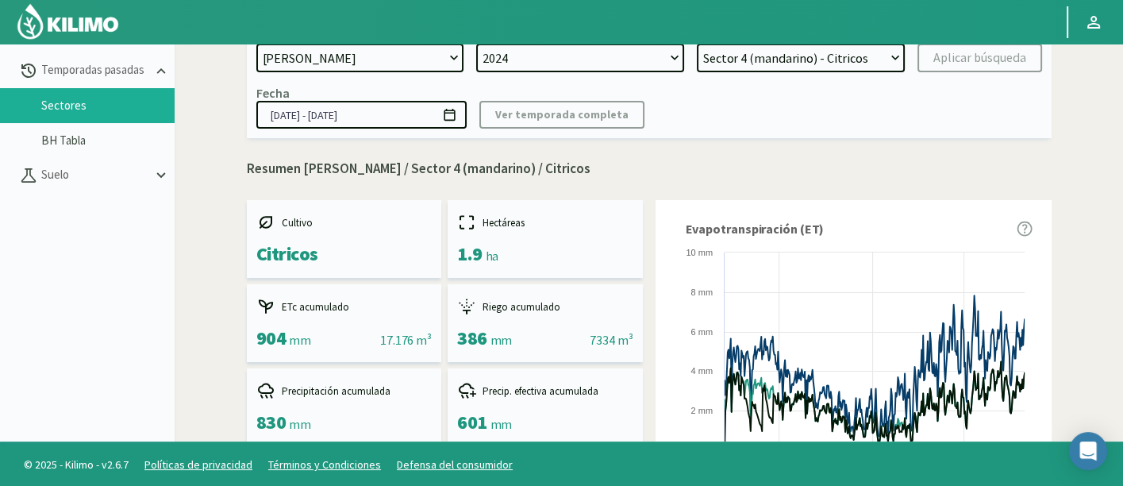
click at [698, 135] on div "Campo 21 de Septiembre 8 Fuegos Acograpes - Ag. Carlos Muñoz Herrera Acograpes …" at bounding box center [649, 75] width 805 height 126
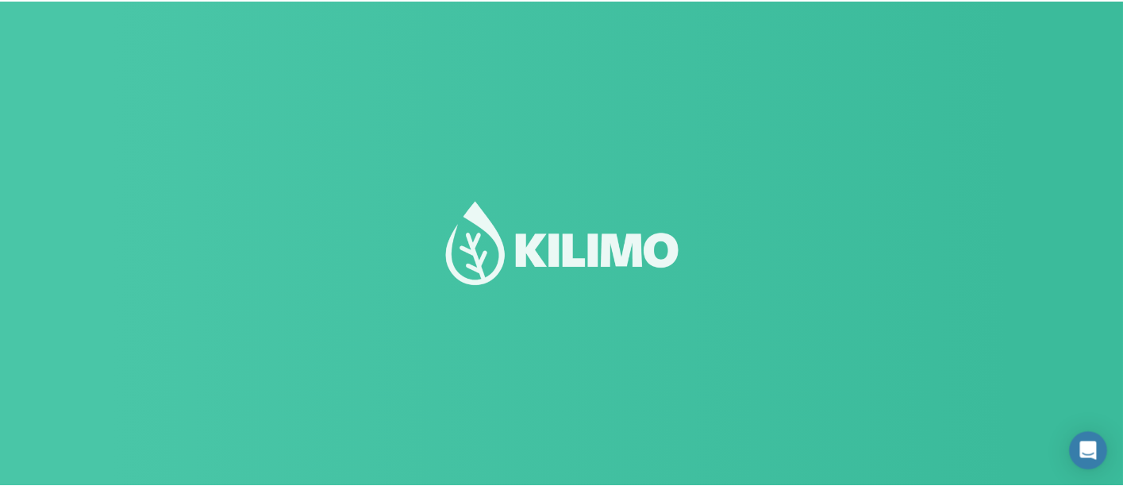
scroll to position [88, 0]
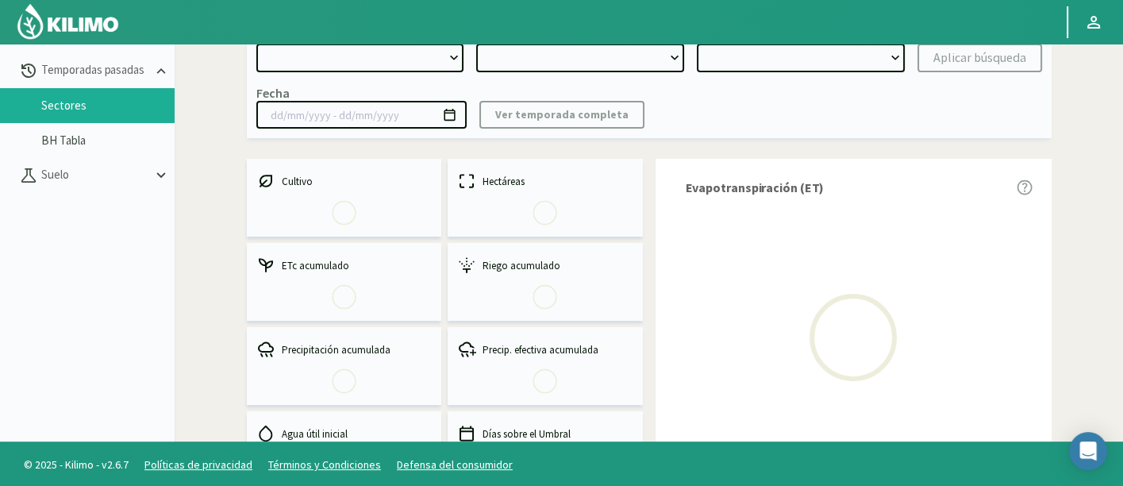
select select "752: Object"
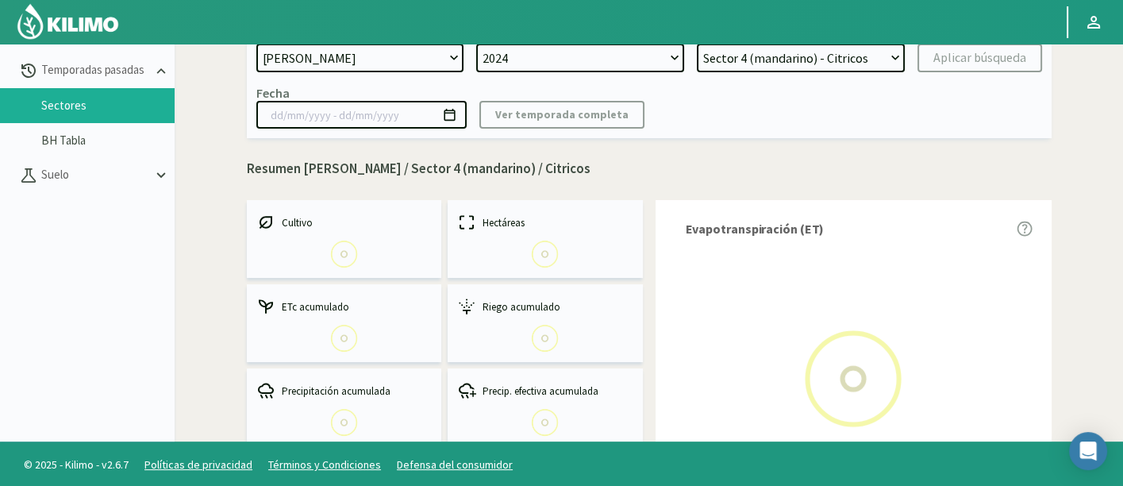
select select "0: 2024"
select select "0: Object"
type input "[DATE] - [DATE]"
